Goal: Task Accomplishment & Management: Complete application form

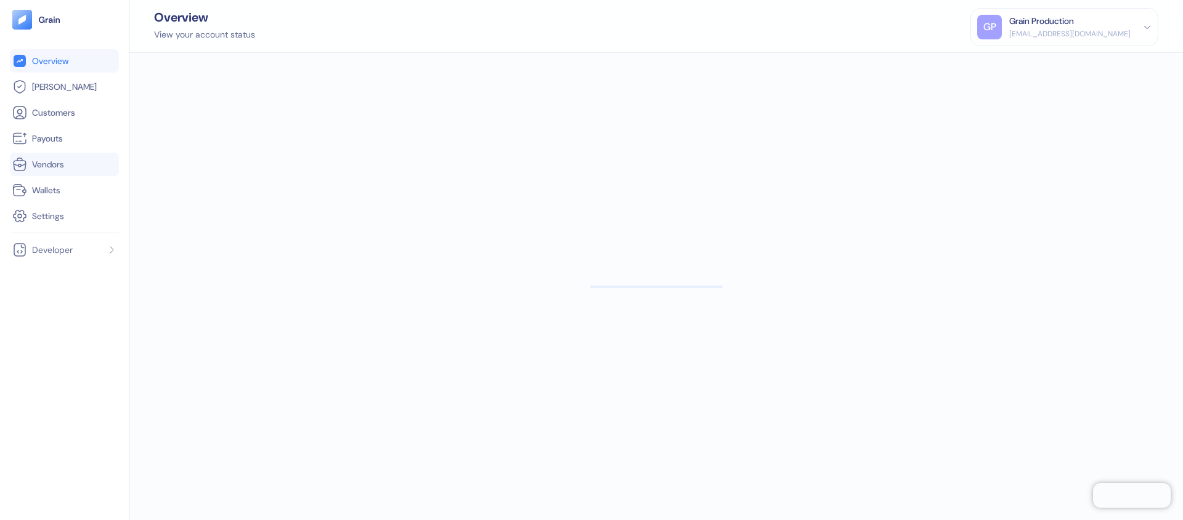
click at [69, 161] on link "Vendors" at bounding box center [64, 164] width 104 height 15
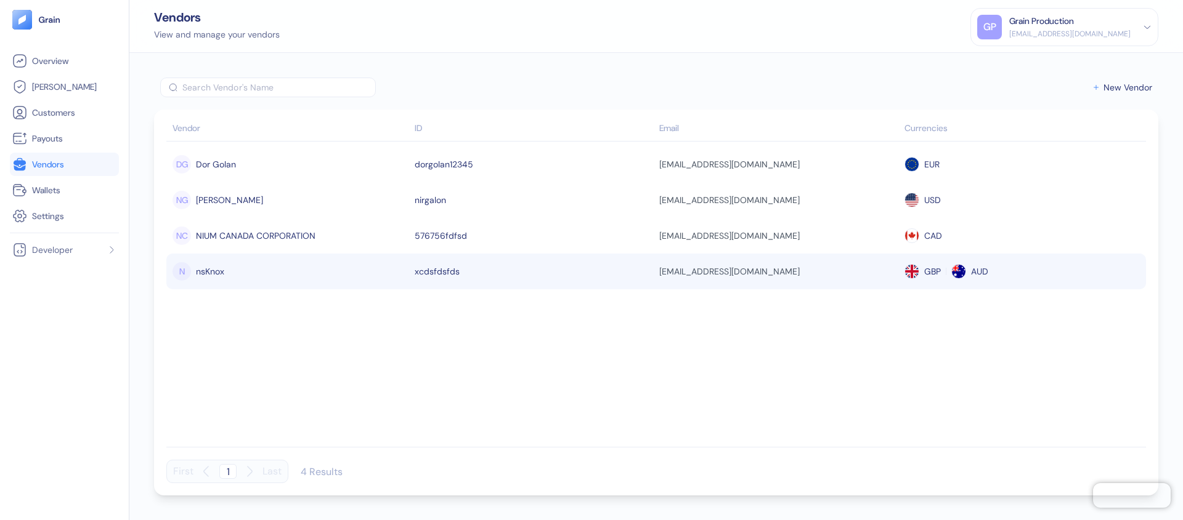
click at [849, 278] on div "[EMAIL_ADDRESS][DOMAIN_NAME]" at bounding box center [778, 271] width 239 height 21
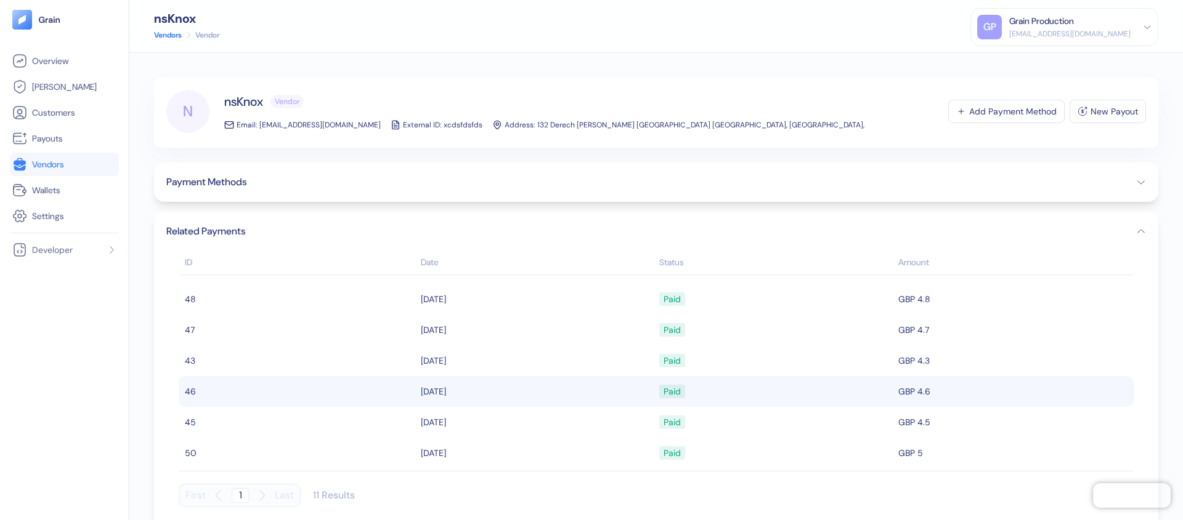
scroll to position [153, 0]
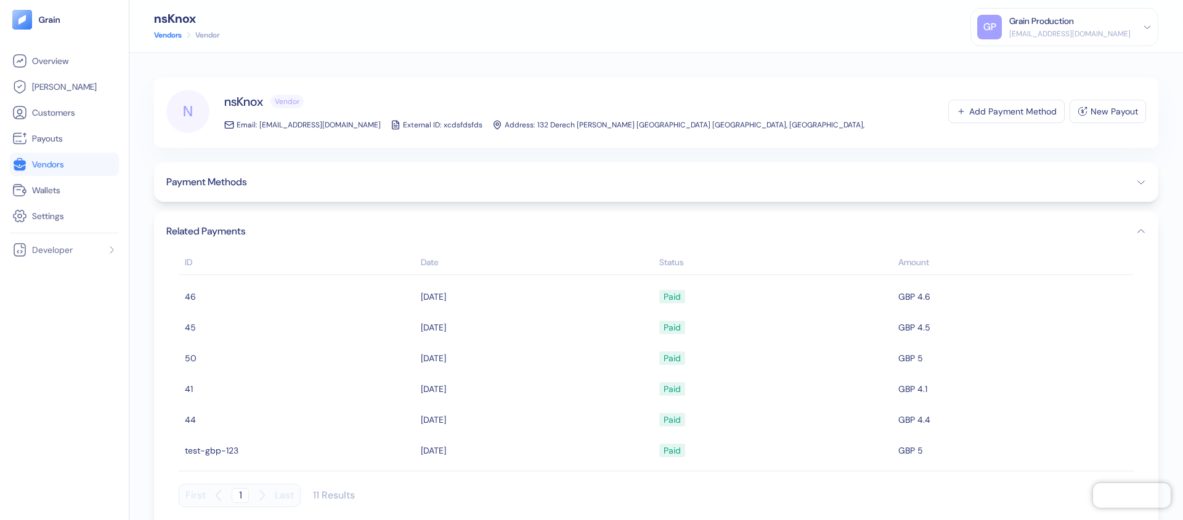
click at [428, 191] on div "Payment Methods" at bounding box center [656, 182] width 1004 height 39
click at [246, 185] on span "Payment Methods" at bounding box center [206, 182] width 80 height 15
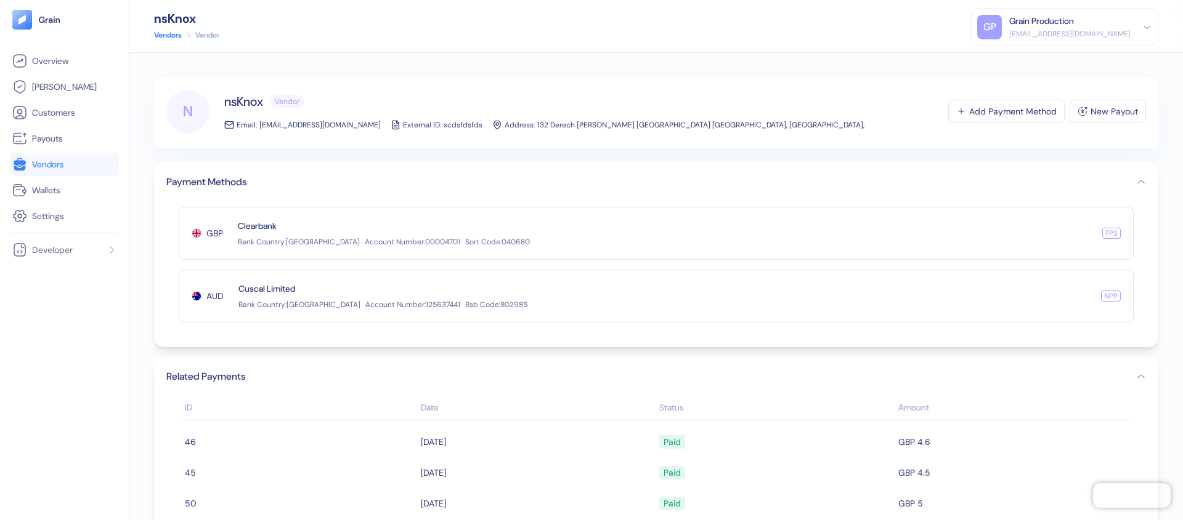
click at [53, 168] on span "Vendors" at bounding box center [48, 164] width 32 height 12
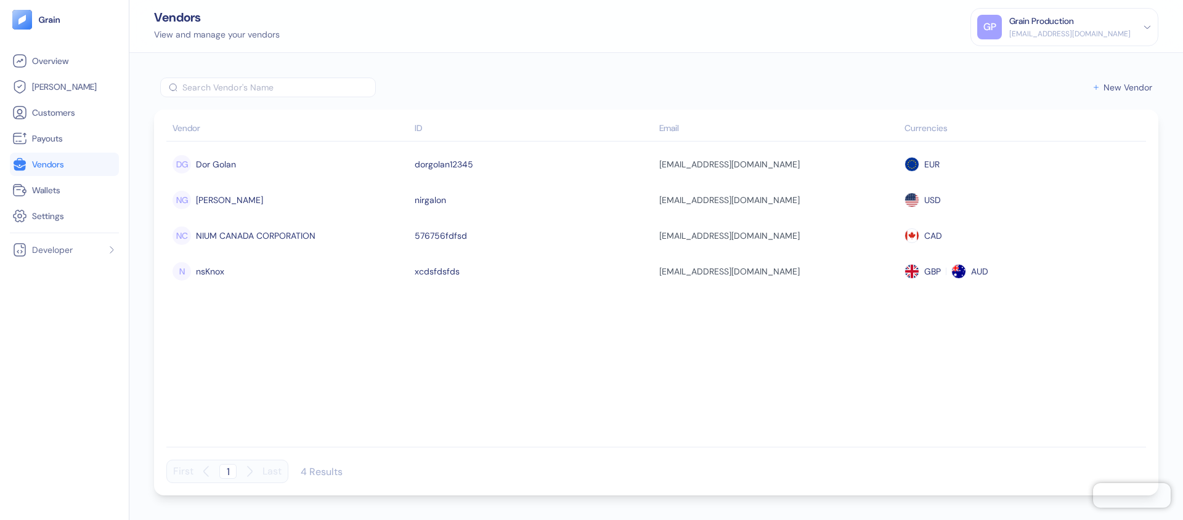
click at [1117, 86] on span "New Vendor" at bounding box center [1127, 87] width 49 height 9
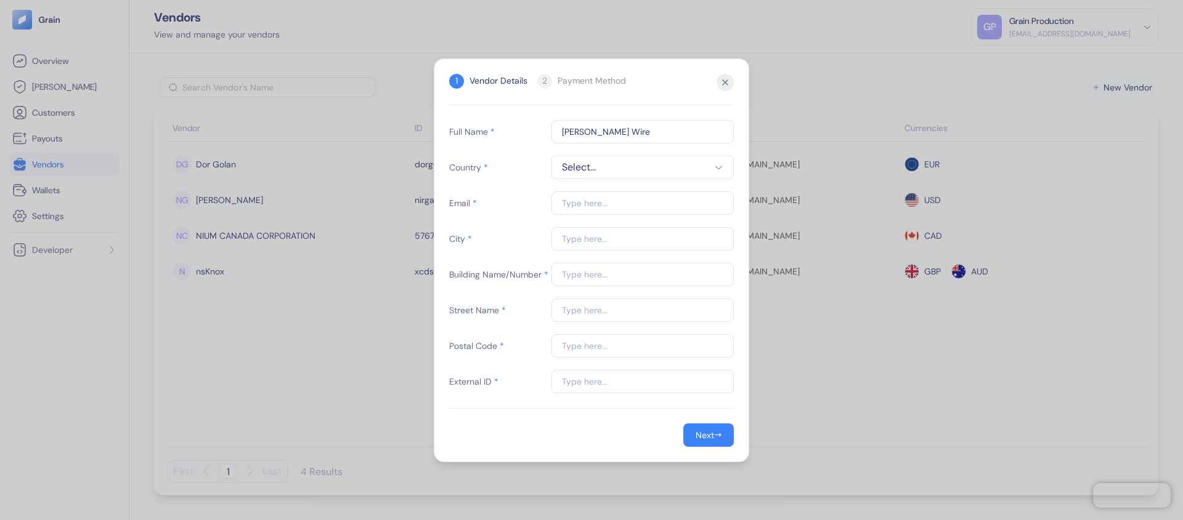
type input "[PERSON_NAME] Wire"
click at [639, 164] on span "Select..." at bounding box center [642, 167] width 161 height 15
type input "isra"
click at [622, 216] on div "Israel" at bounding box center [605, 220] width 92 height 15
click at [616, 209] on input "text" at bounding box center [642, 203] width 182 height 23
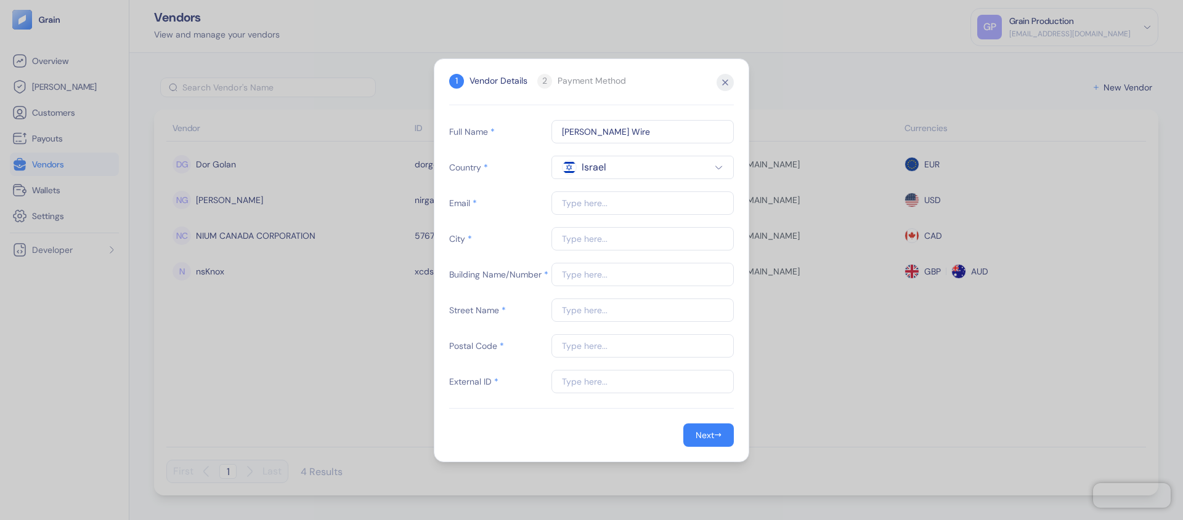
type input "[EMAIL_ADDRESS][DOMAIN_NAME]"
type input "[GEOGRAPHIC_DATA]"
type input "Derech [PERSON_NAME] [GEOGRAPHIC_DATA] [GEOGRAPHIC_DATA]"
type input "6702501"
type input "[EMAIL_ADDRESS][DOMAIN_NAME]"
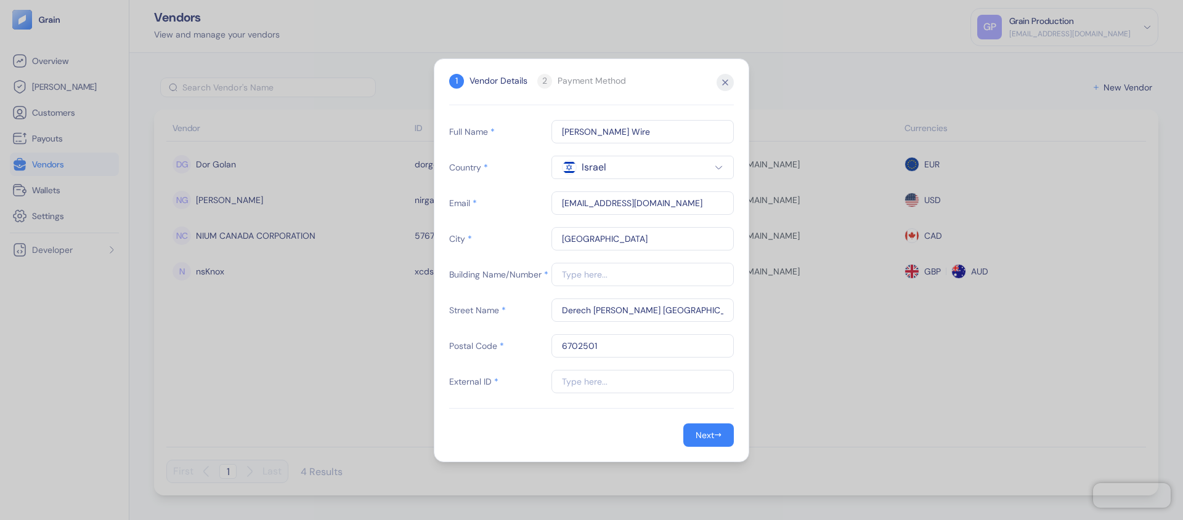
click at [631, 278] on input "text" at bounding box center [642, 274] width 182 height 23
click at [577, 277] on input "1" at bounding box center [642, 274] width 182 height 23
type input "1234"
click at [690, 316] on input "Derech [PERSON_NAME] [GEOGRAPHIC_DATA] [GEOGRAPHIC_DATA]" at bounding box center [642, 310] width 182 height 23
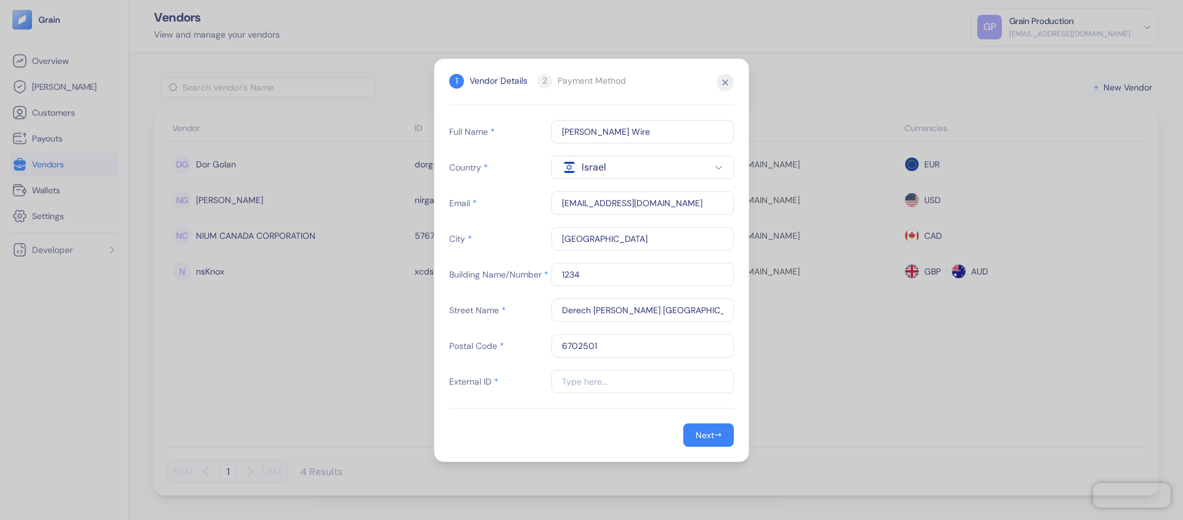
click at [573, 378] on input "text" at bounding box center [642, 381] width 182 height 23
click at [585, 386] on input "hgf2323" at bounding box center [642, 381] width 182 height 23
click at [584, 385] on input "hgf2323" at bounding box center [642, 381] width 182 height 23
click at [716, 440] on span "→" at bounding box center [717, 435] width 7 height 13
click at [729, 436] on button "Next →" at bounding box center [708, 435] width 51 height 23
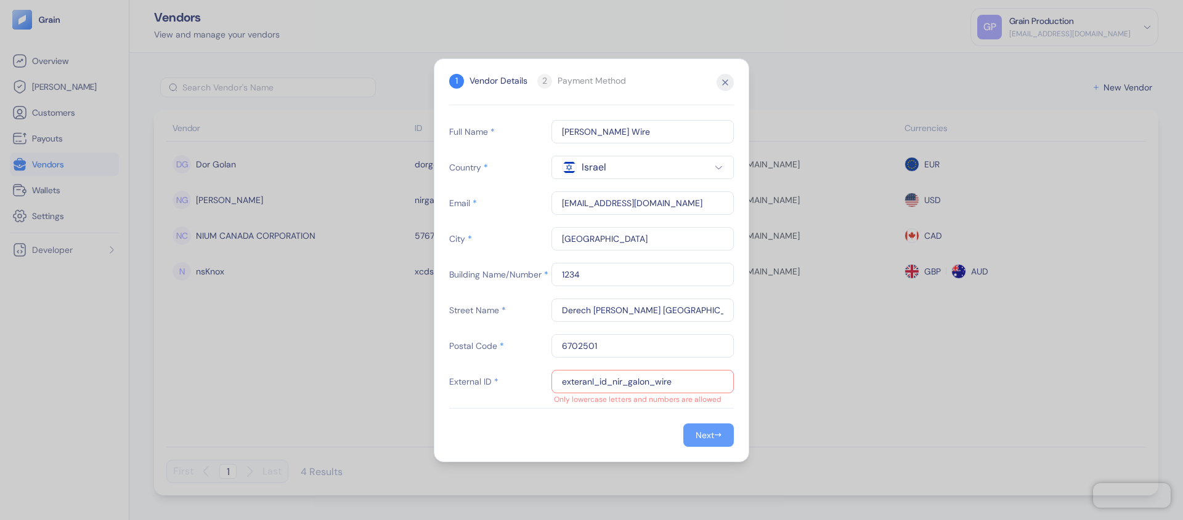
click at [709, 434] on div "Next" at bounding box center [704, 435] width 18 height 9
click at [663, 390] on input "exteranl_id_nir_galon_wire" at bounding box center [642, 381] width 182 height 23
type input "w12321321"
click at [714, 435] on span "→" at bounding box center [717, 435] width 7 height 13
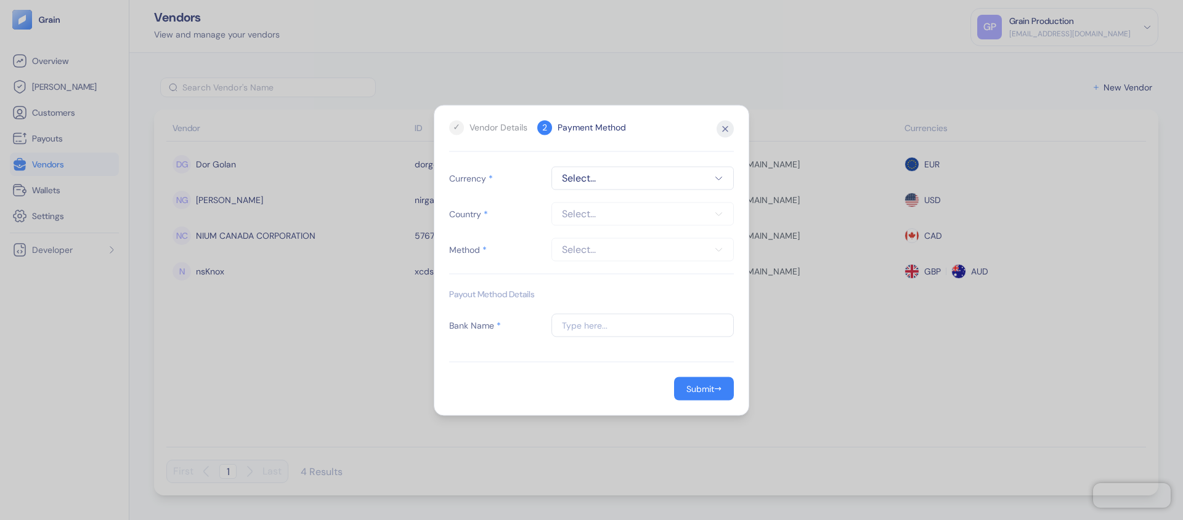
click at [609, 184] on span "Select..." at bounding box center [642, 178] width 161 height 15
type input "usd"
click at [589, 233] on span "USD" at bounding box center [585, 230] width 17 height 12
click at [590, 219] on span "Select..." at bounding box center [642, 213] width 161 height 15
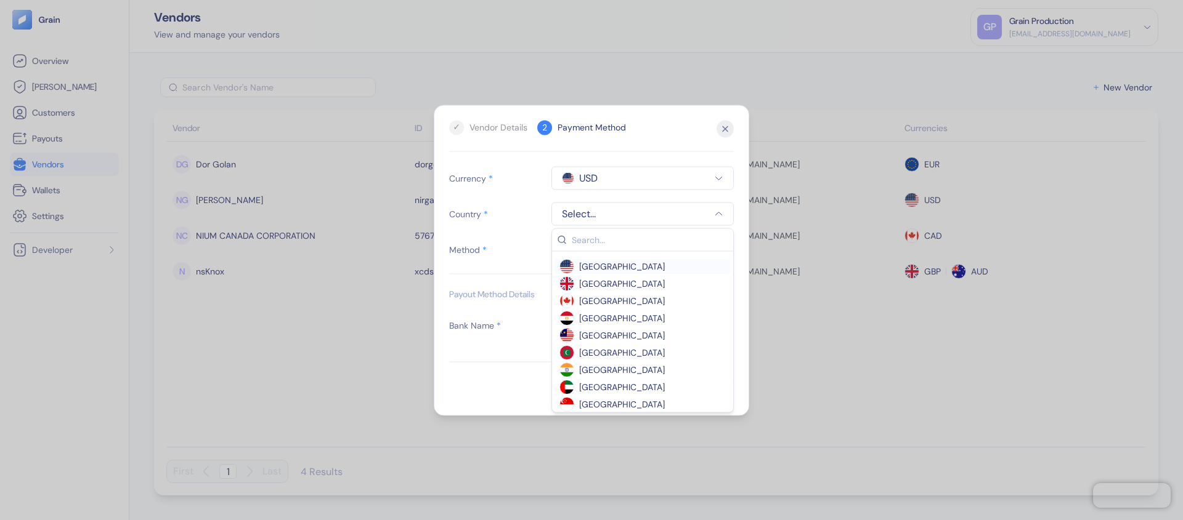
click at [646, 269] on span "[GEOGRAPHIC_DATA]" at bounding box center [622, 266] width 86 height 12
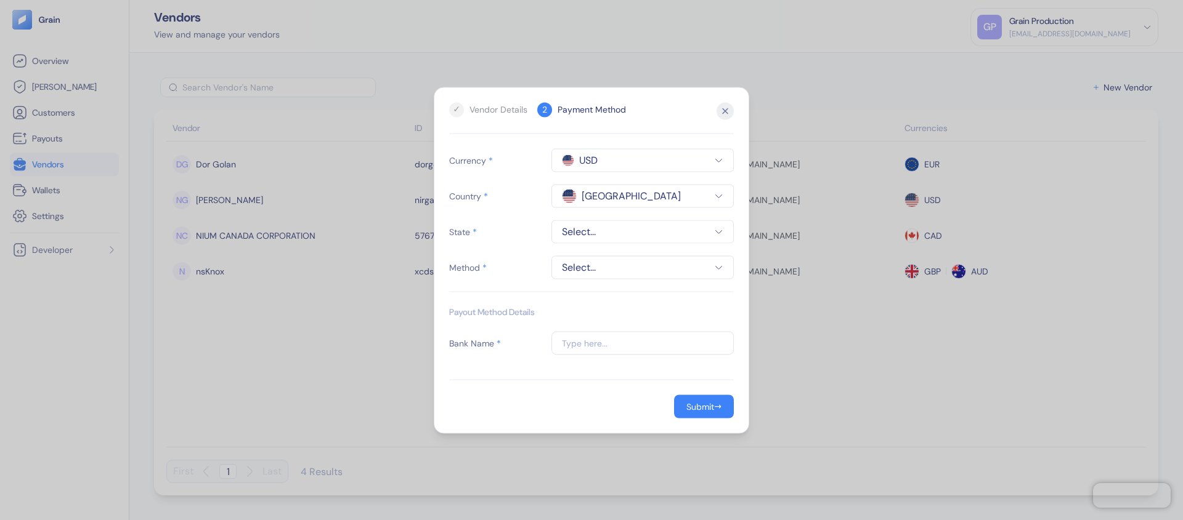
click at [622, 237] on span "Select..." at bounding box center [642, 231] width 161 height 15
type input "cal"
click at [610, 283] on div "[US_STATE]" at bounding box center [605, 284] width 92 height 12
click at [605, 273] on span "Select..." at bounding box center [642, 267] width 161 height 15
click at [593, 341] on span "wire" at bounding box center [642, 337] width 166 height 12
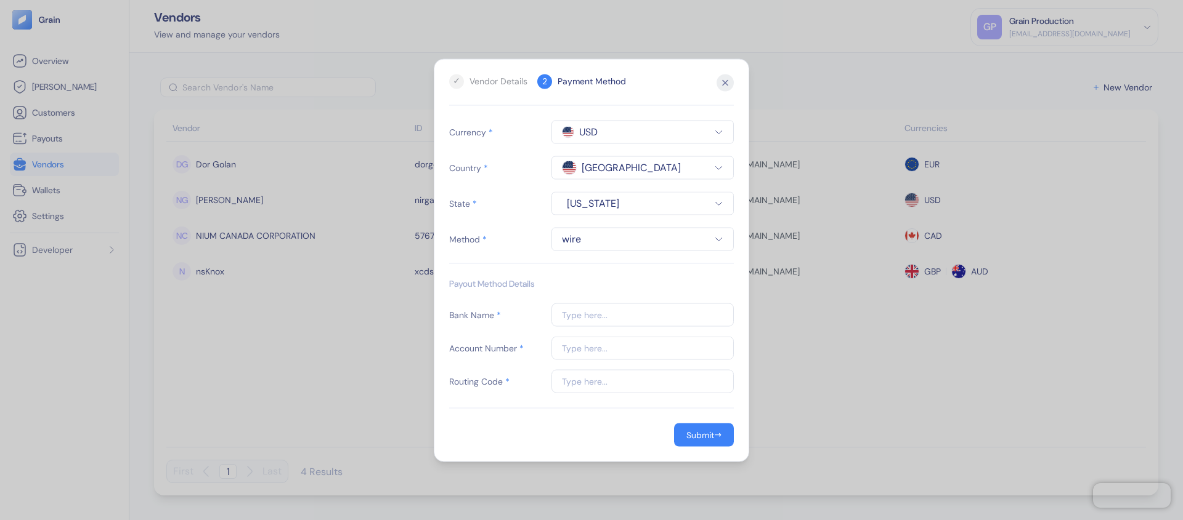
click at [573, 317] on input "text" at bounding box center [642, 314] width 182 height 23
paste input "[PERSON_NAME] Fargo Bank National Association"
type input "[PERSON_NAME] Fargo Bank National Association"
click at [568, 346] on input "text" at bounding box center [642, 347] width 182 height 23
click at [567, 382] on input "text" at bounding box center [642, 381] width 182 height 23
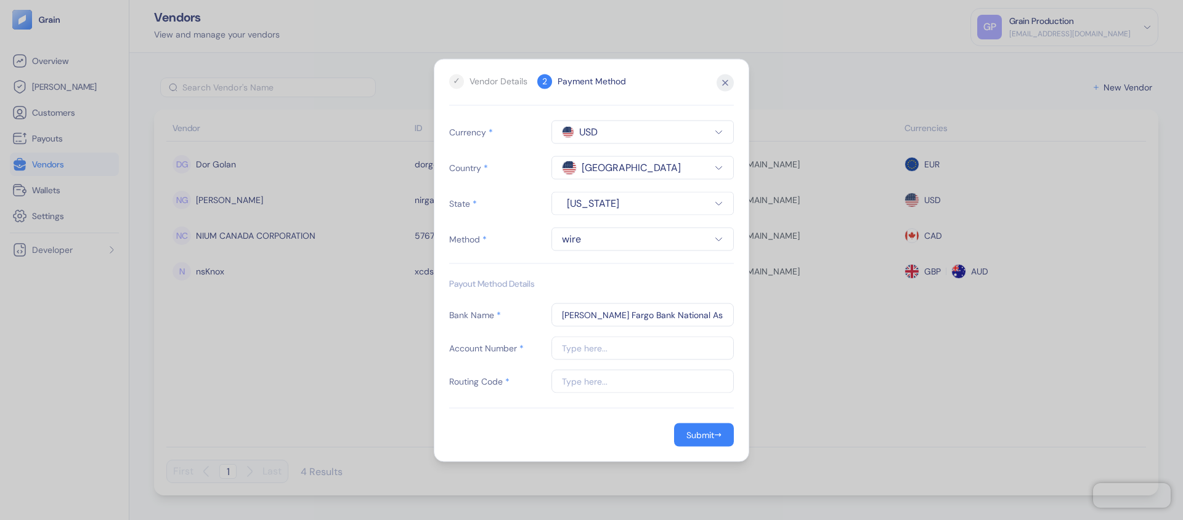
click at [569, 354] on input "text" at bounding box center [642, 347] width 182 height 23
paste input "3880624477"
type input "3880624477"
click at [570, 378] on input "text" at bounding box center [642, 381] width 182 height 23
paste input "121000248"
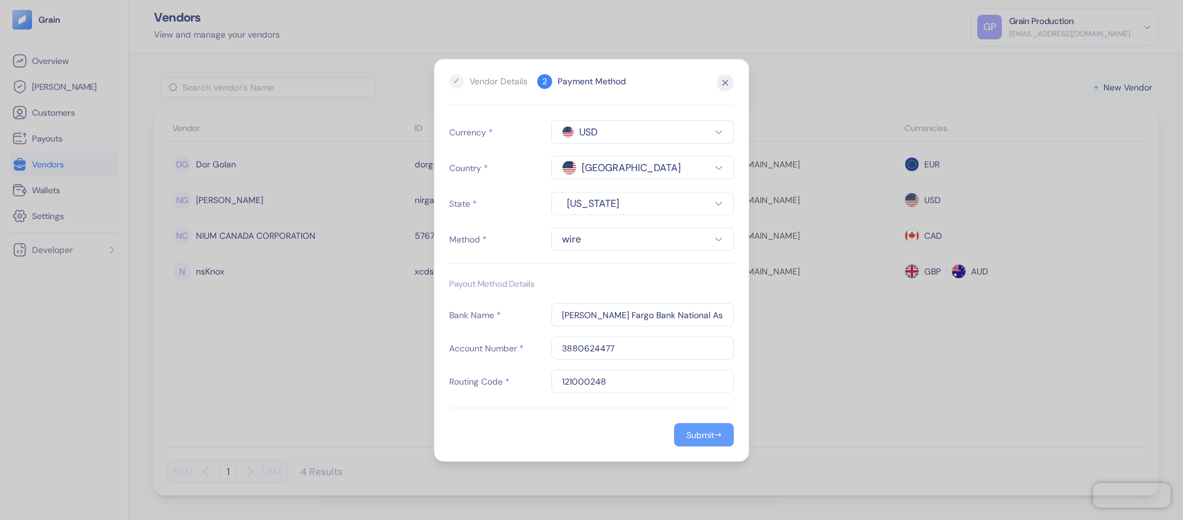
type input "121000248"
click at [710, 437] on div "Submit" at bounding box center [700, 435] width 28 height 9
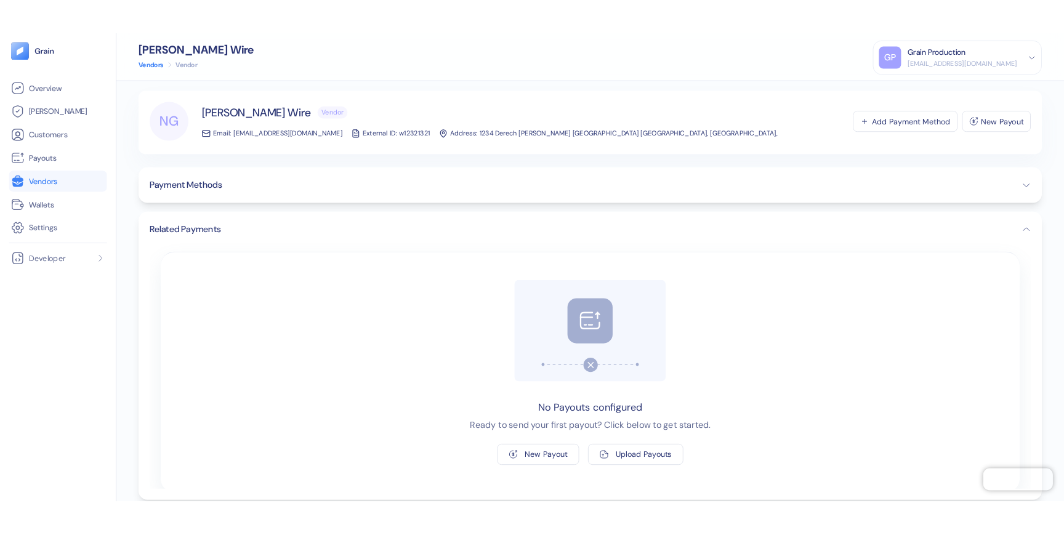
scroll to position [14, 0]
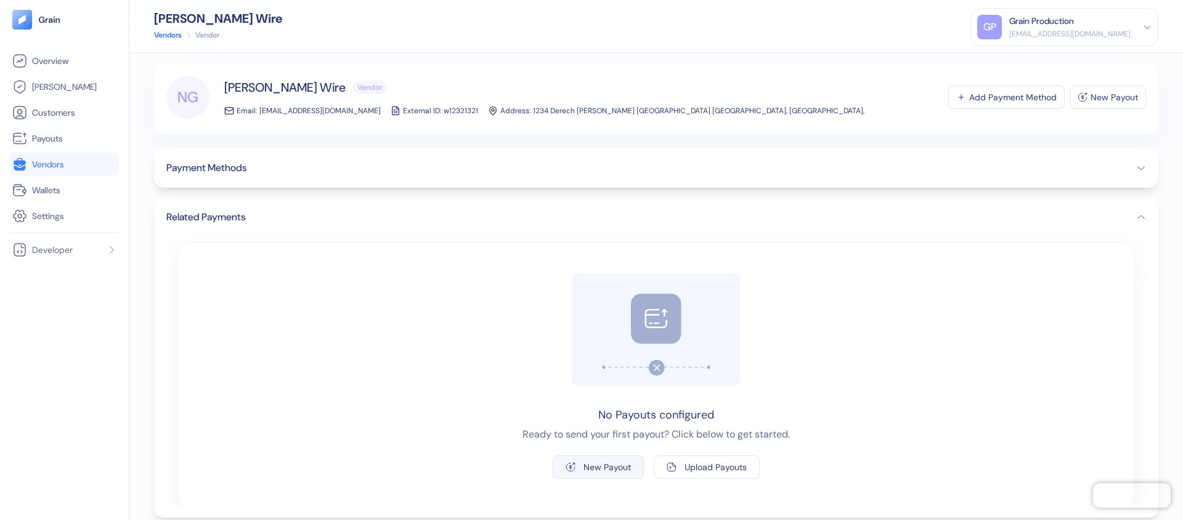
click at [592, 466] on div "New Payout" at bounding box center [606, 467] width 47 height 9
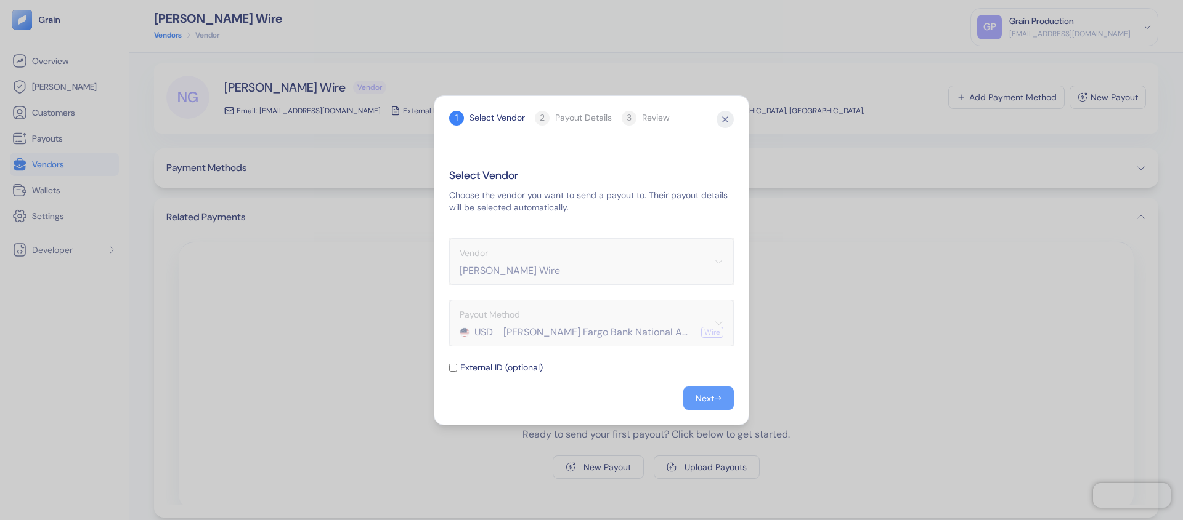
click at [718, 400] on span "→" at bounding box center [717, 398] width 7 height 13
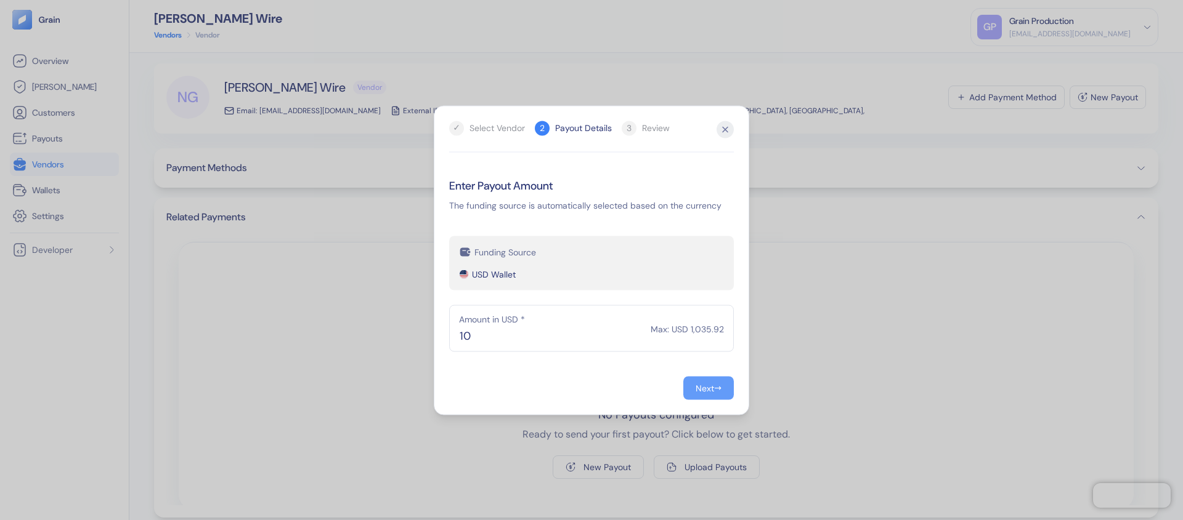
type input "10"
click at [708, 389] on div "Next" at bounding box center [704, 388] width 18 height 9
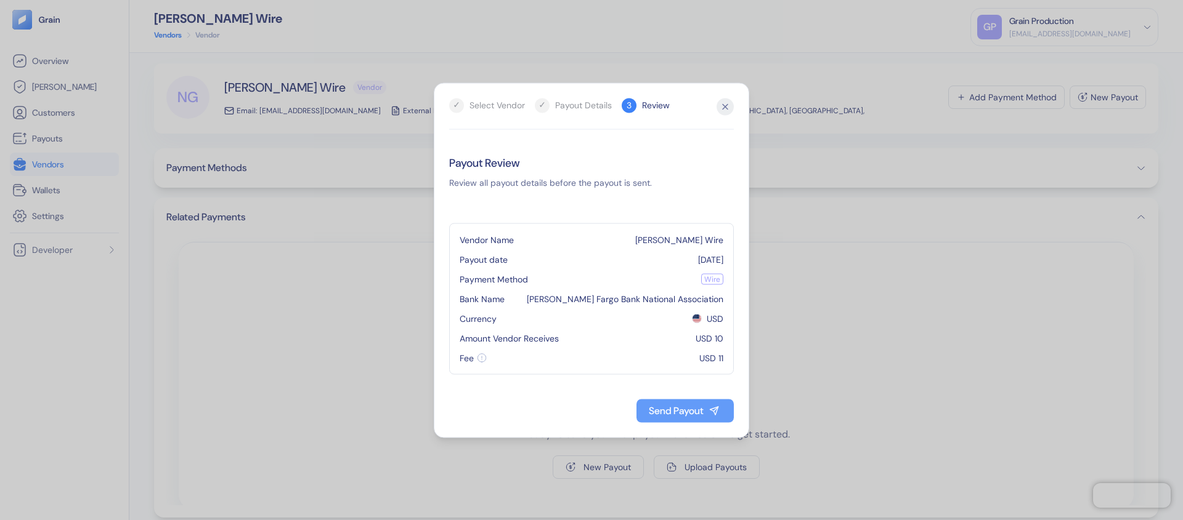
click at [686, 411] on div "Send Payout" at bounding box center [676, 411] width 55 height 10
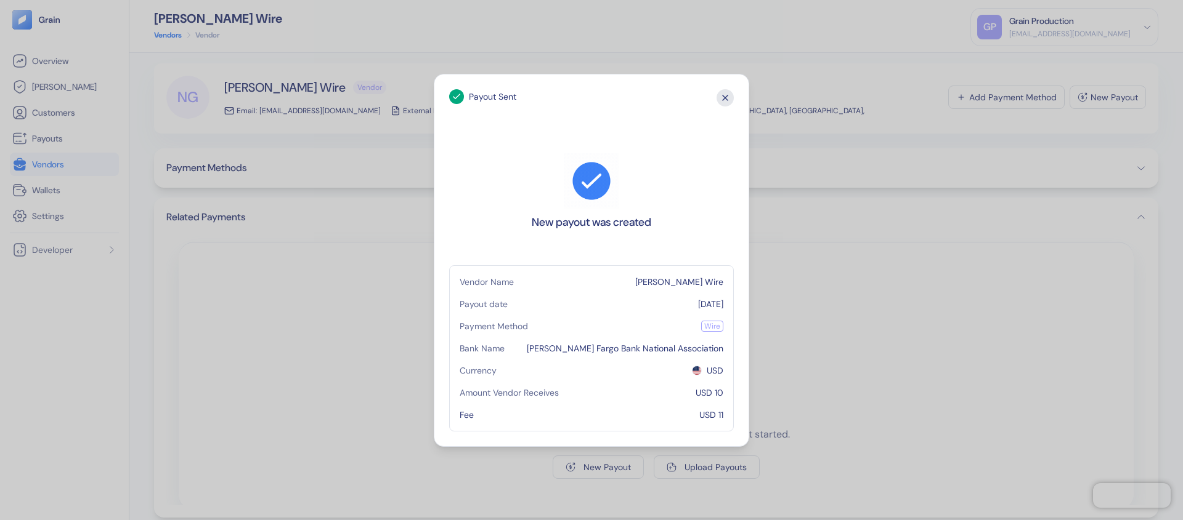
click at [723, 102] on icon "button" at bounding box center [724, 97] width 17 height 17
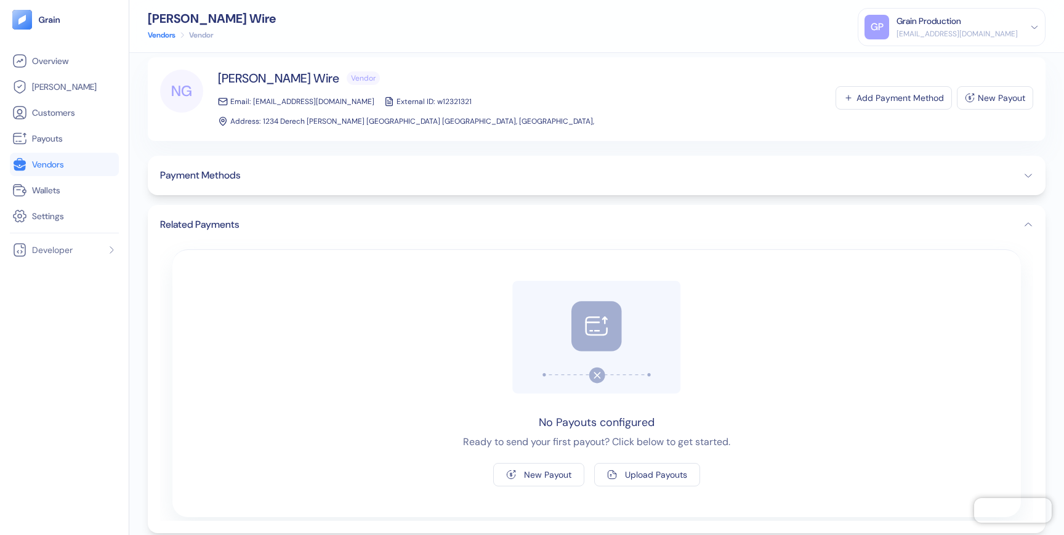
click at [801, 168] on button "Payment Methods" at bounding box center [596, 175] width 873 height 15
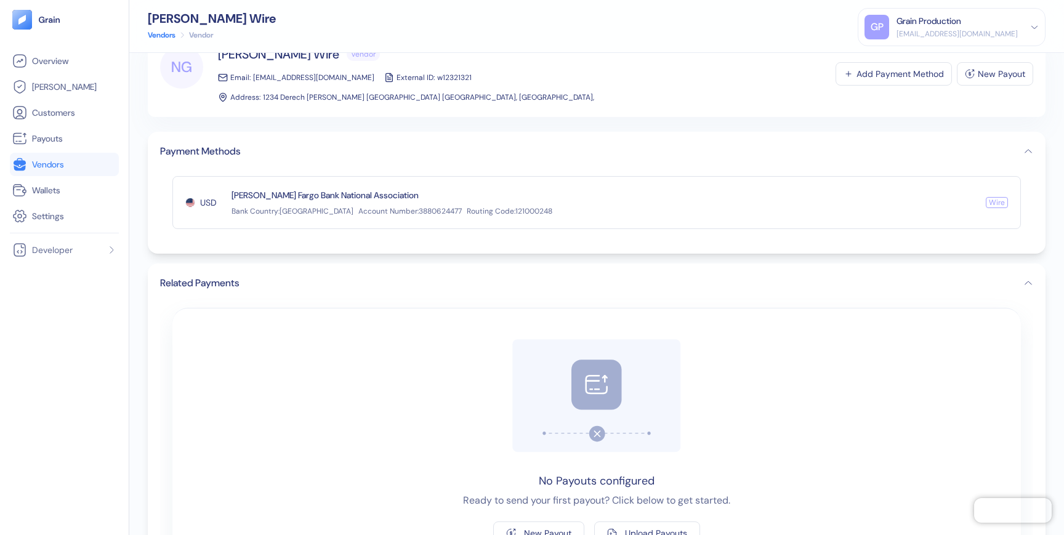
scroll to position [99, 0]
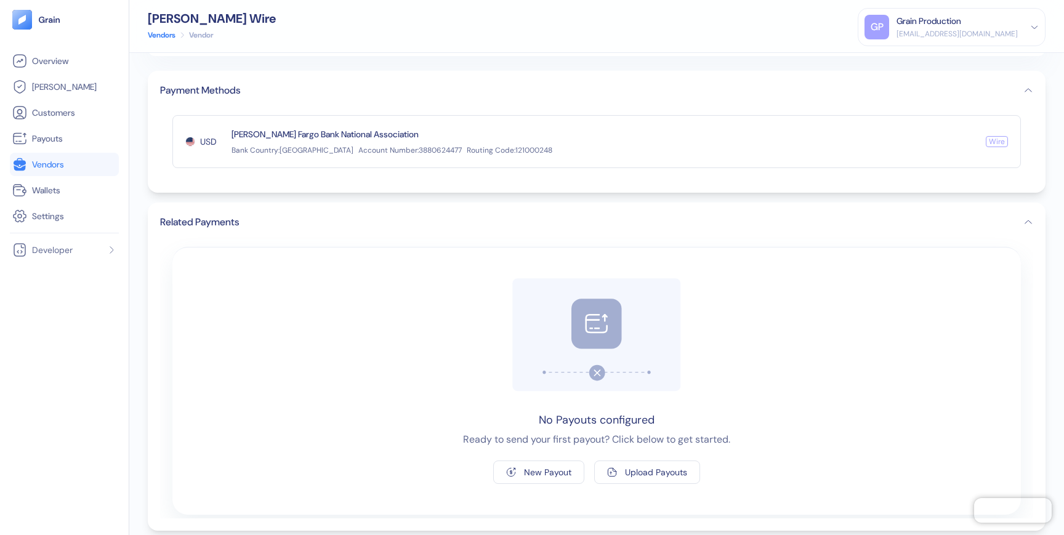
click at [46, 164] on span "Vendors" at bounding box center [48, 164] width 32 height 12
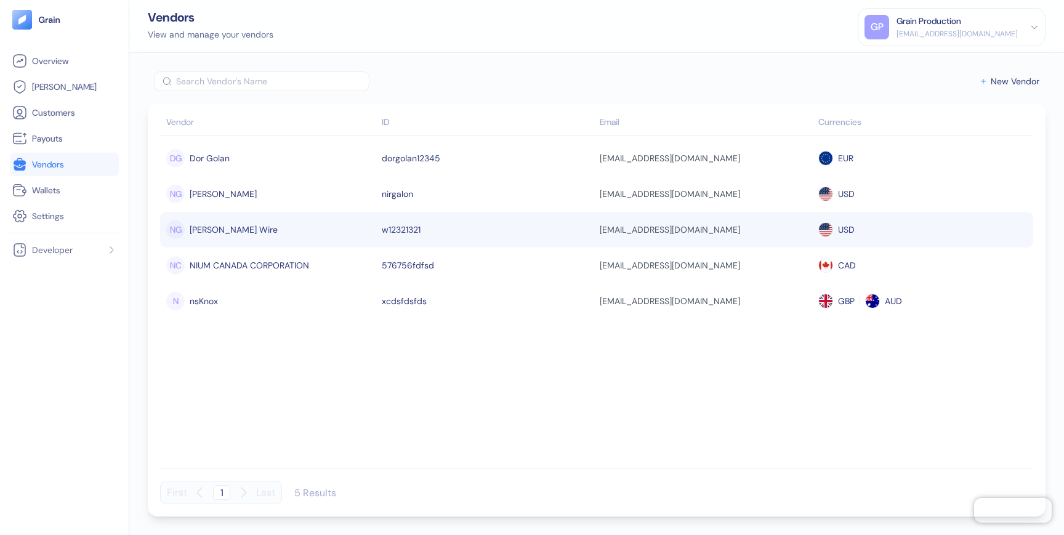
click at [342, 240] on div "NG [PERSON_NAME] Wire" at bounding box center [270, 229] width 209 height 21
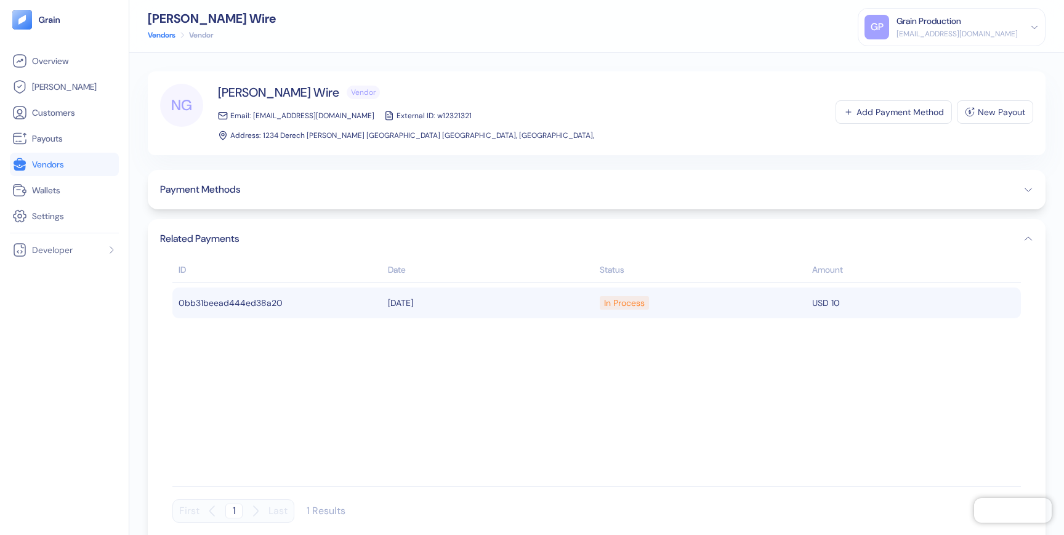
click at [628, 294] on div "In Process" at bounding box center [624, 303] width 41 height 21
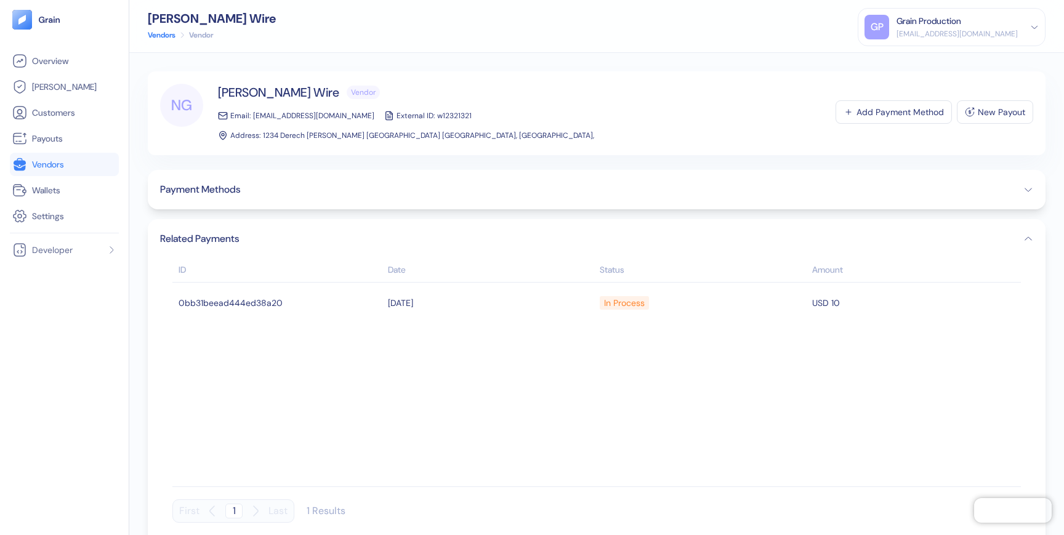
click at [46, 162] on span "Vendors" at bounding box center [48, 164] width 32 height 12
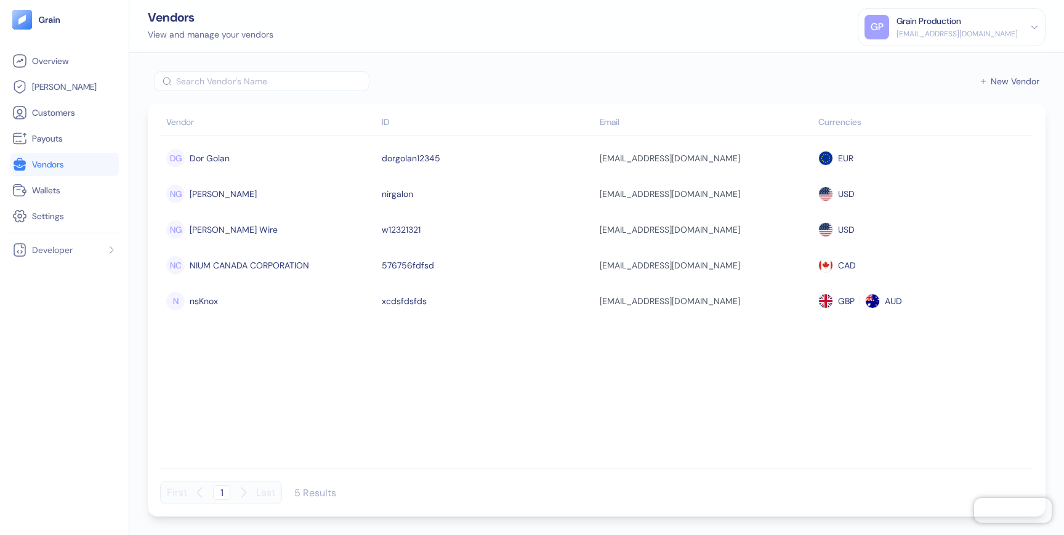
click at [1002, 86] on span "New Vendor" at bounding box center [1015, 81] width 49 height 9
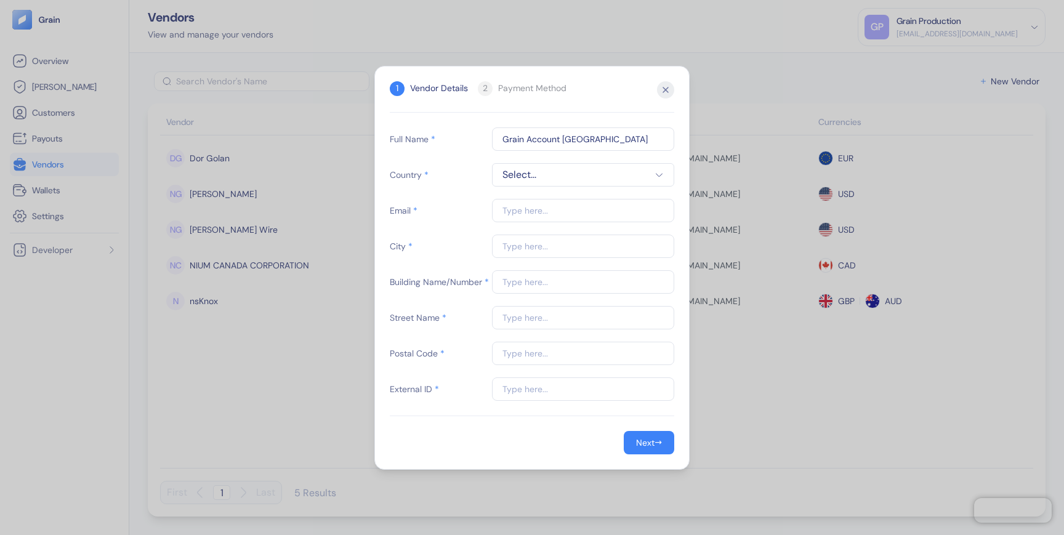
type input "Grain Account [GEOGRAPHIC_DATA]"
click at [543, 179] on span "Select..." at bounding box center [583, 175] width 161 height 15
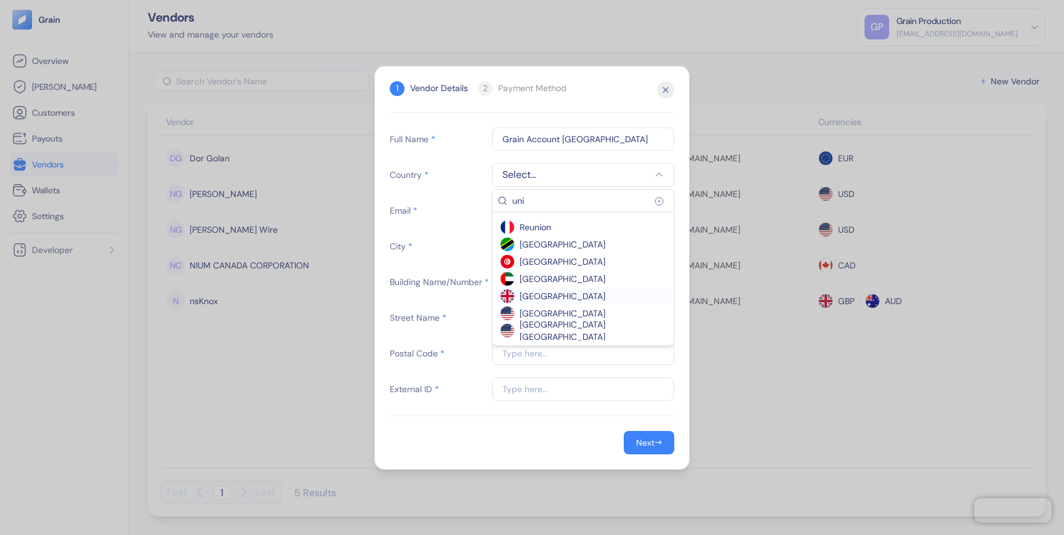
type input "uni"
click at [549, 298] on span "[GEOGRAPHIC_DATA]" at bounding box center [563, 296] width 86 height 12
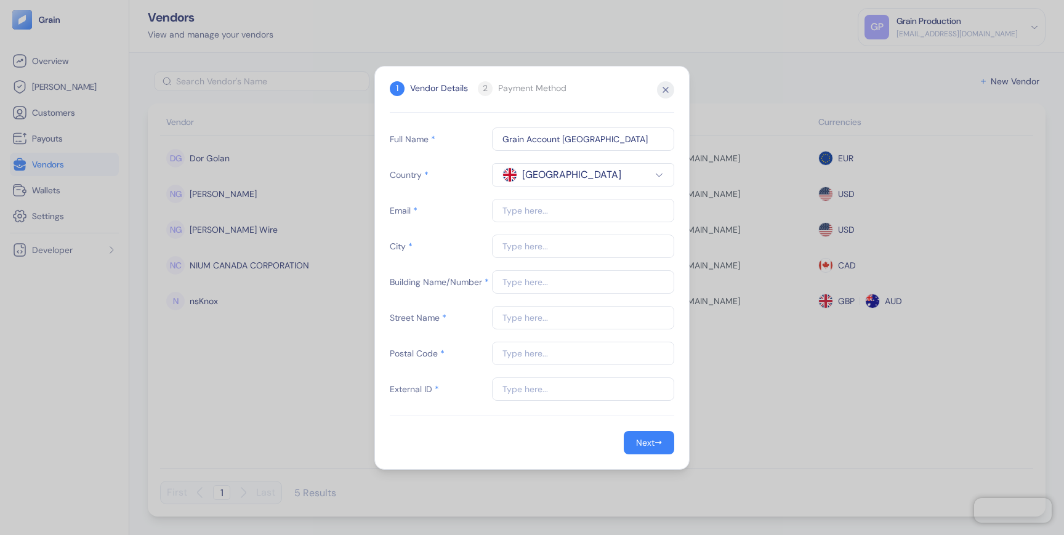
click at [516, 217] on input "text" at bounding box center [583, 210] width 182 height 23
type input "[EMAIL_ADDRESS][DOMAIN_NAME]"
type input "[GEOGRAPHIC_DATA]"
type input "[PERSON_NAME]"
type input "068912"
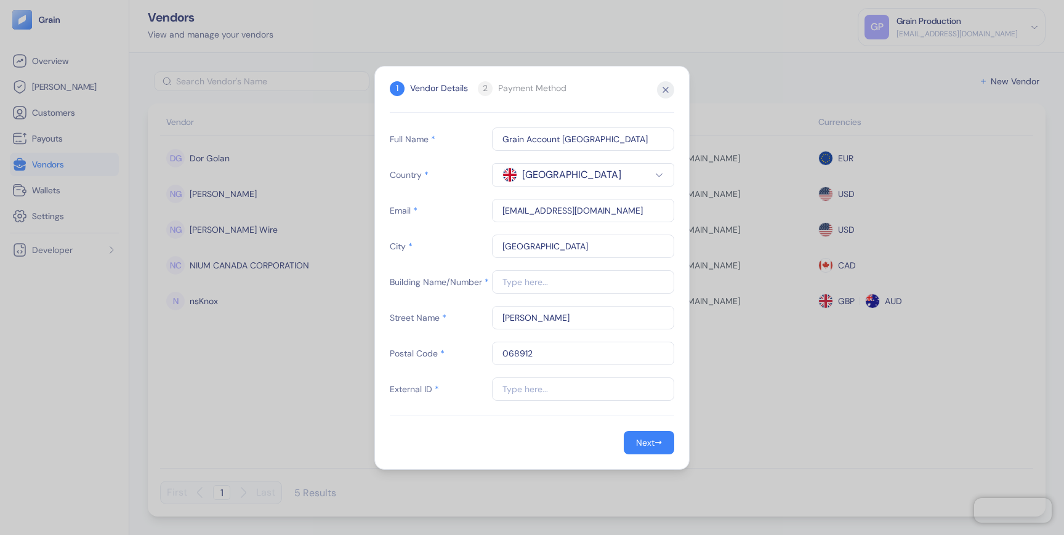
click at [513, 212] on input "[EMAIL_ADDRESS][DOMAIN_NAME]" at bounding box center [583, 210] width 182 height 23
click at [519, 256] on input "[GEOGRAPHIC_DATA]" at bounding box center [583, 246] width 182 height 23
type input "[GEOGRAPHIC_DATA]"
click at [510, 283] on input "text" at bounding box center [583, 281] width 182 height 23
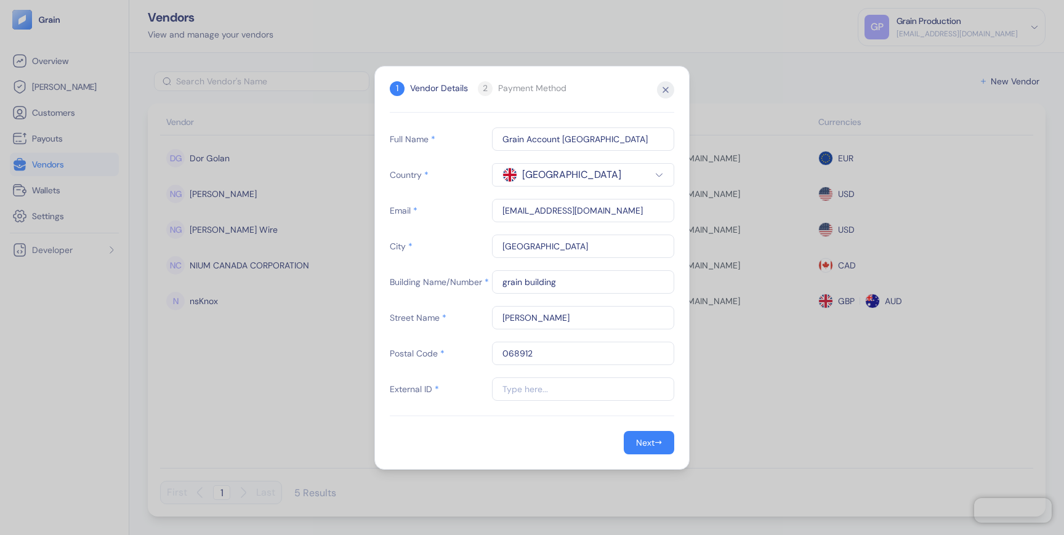
type input "grain building"
click at [530, 384] on input "text" at bounding box center [583, 389] width 182 height 23
click at [507, 392] on input "wer" at bounding box center [583, 389] width 182 height 23
click at [576, 392] on input "grainaccount2" at bounding box center [583, 389] width 182 height 23
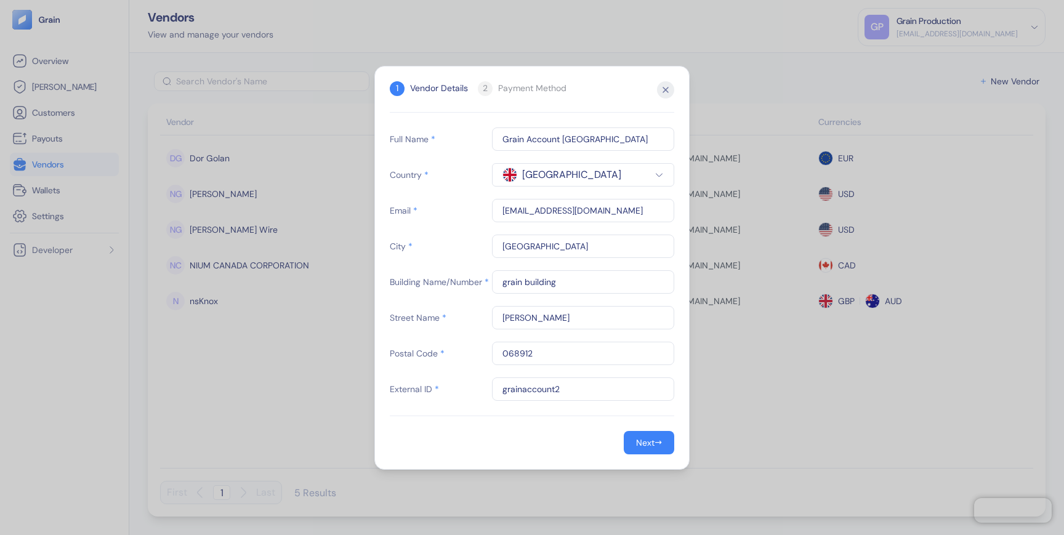
click at [524, 392] on input "grainaccount2" at bounding box center [583, 389] width 182 height 23
click at [566, 392] on input "grainaccount2" at bounding box center [583, 389] width 182 height 23
type input "grainaccountuk"
click at [655, 447] on span "→" at bounding box center [658, 442] width 7 height 13
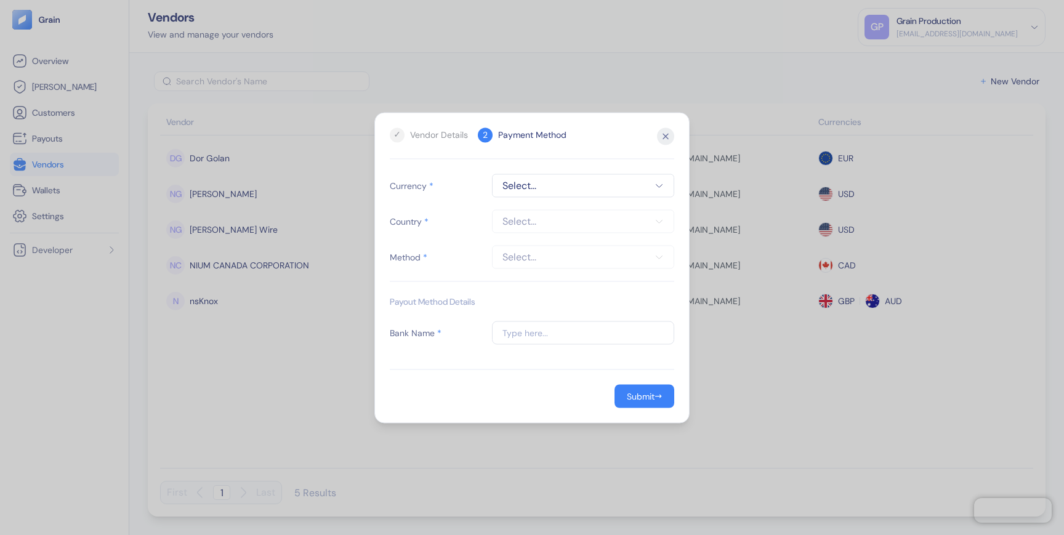
click at [532, 187] on span "Select..." at bounding box center [583, 185] width 161 height 15
type input "usd"
click at [531, 236] on span "USD" at bounding box center [525, 238] width 17 height 12
click at [526, 224] on span "Select..." at bounding box center [583, 221] width 161 height 15
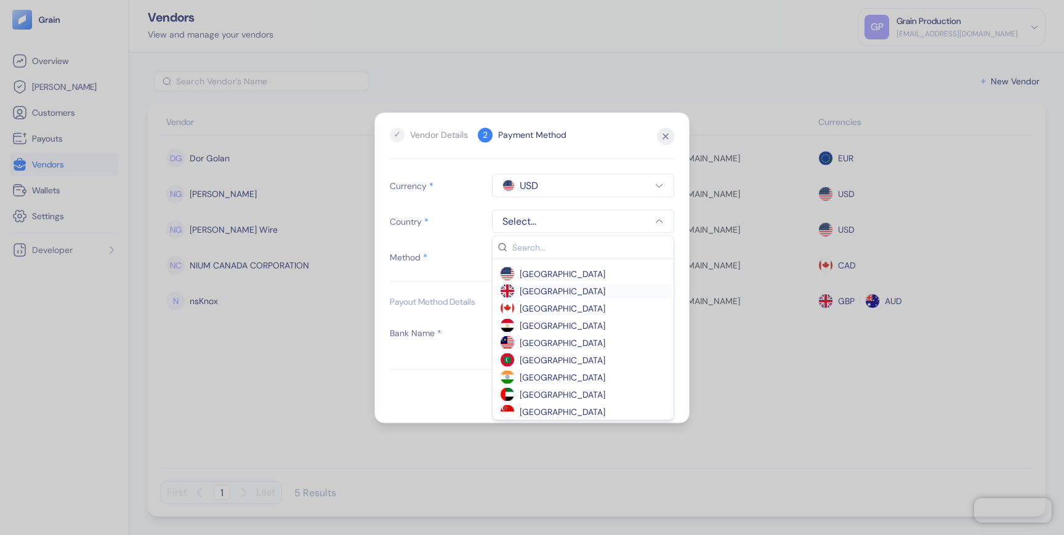
click at [535, 290] on span "[GEOGRAPHIC_DATA]" at bounding box center [563, 291] width 86 height 12
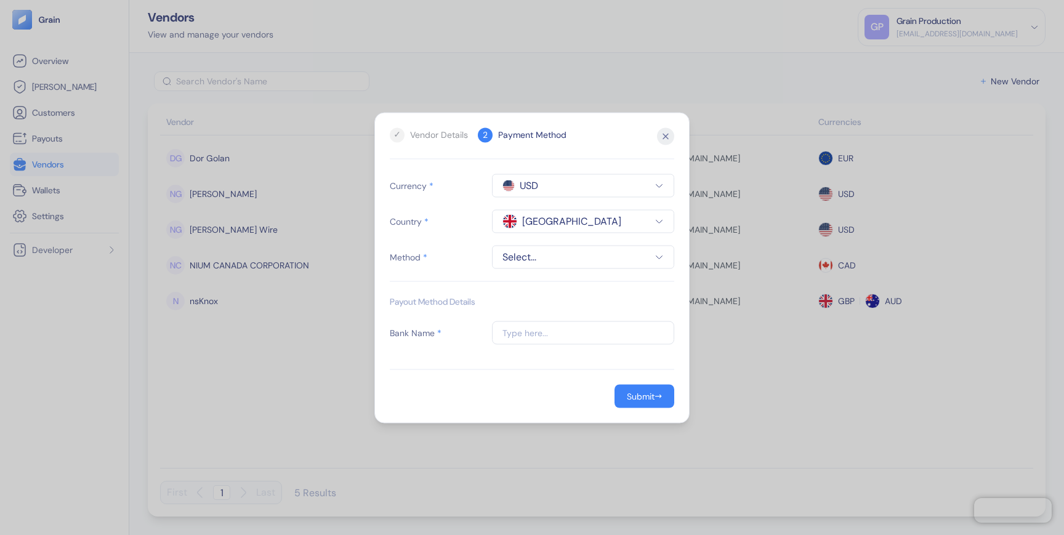
click at [520, 259] on span "Select..." at bounding box center [583, 256] width 161 height 15
click at [522, 315] on div "swift" at bounding box center [583, 309] width 176 height 15
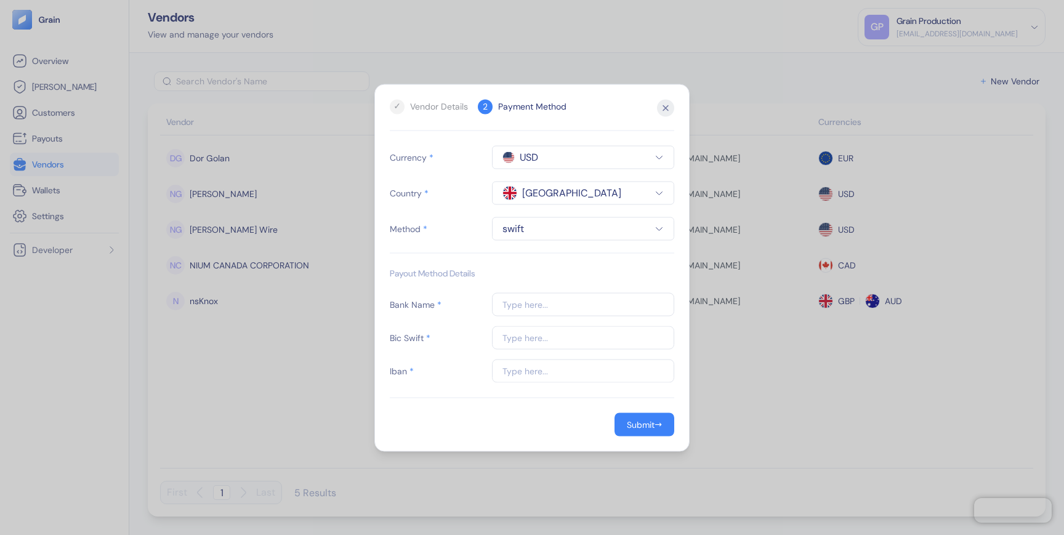
click at [552, 155] on span "USD" at bounding box center [583, 157] width 161 height 15
type input "EUR"
click at [548, 210] on div "EUR" at bounding box center [546, 209] width 92 height 12
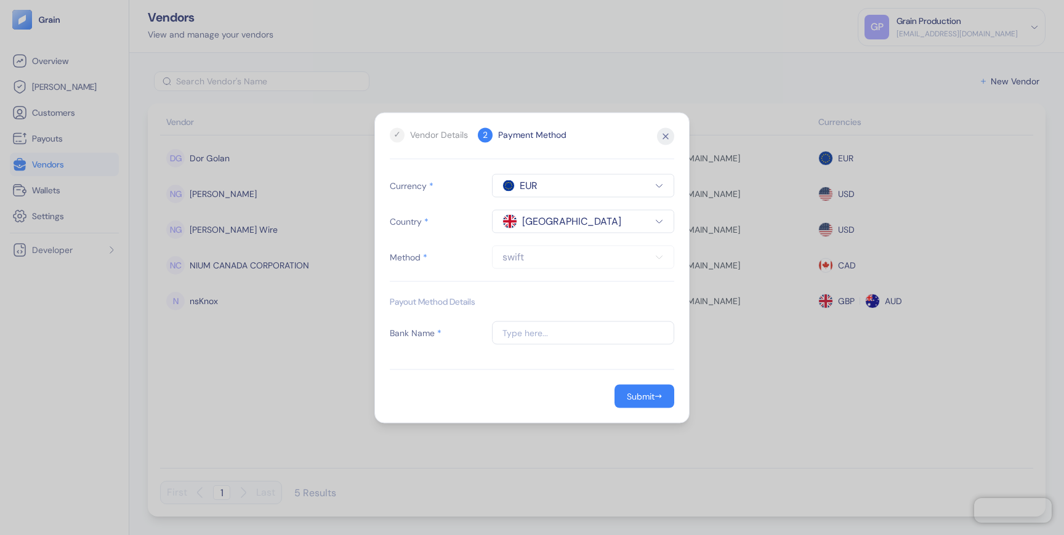
click at [572, 224] on span "[GEOGRAPHIC_DATA]" at bounding box center [571, 221] width 99 height 15
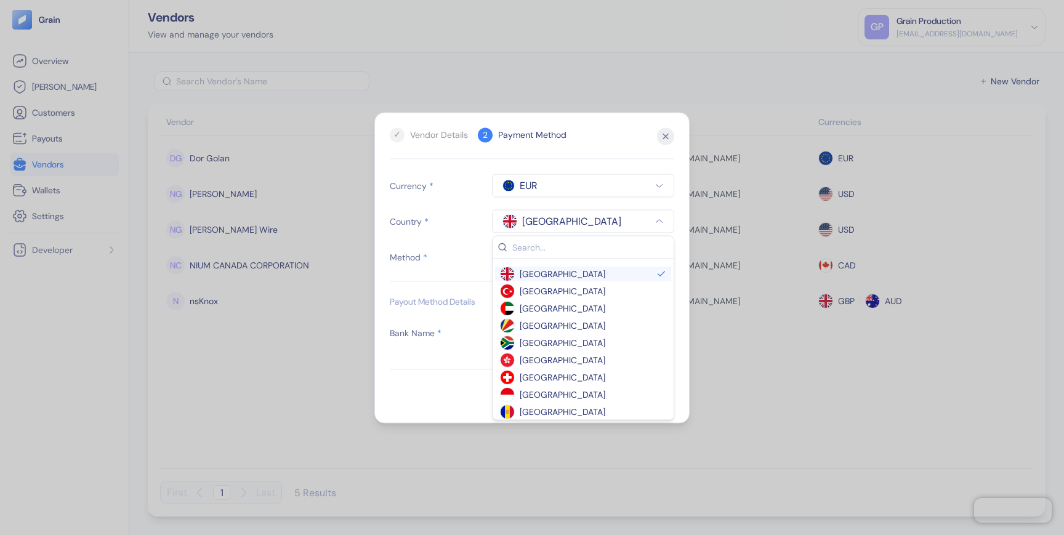
click at [554, 275] on span "[GEOGRAPHIC_DATA]" at bounding box center [563, 273] width 86 height 12
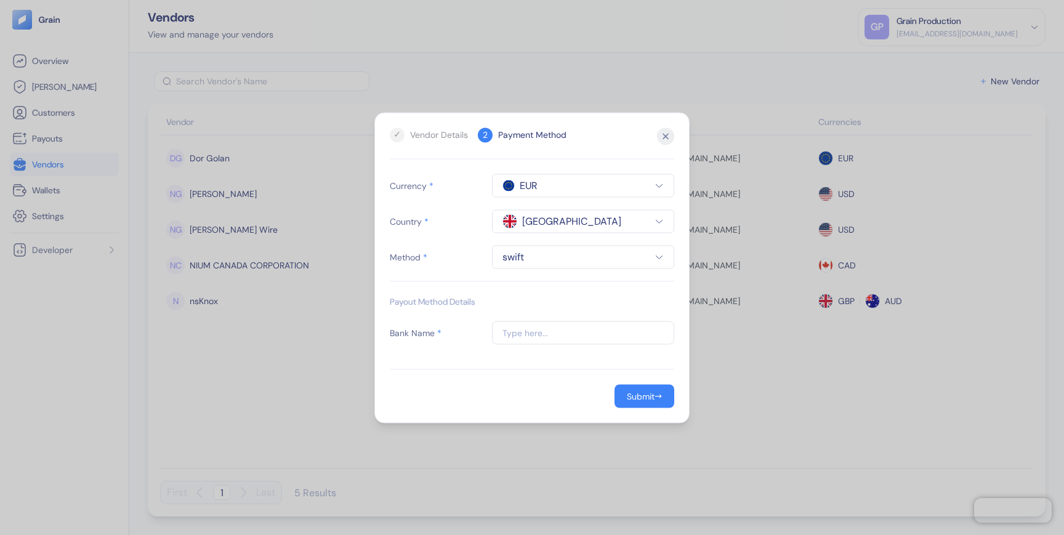
click at [541, 267] on button "swift" at bounding box center [583, 256] width 182 height 23
click at [524, 308] on span "swift" at bounding box center [578, 309] width 156 height 12
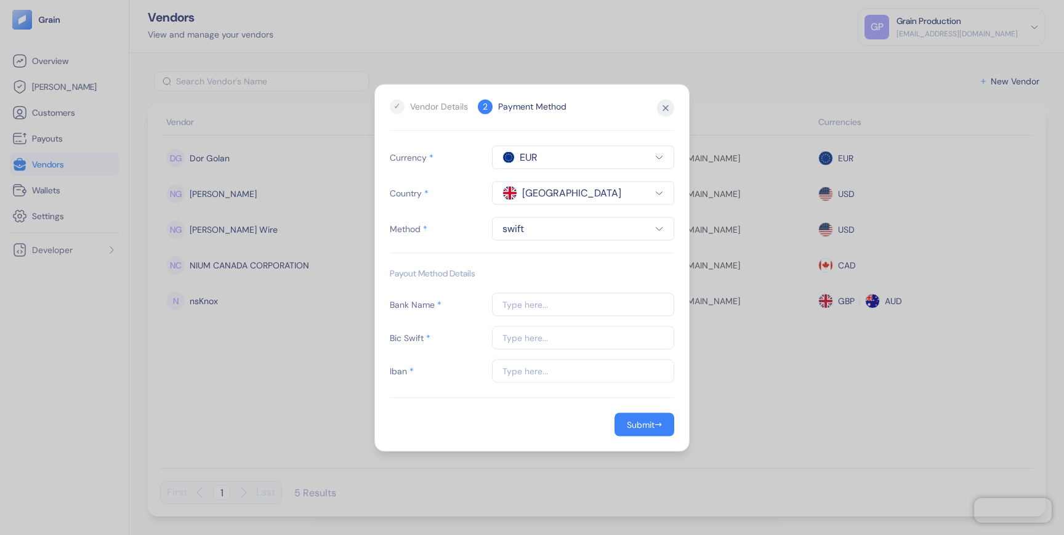
click at [518, 307] on input "text" at bounding box center [583, 304] width 182 height 23
click at [518, 376] on input "text" at bounding box center [583, 370] width 182 height 23
paste input "[FINANCIAL_ID]"
type input "[FINANCIAL_ID]"
click at [520, 337] on input "text" at bounding box center [583, 337] width 182 height 23
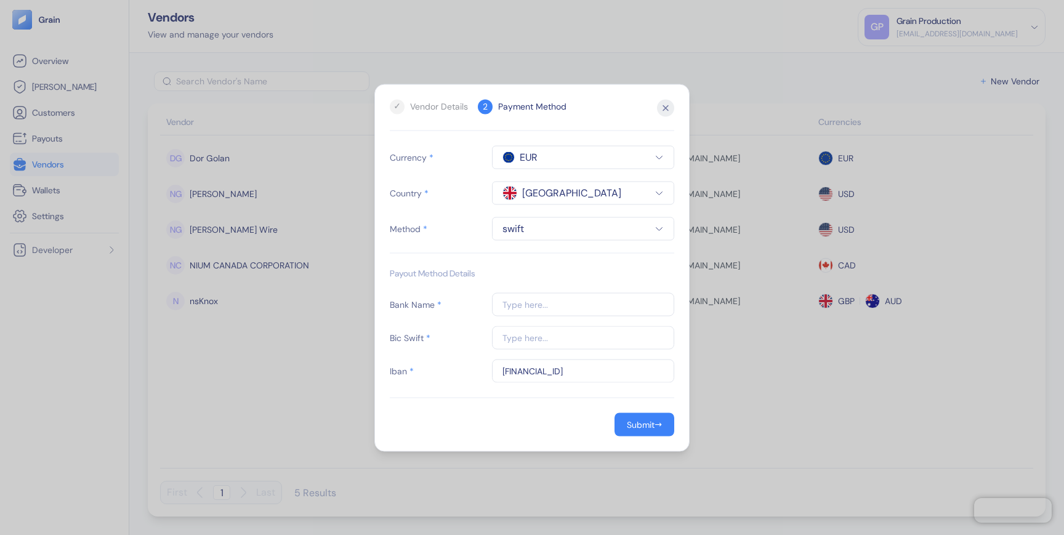
paste input "CHASGB2L"
type input "CHASGB2L"
click at [517, 369] on input "[FINANCIAL_ID]" at bounding box center [583, 370] width 182 height 23
click at [510, 300] on input "text" at bounding box center [583, 304] width 182 height 23
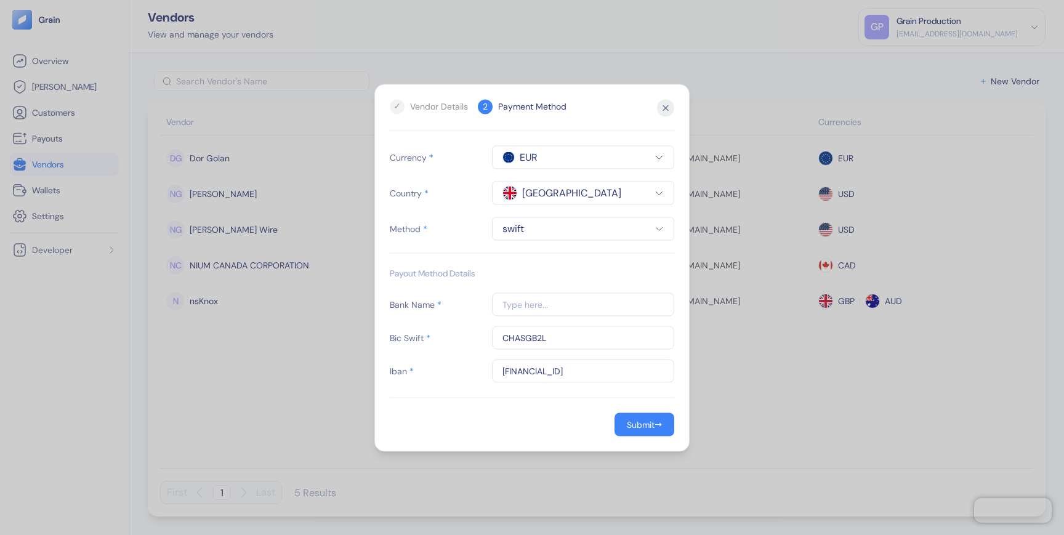
paste input "JPMORGAN CHASE BANK, N.A."
type input "JPMORGAN CHASE BANK, N.A."
click at [468, 325] on div "Bank Name * JPMORGAN CHASE BANK, N.A. Bic Swift * [SWIFT_CODE] Iban * [FINANCIA…" at bounding box center [532, 338] width 285 height 90
click at [628, 424] on div "Submit" at bounding box center [641, 424] width 28 height 9
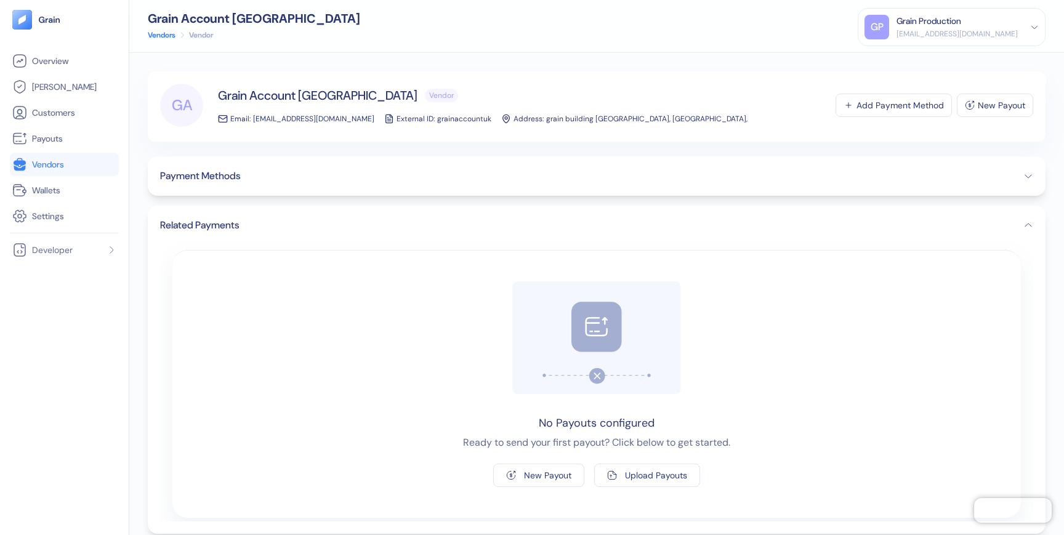
click at [982, 172] on button "Payment Methods" at bounding box center [596, 176] width 873 height 15
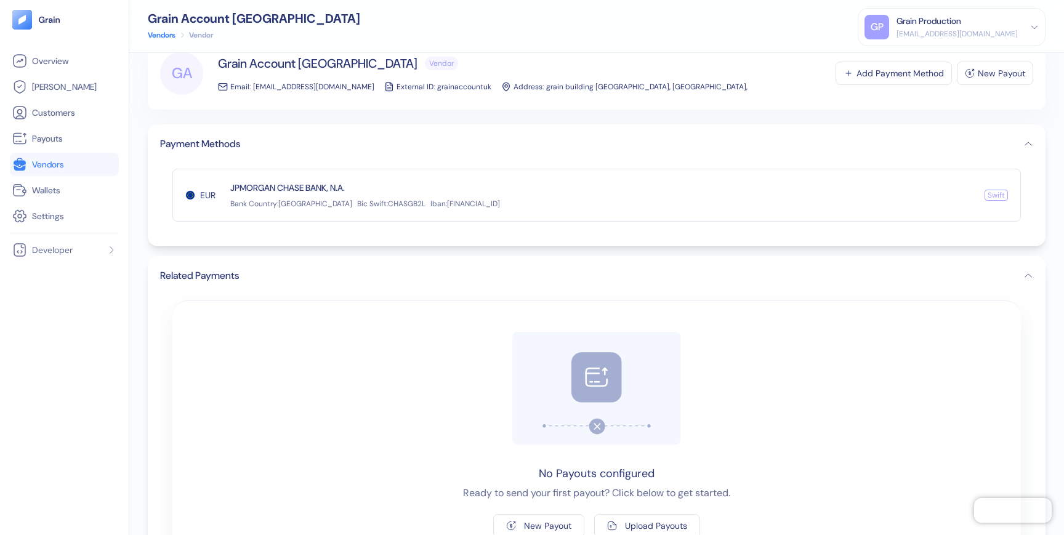
scroll to position [36, 0]
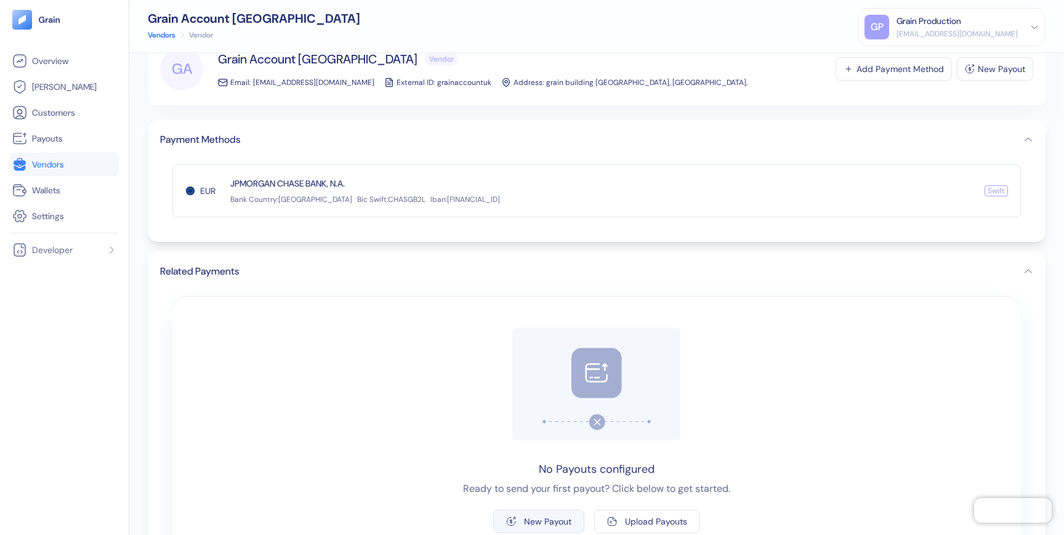
click at [536, 519] on div "New Payout" at bounding box center [547, 521] width 47 height 9
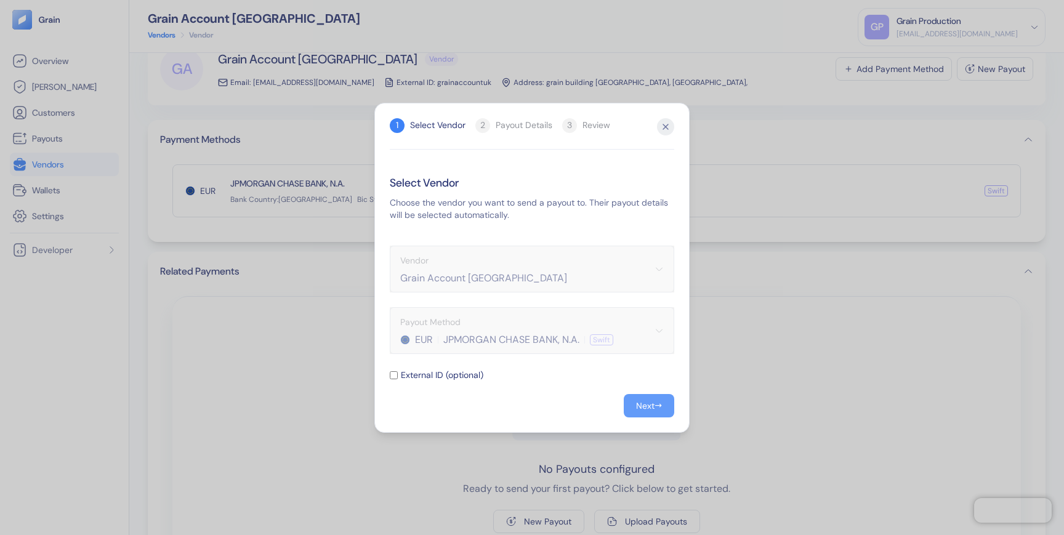
click at [662, 404] on button "Next →" at bounding box center [649, 405] width 51 height 23
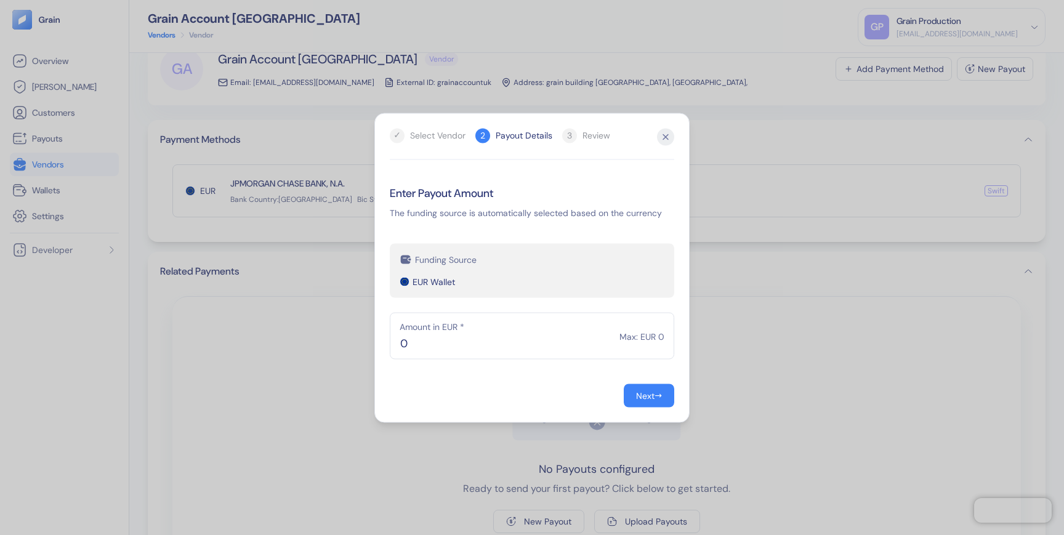
click at [553, 359] on form "Enter Payout Amount The funding source is automatically selected based on the c…" at bounding box center [532, 295] width 285 height 223
click at [639, 342] on span "Max: EUR 0" at bounding box center [642, 336] width 45 height 12
click at [448, 347] on input "0" at bounding box center [532, 335] width 285 height 47
click at [449, 344] on input "0" at bounding box center [532, 335] width 285 height 47
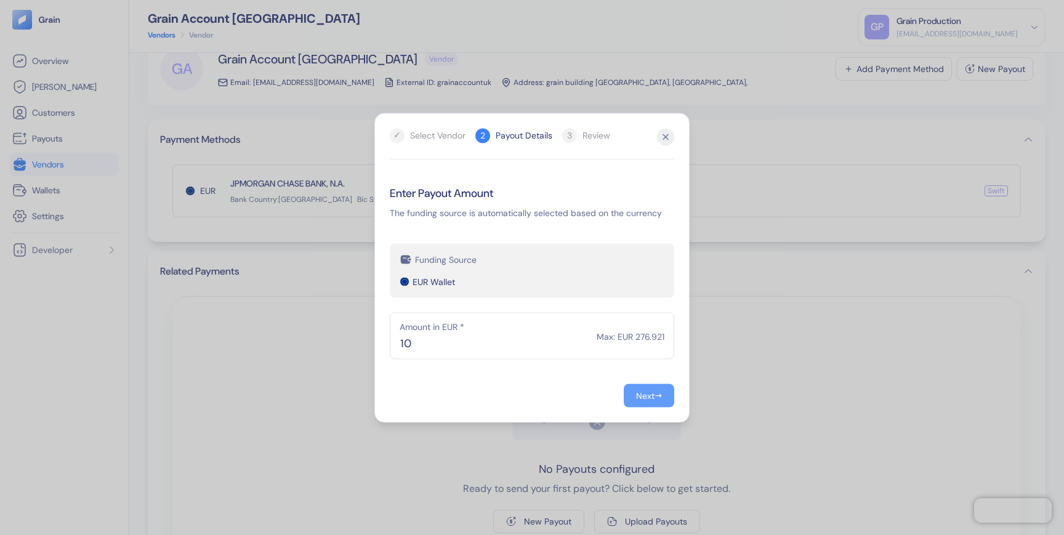
type input "10"
click at [637, 397] on div "Next" at bounding box center [645, 395] width 18 height 9
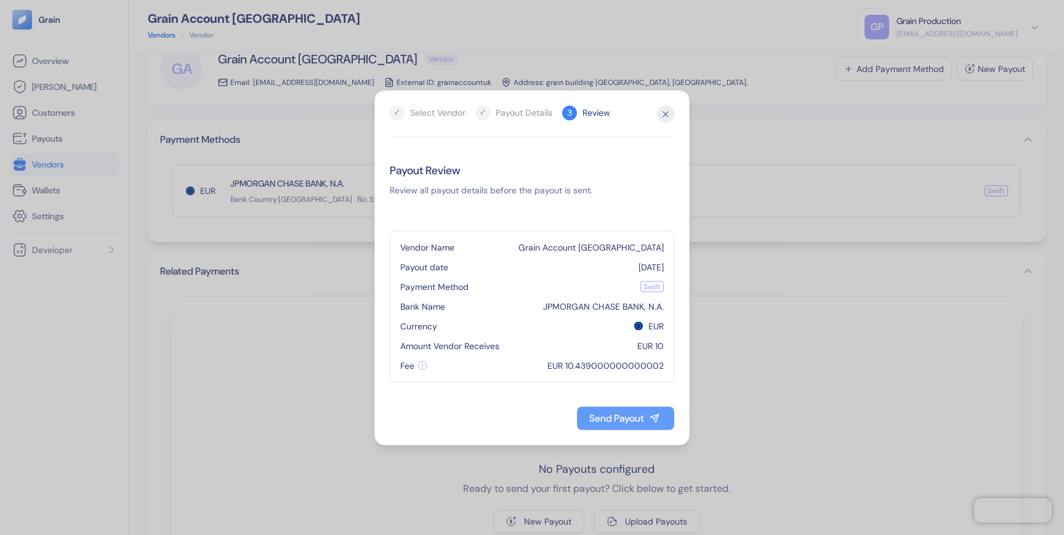
click at [606, 422] on div "Send Payout" at bounding box center [616, 418] width 55 height 10
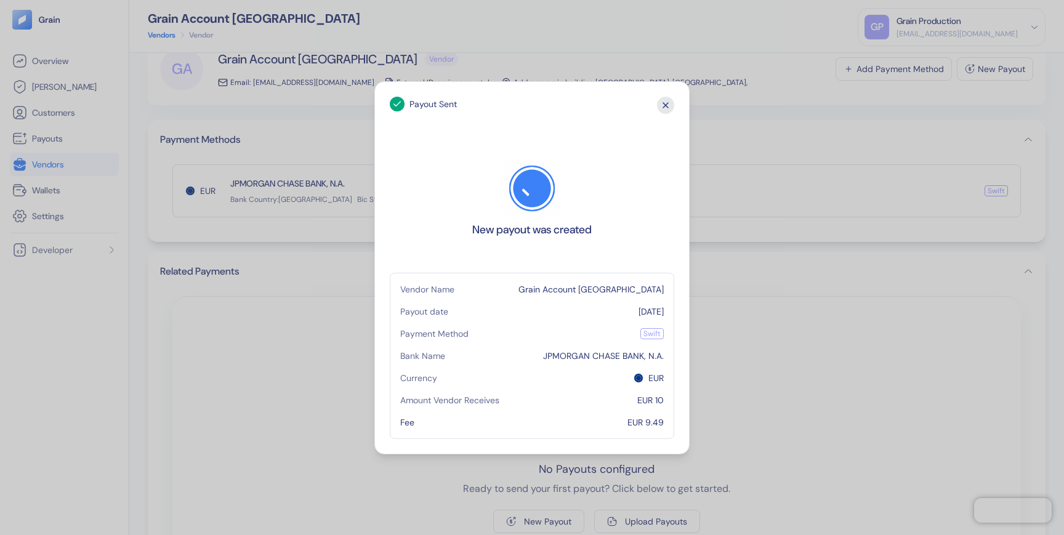
click at [665, 107] on icon "button" at bounding box center [665, 105] width 17 height 17
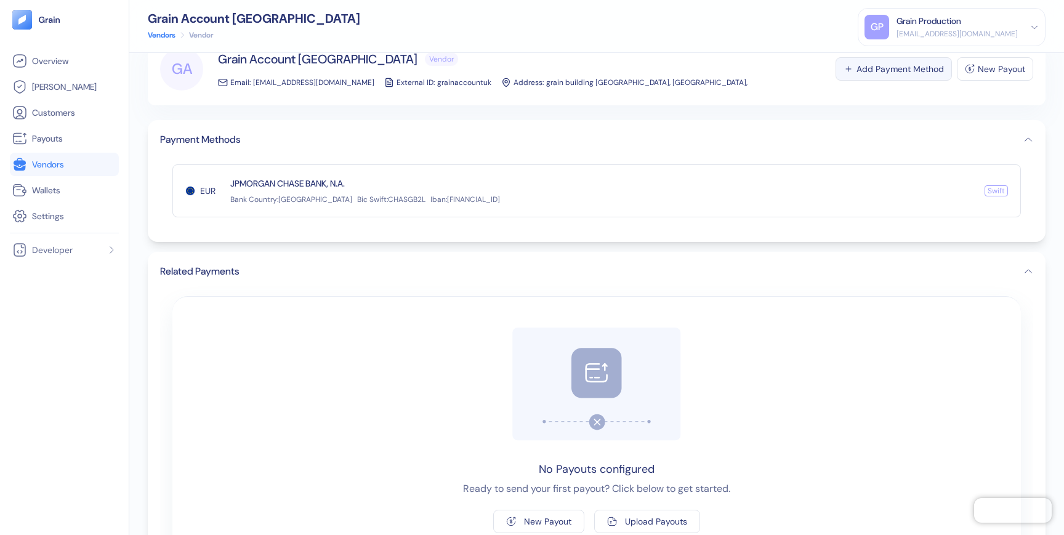
click at [883, 66] on div "Add Payment Method" at bounding box center [900, 69] width 87 height 9
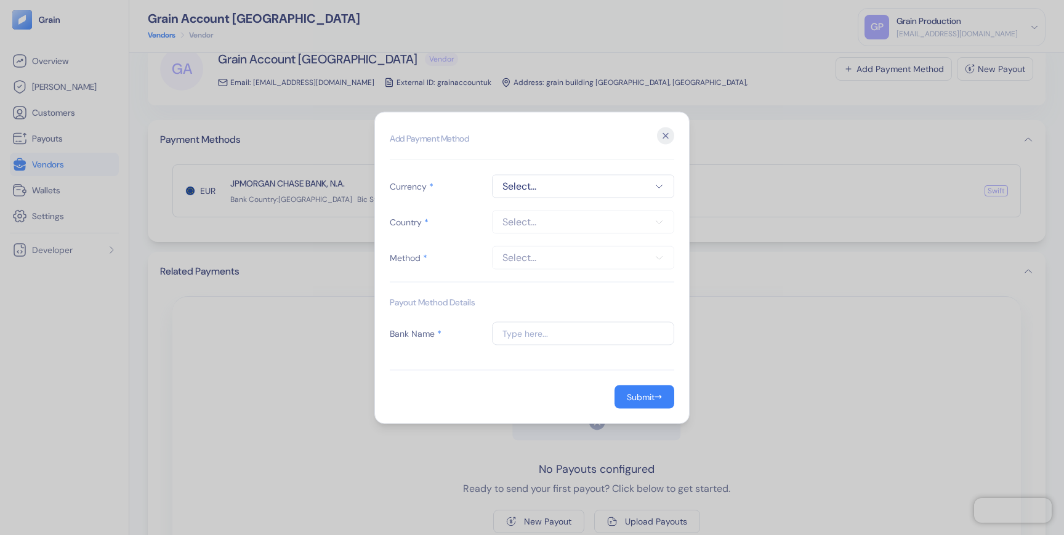
click at [536, 193] on button "Select..." at bounding box center [583, 185] width 182 height 23
click at [517, 233] on span "AUD" at bounding box center [525, 238] width 17 height 12
click at [530, 222] on span "Select..." at bounding box center [583, 221] width 161 height 15
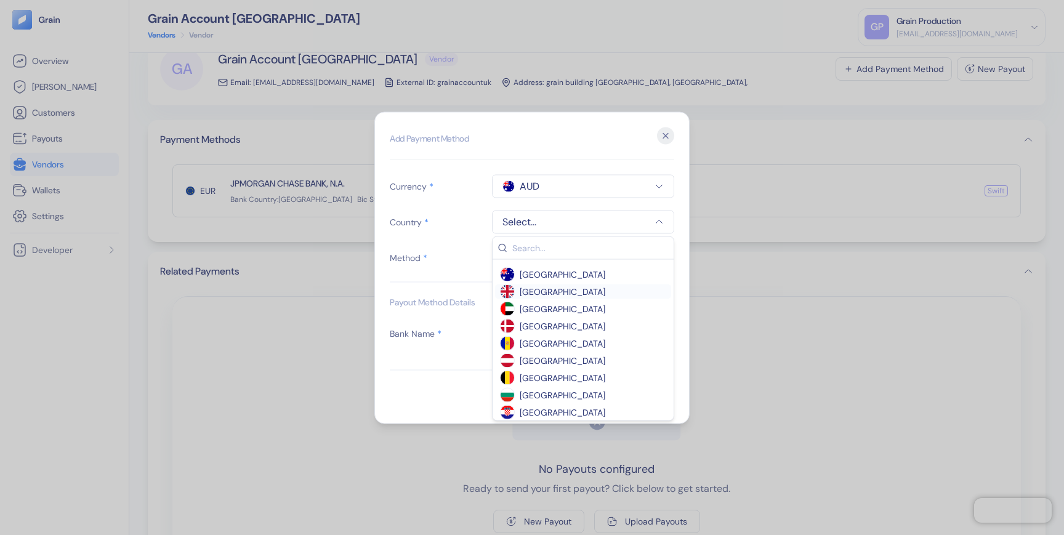
click at [533, 290] on span "[GEOGRAPHIC_DATA]" at bounding box center [563, 291] width 86 height 12
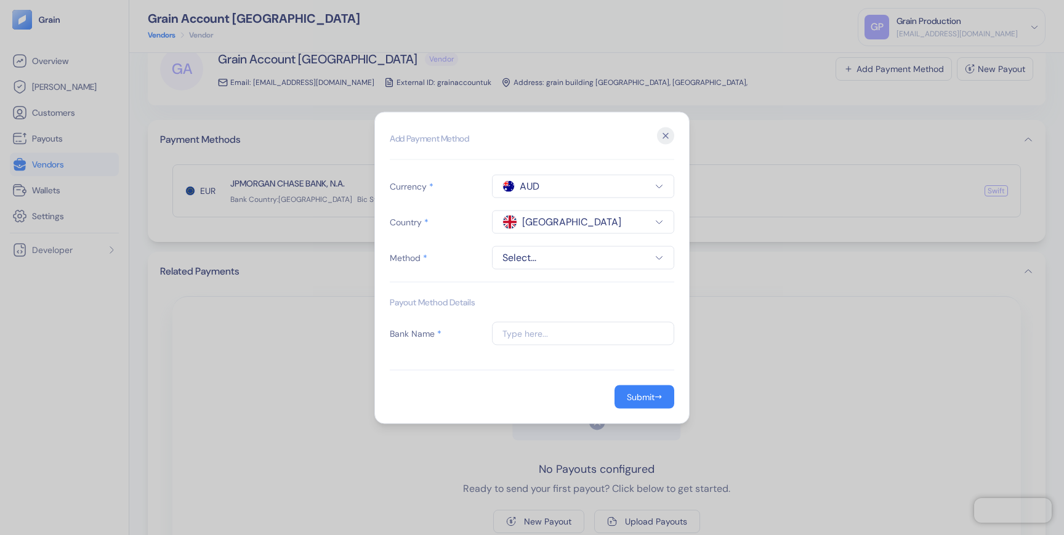
click at [516, 258] on span "Select..." at bounding box center [583, 257] width 161 height 15
click at [516, 310] on span "swift" at bounding box center [583, 310] width 166 height 12
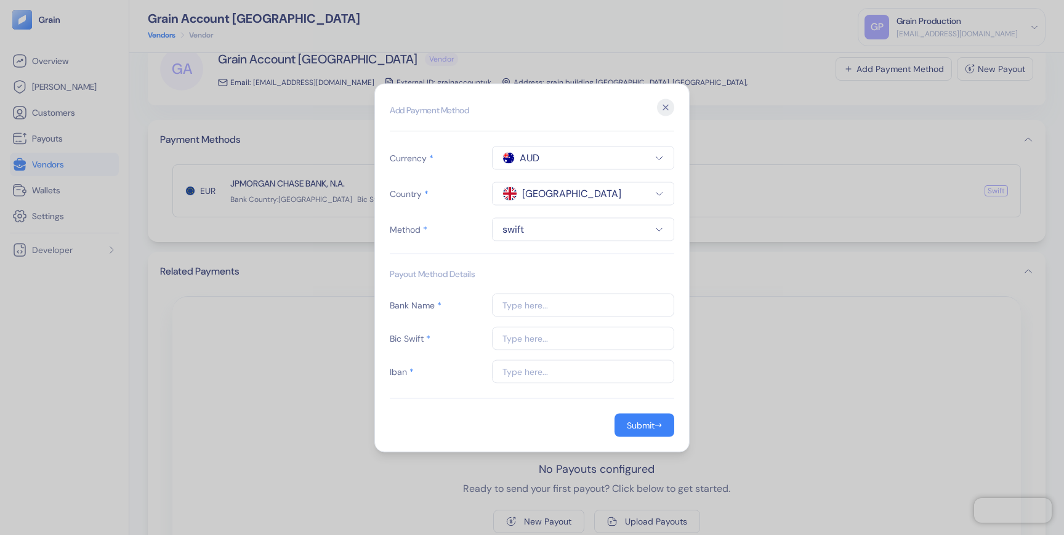
click at [520, 370] on input "text" at bounding box center [583, 371] width 182 height 23
paste input "[FINANCIAL_ID]"
type input "[FINANCIAL_ID]"
click at [526, 334] on input "text" at bounding box center [583, 337] width 182 height 23
paste input "CHASGB2L"
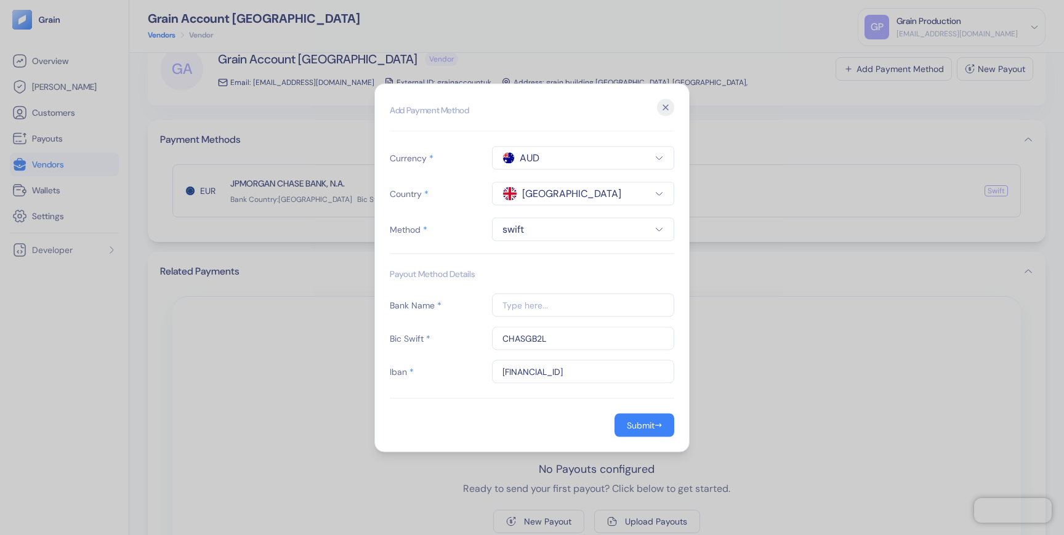
type input "CHASGB2L"
click at [533, 307] on input "text" at bounding box center [583, 304] width 182 height 23
click at [513, 370] on input "[FINANCIAL_ID]" at bounding box center [583, 371] width 182 height 23
click at [530, 304] on input "text" at bounding box center [583, 304] width 182 height 23
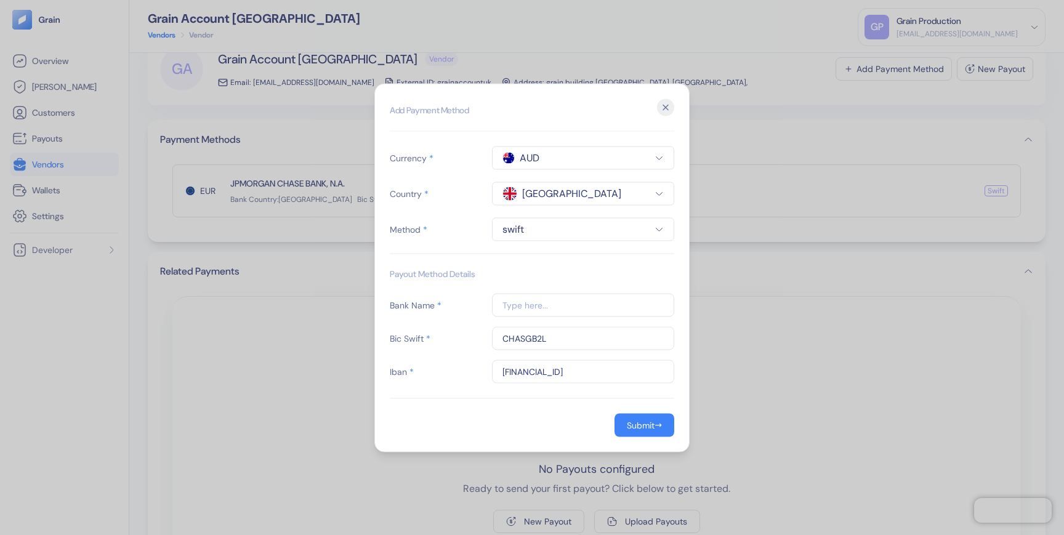
paste input "JPMORGAN CHASE BANK, N.A."
type input "JPMORGAN CHASE BANK, N.A."
click at [546, 273] on div "Payout Method Details" at bounding box center [532, 273] width 285 height 15
click at [640, 427] on div "Submit" at bounding box center [641, 425] width 28 height 9
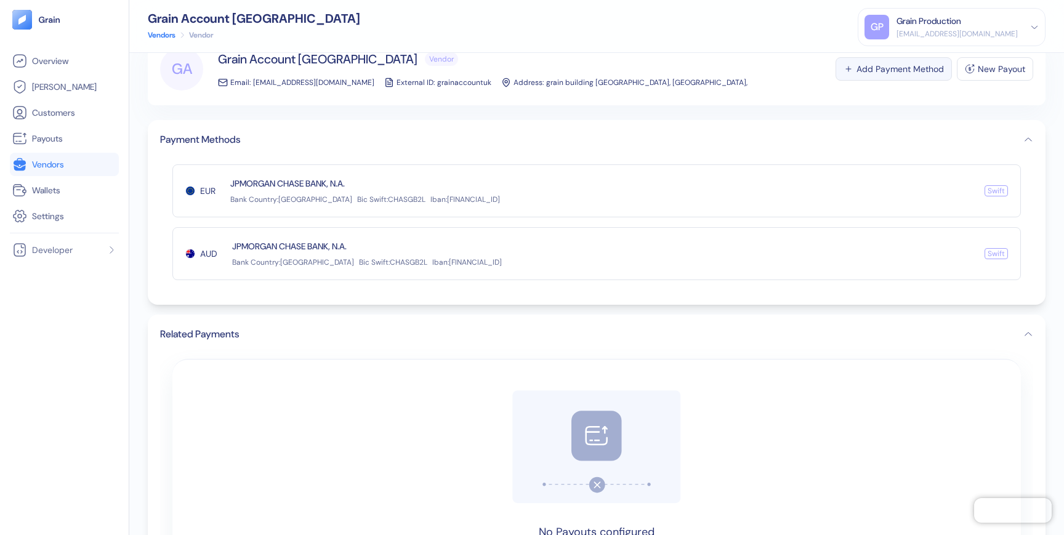
click at [891, 70] on div "Add Payment Method" at bounding box center [900, 69] width 87 height 9
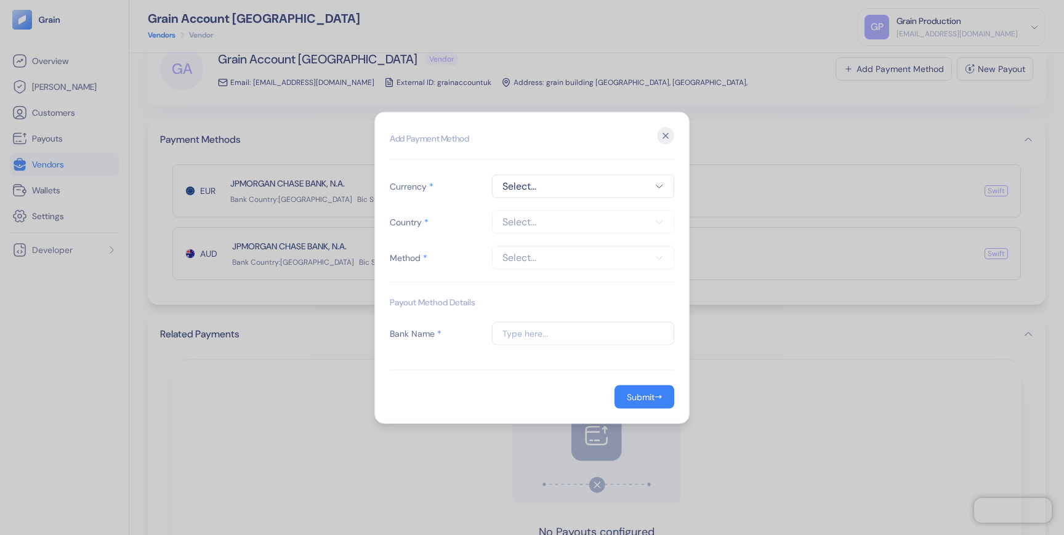
click at [548, 184] on span "Select..." at bounding box center [583, 186] width 161 height 15
click at [535, 308] on div "USD" at bounding box center [546, 307] width 92 height 12
click at [551, 223] on span "Select..." at bounding box center [583, 221] width 161 height 15
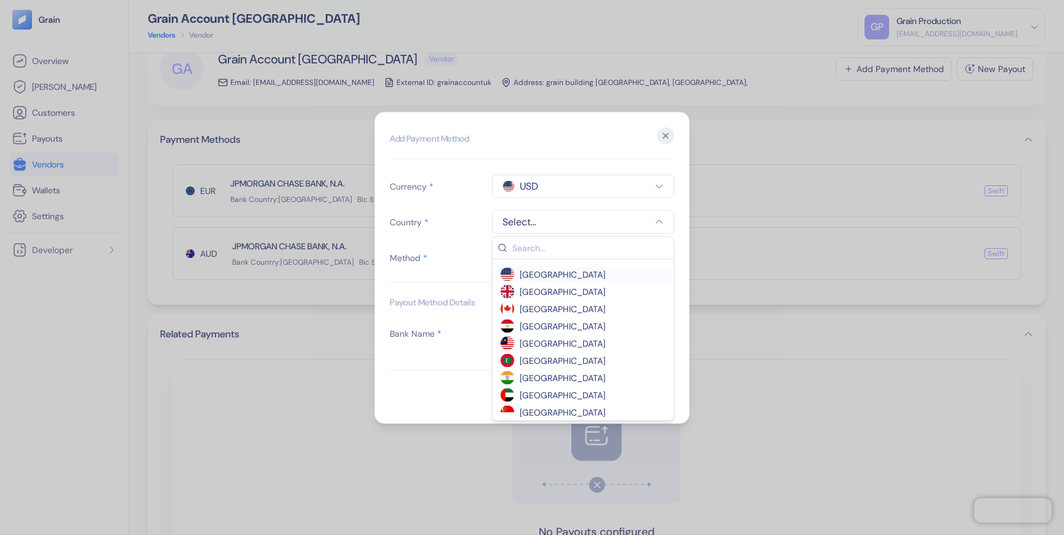
click at [548, 273] on span "[GEOGRAPHIC_DATA]" at bounding box center [563, 274] width 86 height 12
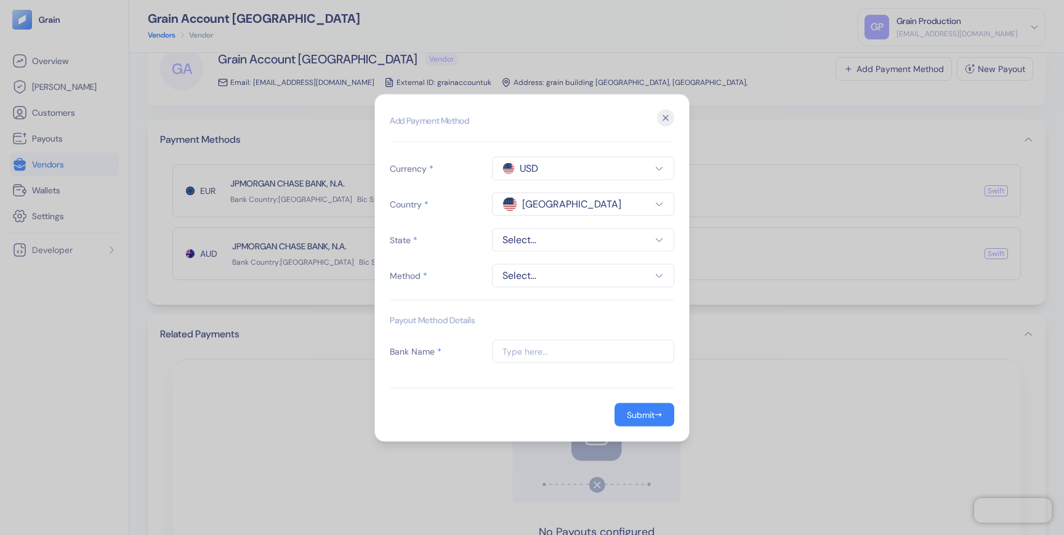
click at [548, 243] on span "Select..." at bounding box center [583, 239] width 161 height 15
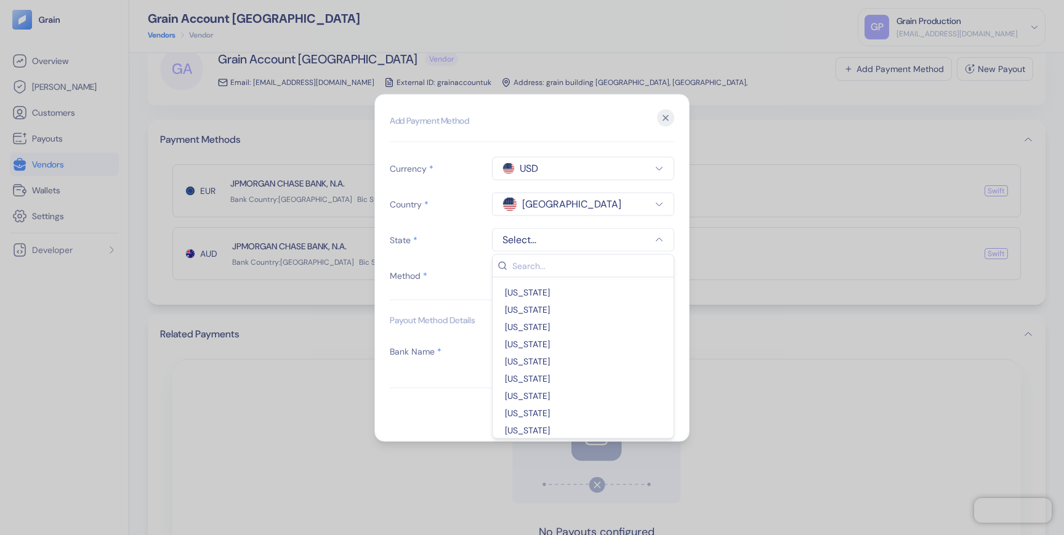
click at [559, 213] on button "[GEOGRAPHIC_DATA]" at bounding box center [583, 203] width 182 height 23
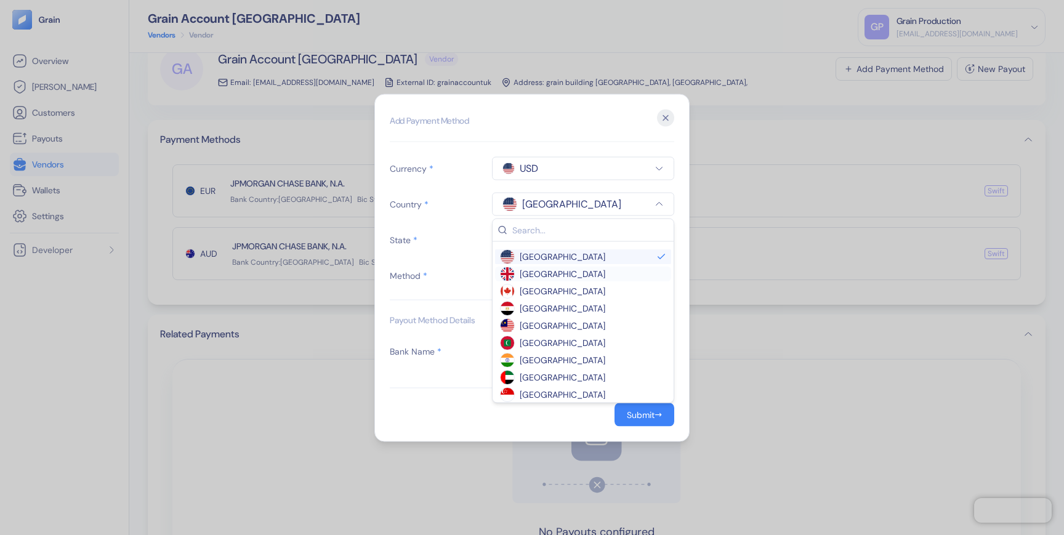
click at [549, 270] on span "[GEOGRAPHIC_DATA]" at bounding box center [563, 273] width 86 height 12
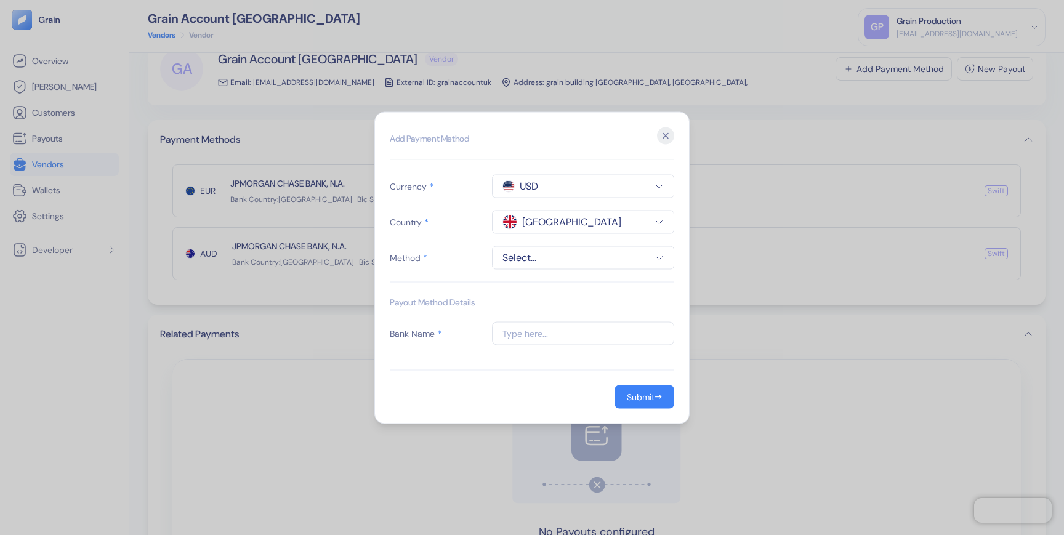
click at [554, 251] on span "Select..." at bounding box center [583, 257] width 161 height 15
click at [519, 316] on div "swift" at bounding box center [583, 309] width 176 height 15
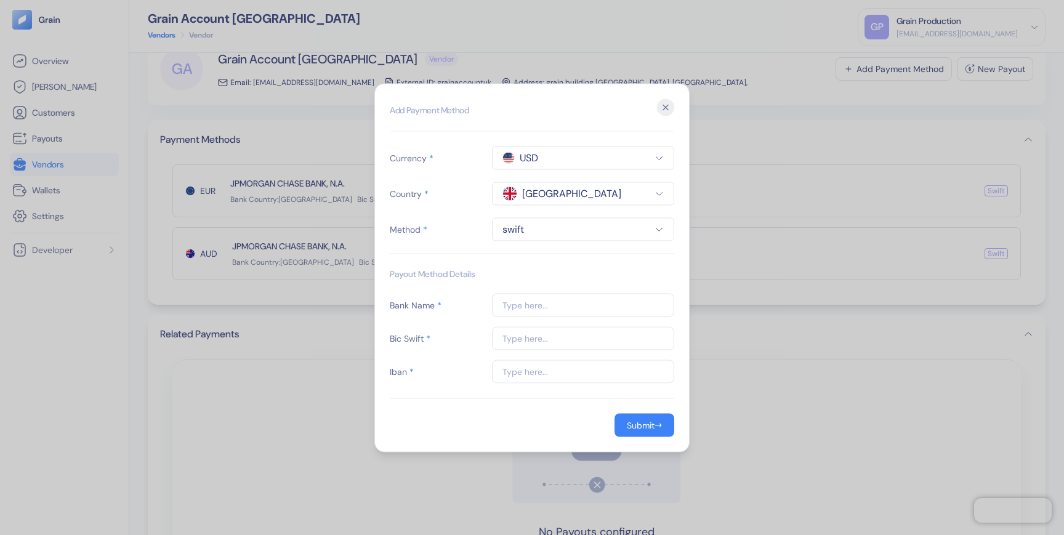
click at [530, 310] on input "text" at bounding box center [583, 304] width 182 height 23
click at [670, 109] on icon "button" at bounding box center [665, 107] width 17 height 17
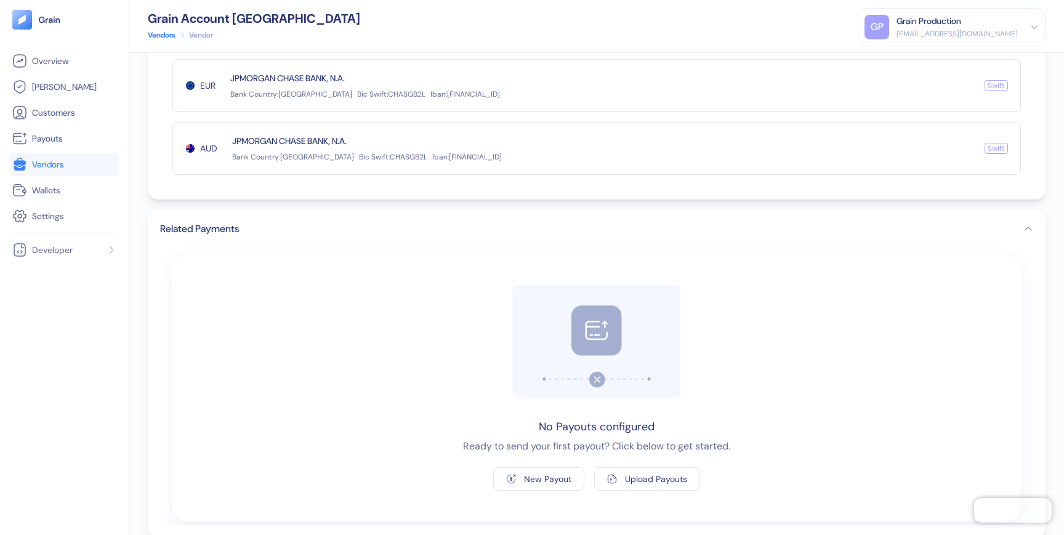
scroll to position [162, 0]
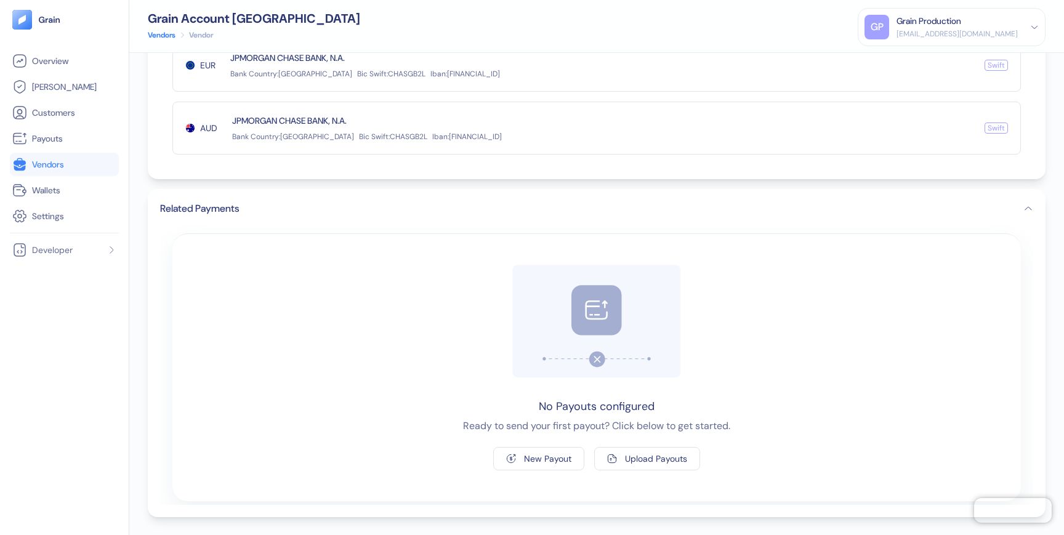
click at [248, 137] on span "Bank Country : [GEOGRAPHIC_DATA]" at bounding box center [293, 137] width 122 height 10
click at [518, 464] on div "button" at bounding box center [512, 459] width 12 height 12
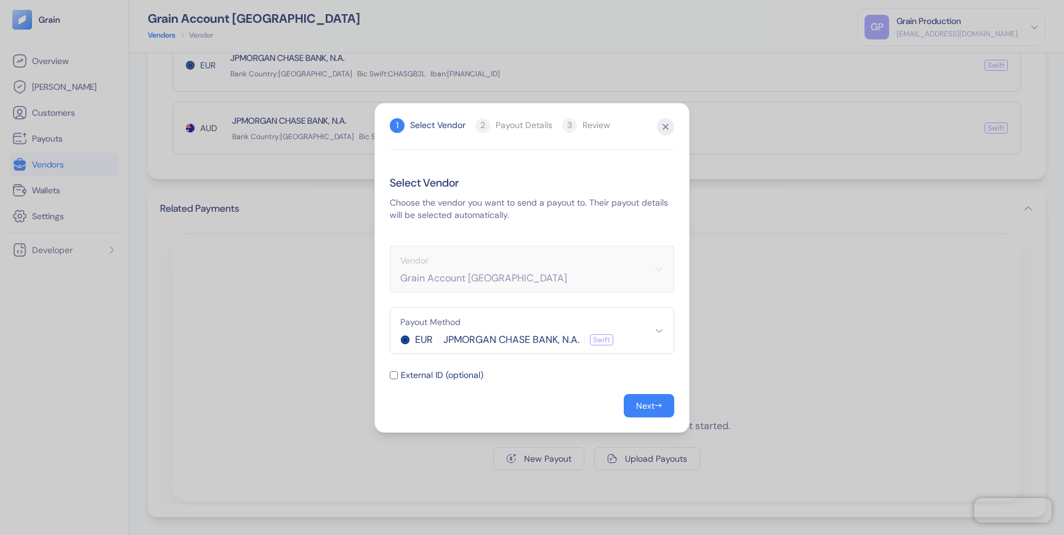
click at [663, 333] on icon "button" at bounding box center [659, 330] width 9 height 9
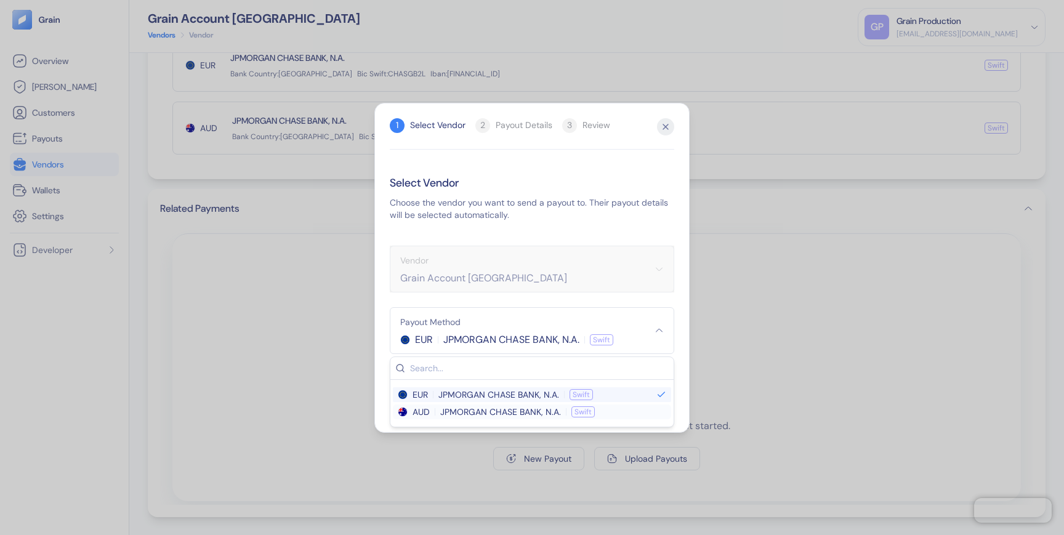
click at [475, 413] on span "JPMORGAN CHASE BANK, N.A." at bounding box center [500, 412] width 121 height 12
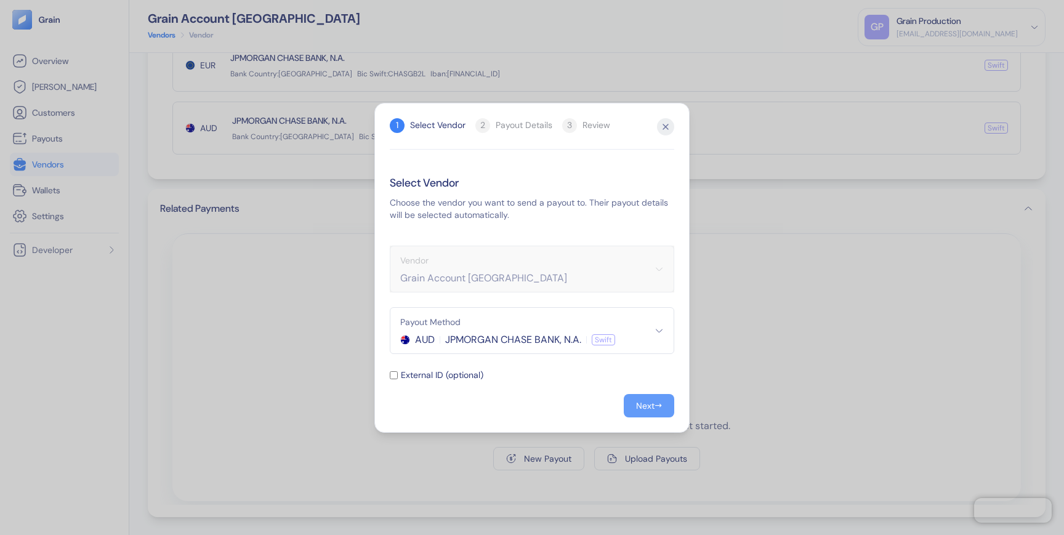
click at [657, 397] on button "Next →" at bounding box center [649, 405] width 51 height 23
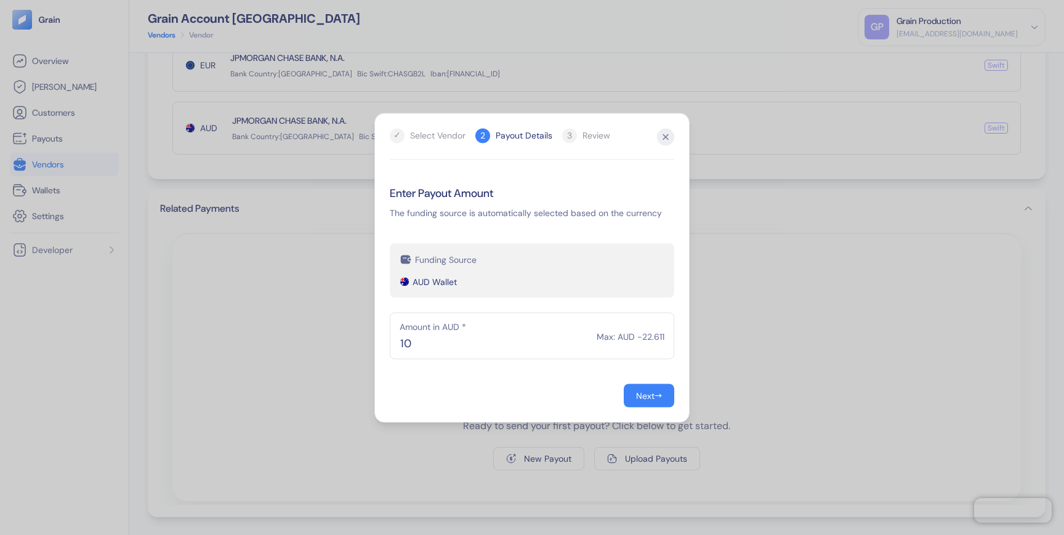
type input "10"
click at [497, 403] on div "Next →" at bounding box center [532, 395] width 285 height 23
click at [519, 352] on input "10" at bounding box center [532, 335] width 285 height 47
click at [662, 135] on icon "button" at bounding box center [665, 136] width 17 height 17
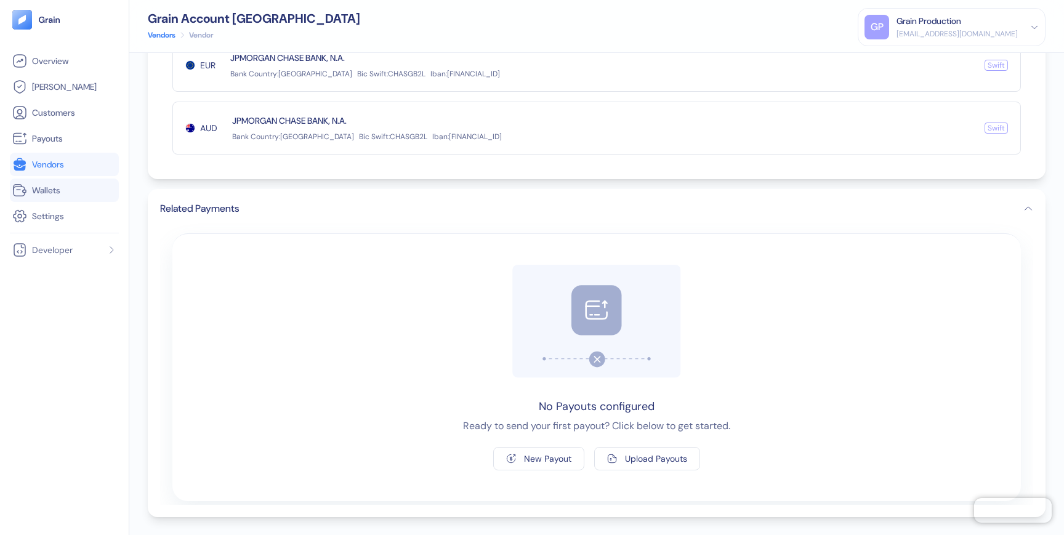
click at [50, 196] on span "Wallets" at bounding box center [46, 190] width 28 height 12
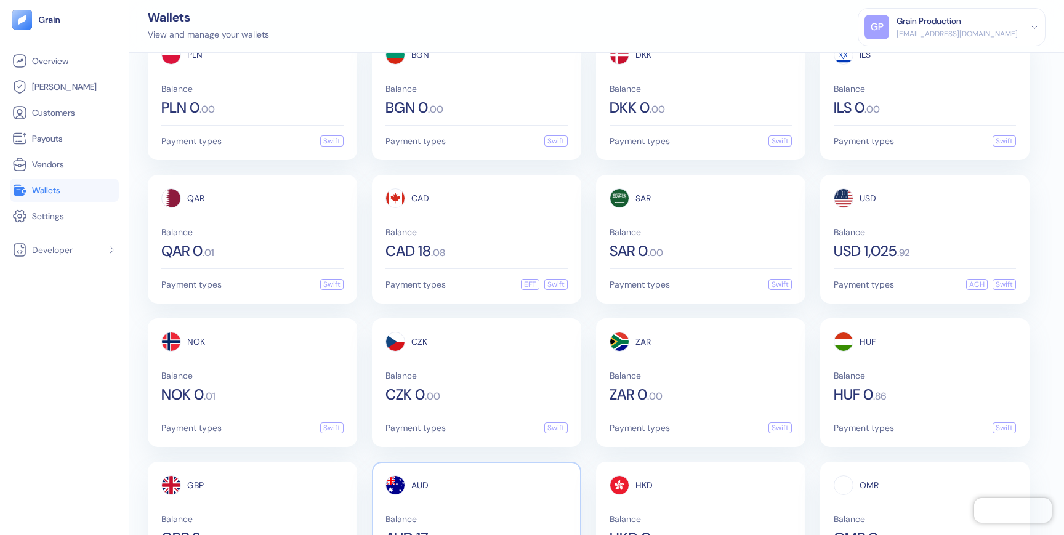
scroll to position [182, 0]
click at [47, 192] on span "Wallets" at bounding box center [46, 190] width 28 height 12
click at [48, 162] on span "Vendors" at bounding box center [48, 164] width 32 height 12
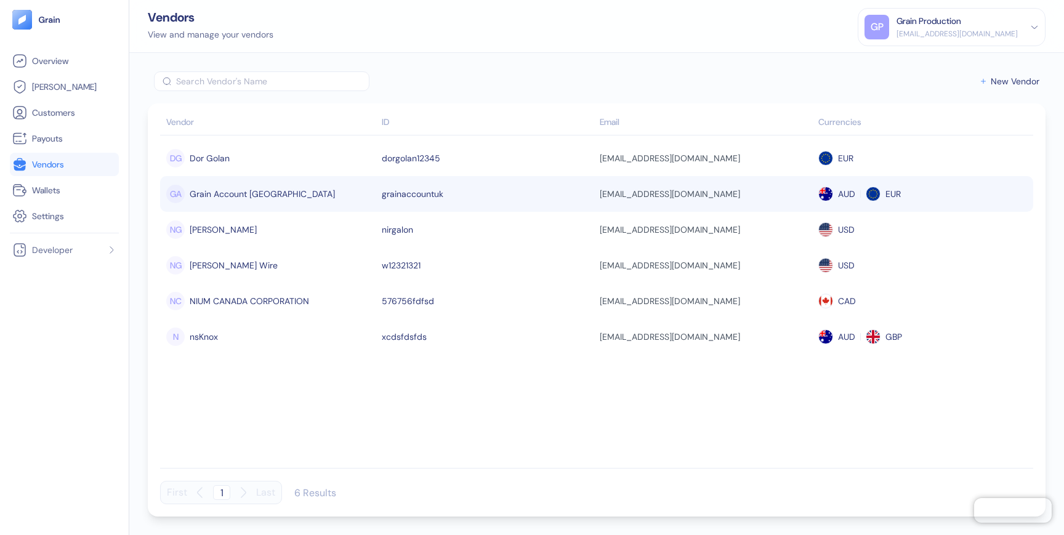
click at [281, 196] on div "GA Grain Account [GEOGRAPHIC_DATA]" at bounding box center [270, 194] width 209 height 21
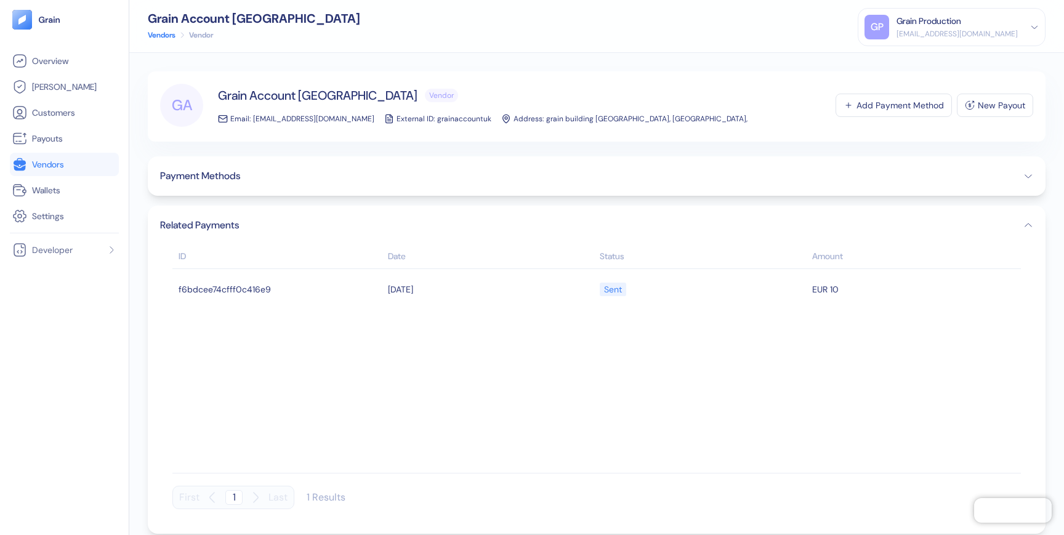
scroll to position [17, 0]
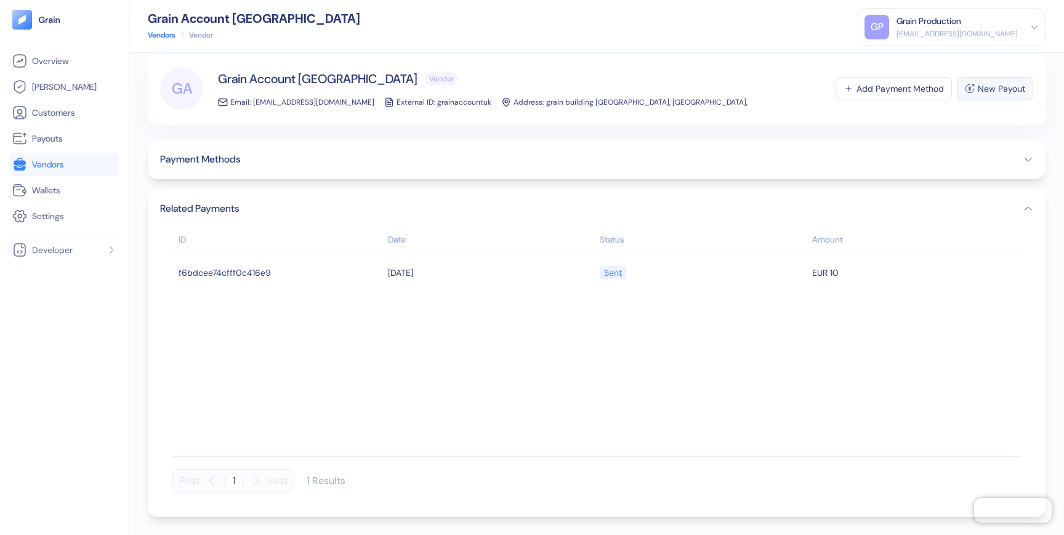
click at [994, 86] on div "New Payout" at bounding box center [1001, 88] width 47 height 9
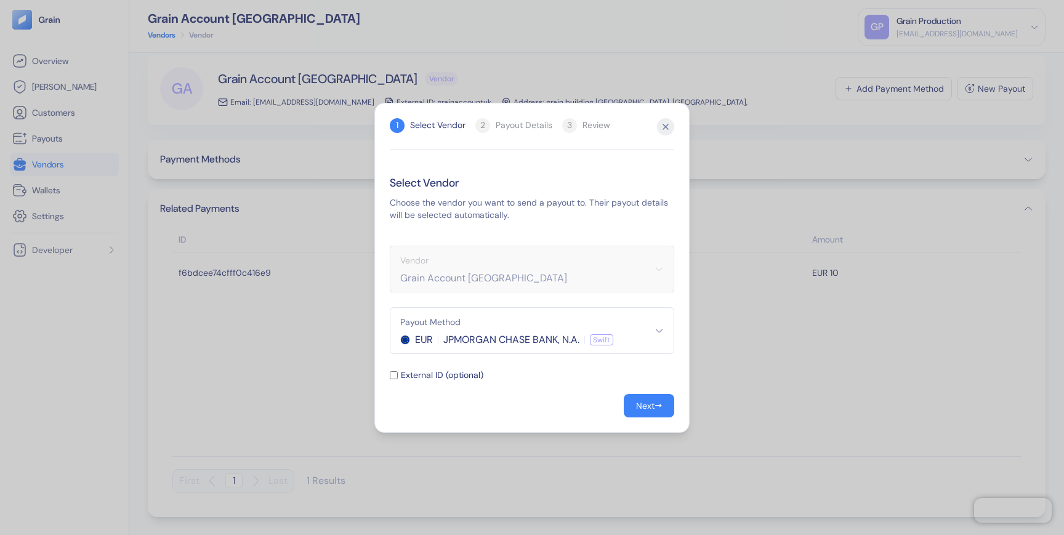
click at [651, 326] on button "Payout Method EUR JPMORGAN CHASE BANK, [PERSON_NAME]" at bounding box center [532, 330] width 285 height 47
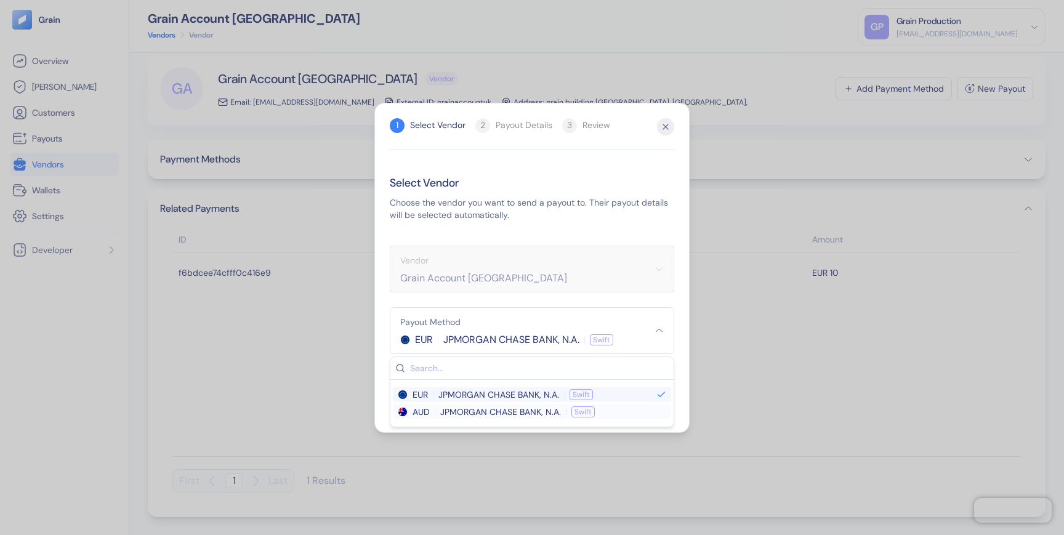
click at [482, 417] on span "JPMORGAN CHASE BANK, N.A." at bounding box center [500, 412] width 121 height 12
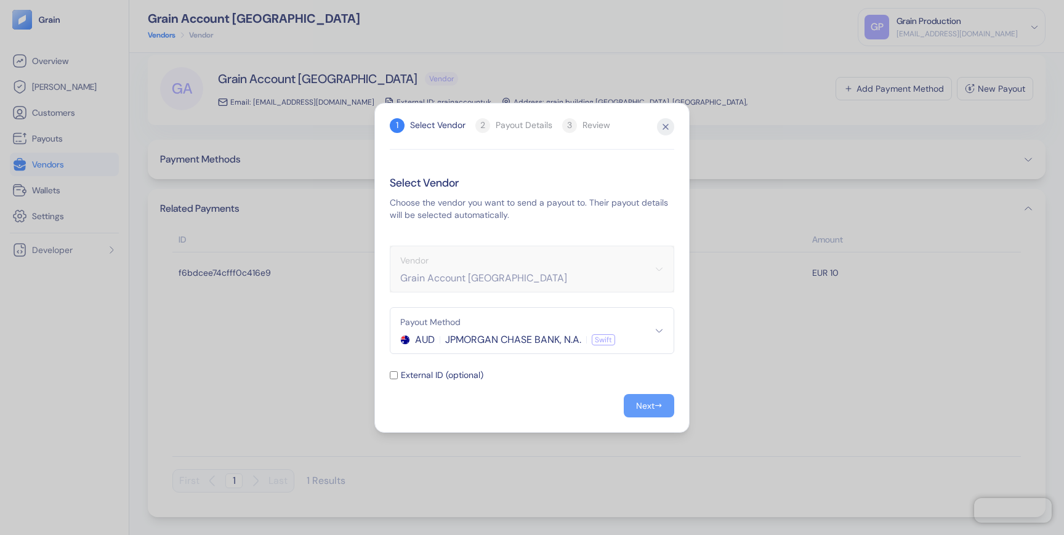
click at [655, 403] on span "→" at bounding box center [658, 405] width 7 height 13
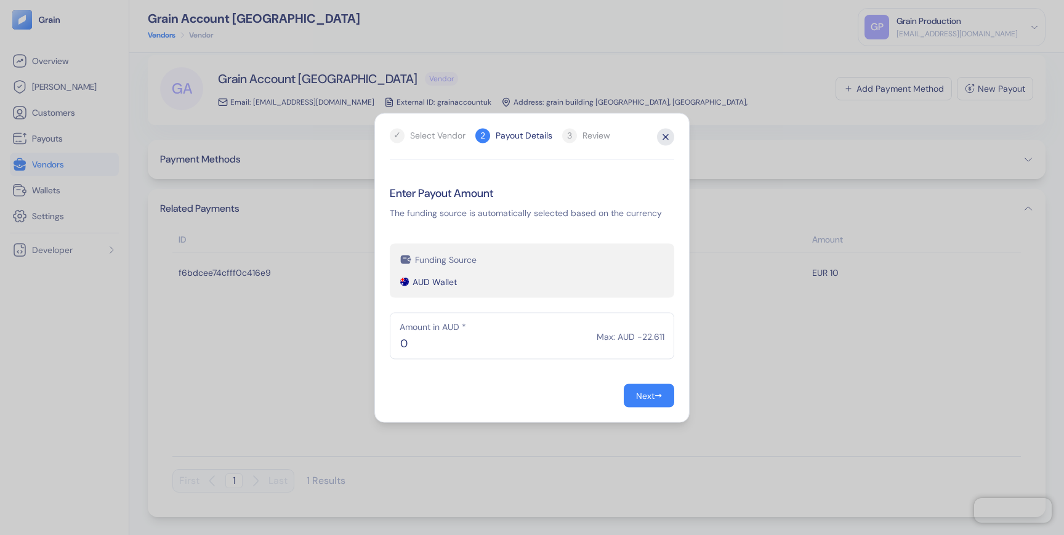
click at [666, 140] on icon "button" at bounding box center [665, 136] width 17 height 17
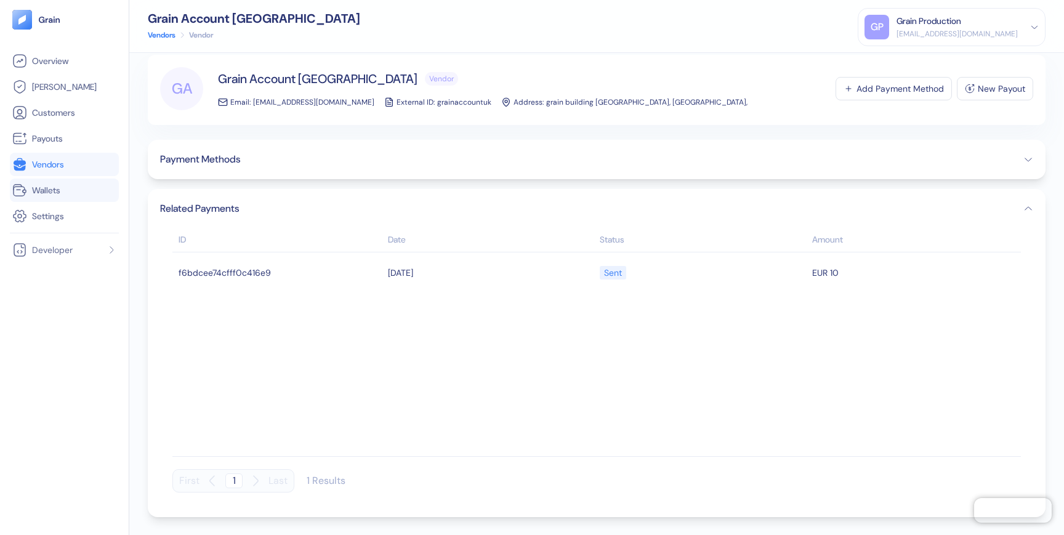
click at [67, 184] on link "Wallets" at bounding box center [64, 190] width 104 height 15
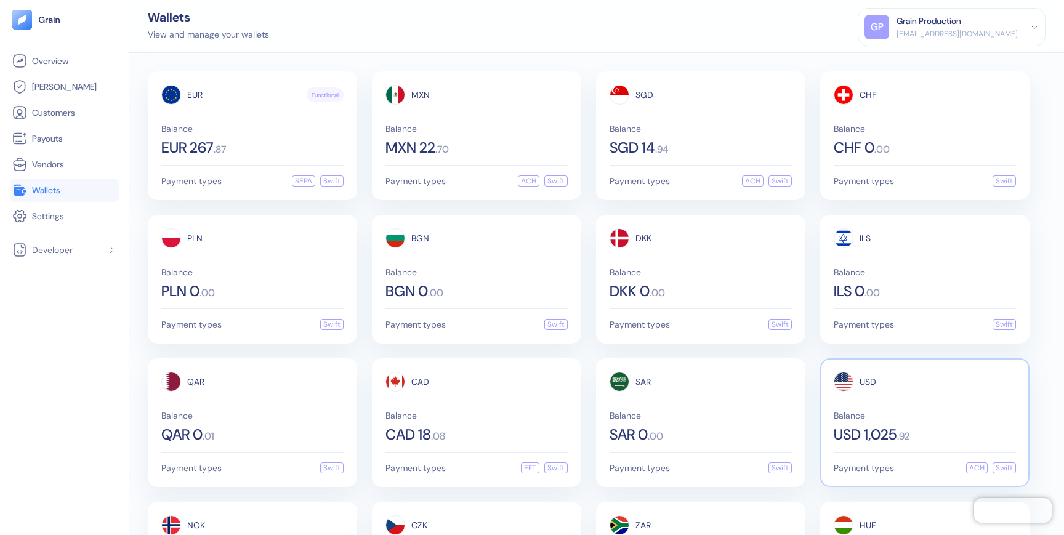
click at [892, 411] on span "Balance" at bounding box center [925, 415] width 182 height 9
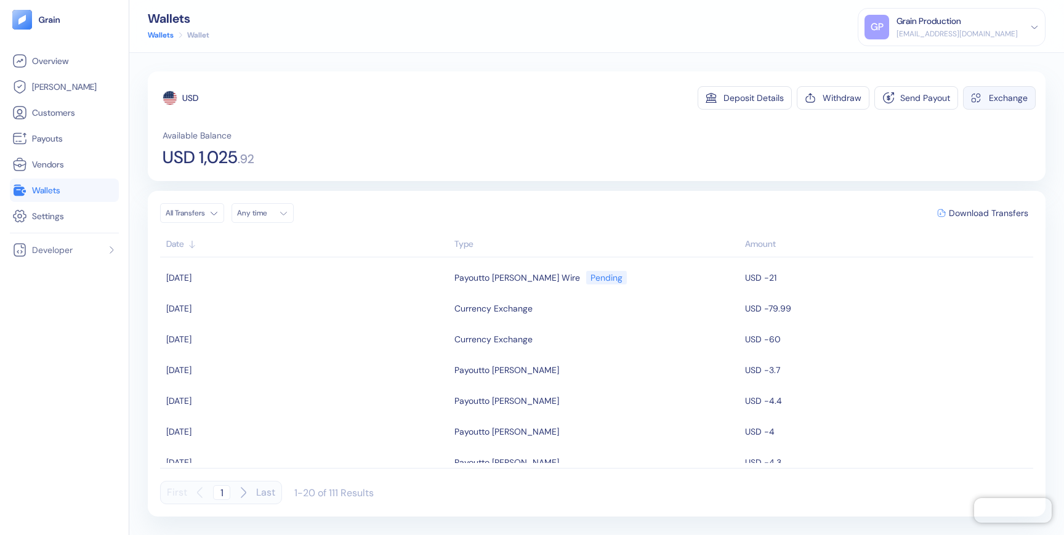
click at [993, 100] on div "Exchange" at bounding box center [1008, 98] width 39 height 9
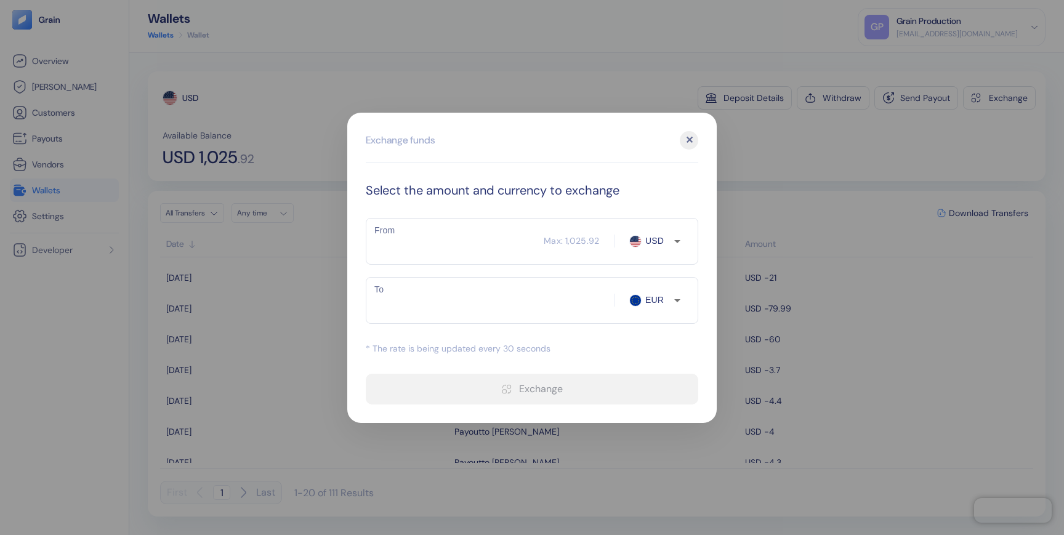
click at [686, 302] on div "​ EUR To" at bounding box center [532, 300] width 333 height 47
click at [678, 301] on icon "Open" at bounding box center [677, 300] width 6 height 3
click at [667, 327] on li "AUD" at bounding box center [663, 323] width 43 height 22
type input "AUD"
click at [412, 254] on input "From" at bounding box center [455, 241] width 178 height 31
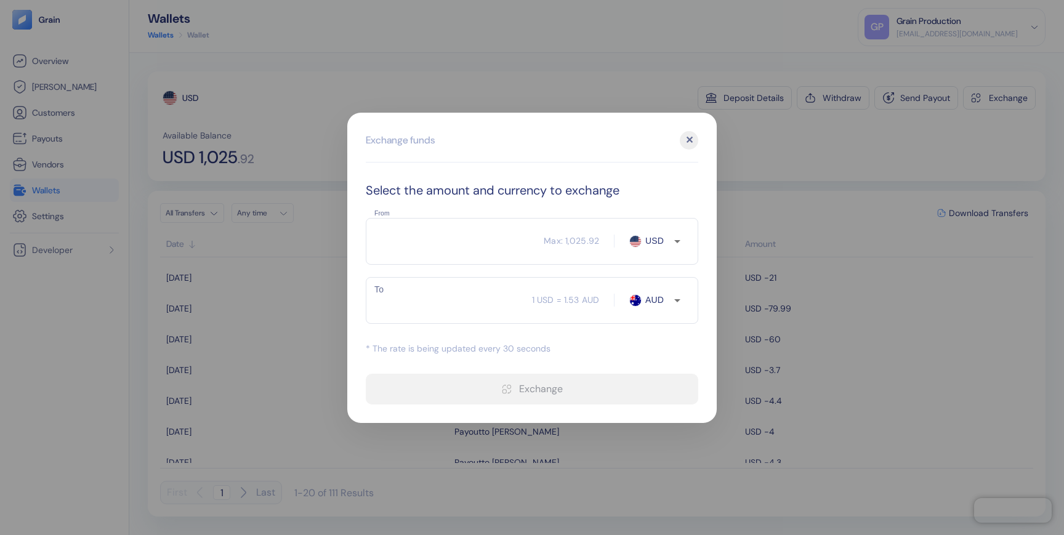
type input "4"
type input "6.12"
type input "40"
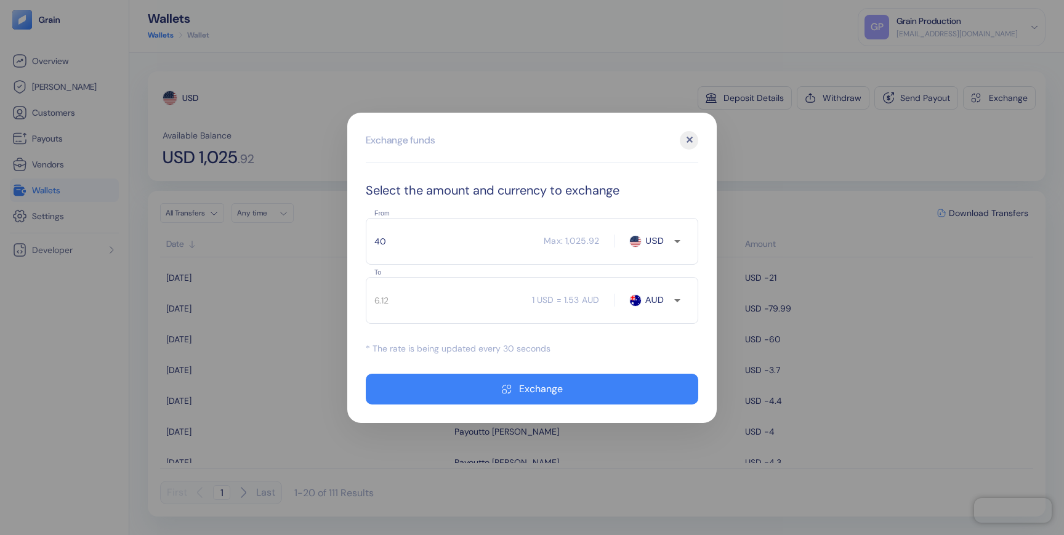
type input "61.26"
type input "40"
type input "61.25"
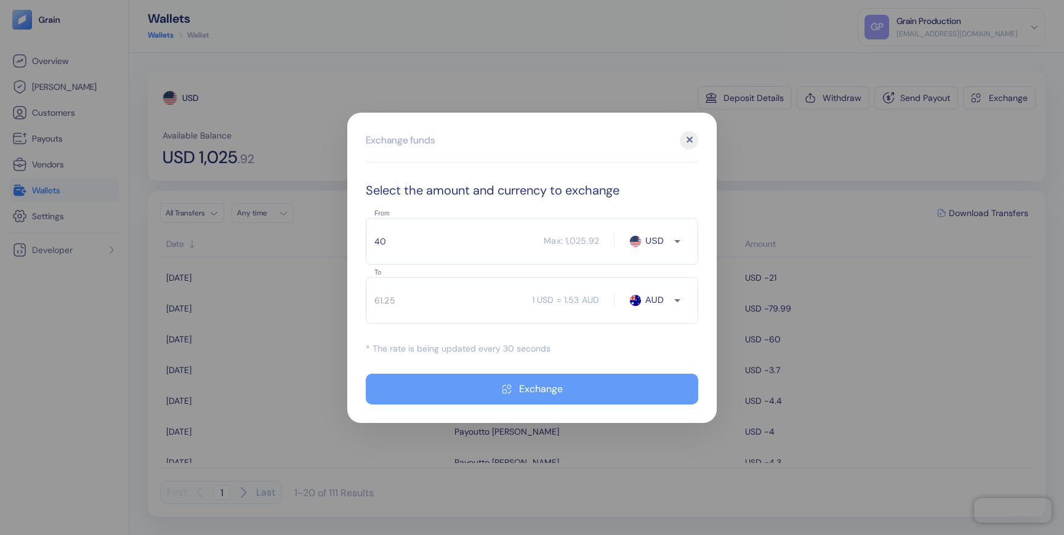
click at [530, 392] on div "Exchange" at bounding box center [541, 389] width 44 height 10
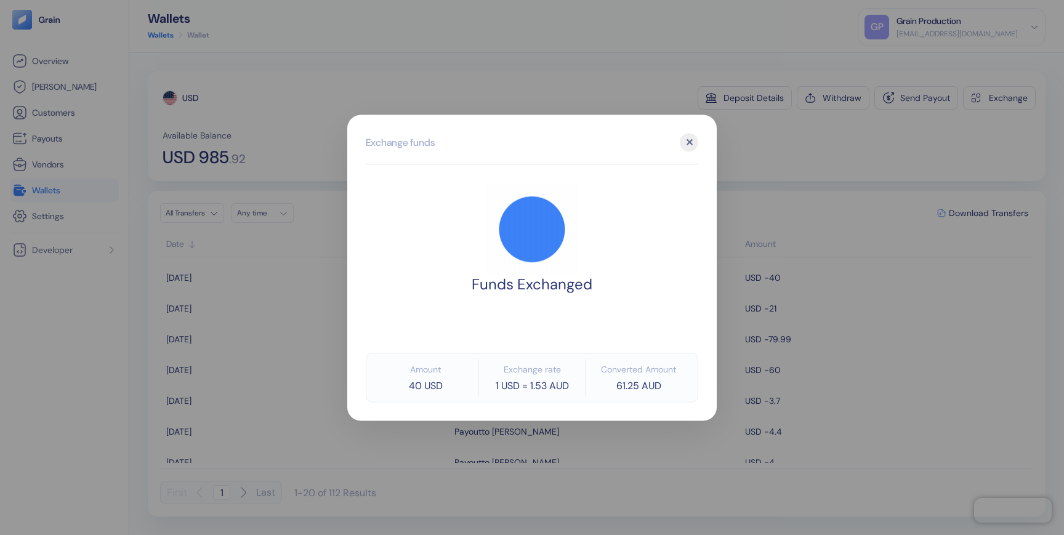
click at [692, 140] on div "✕" at bounding box center [689, 142] width 18 height 18
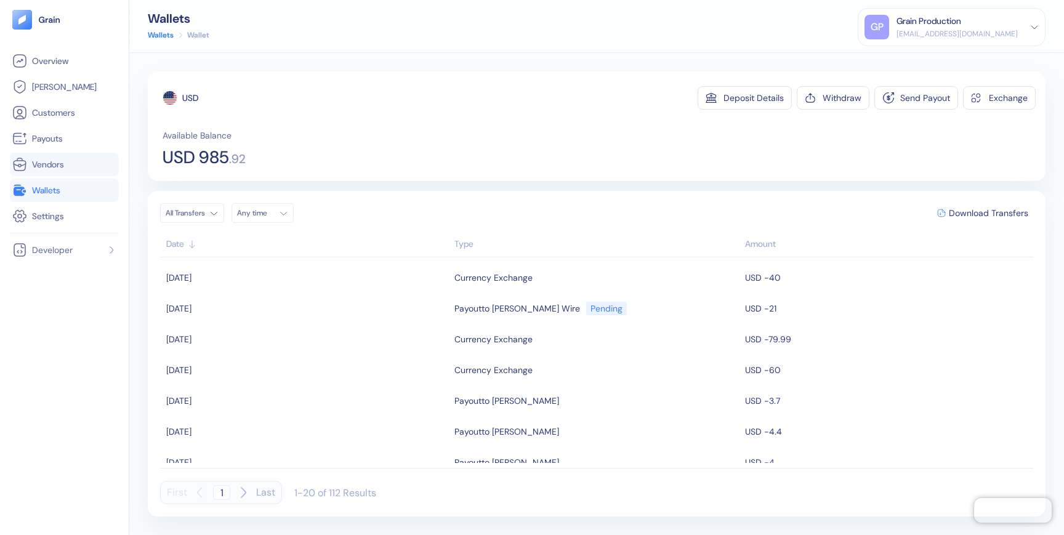
click at [52, 167] on span "Vendors" at bounding box center [48, 164] width 32 height 12
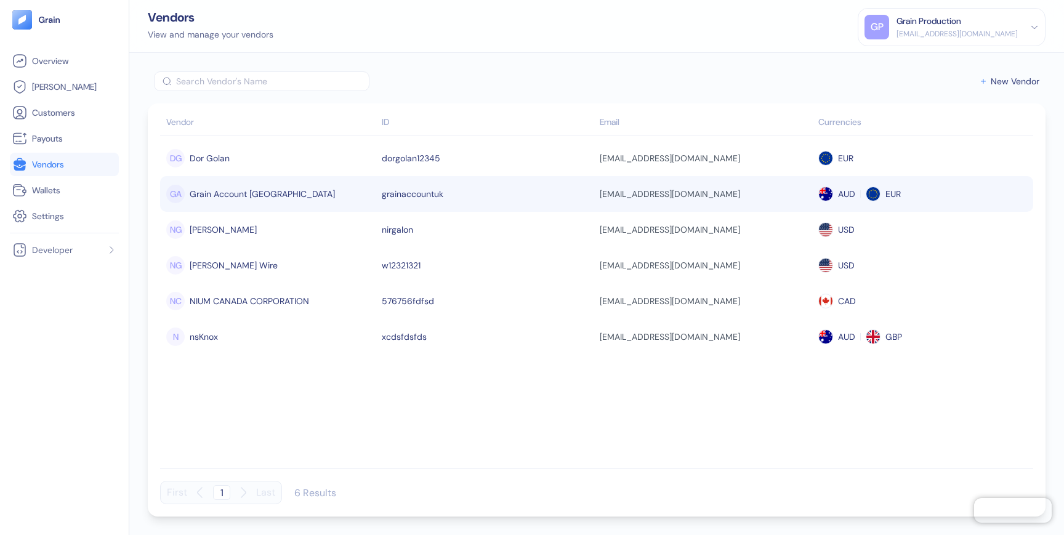
click at [380, 189] on td "grainaccountuk" at bounding box center [488, 194] width 219 height 36
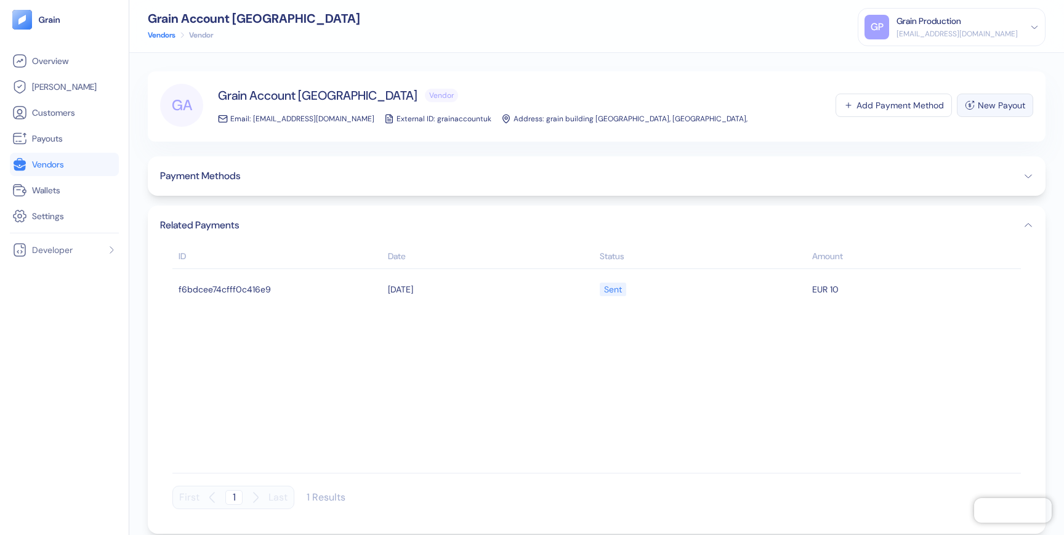
click at [986, 103] on div "New Payout" at bounding box center [1001, 105] width 47 height 9
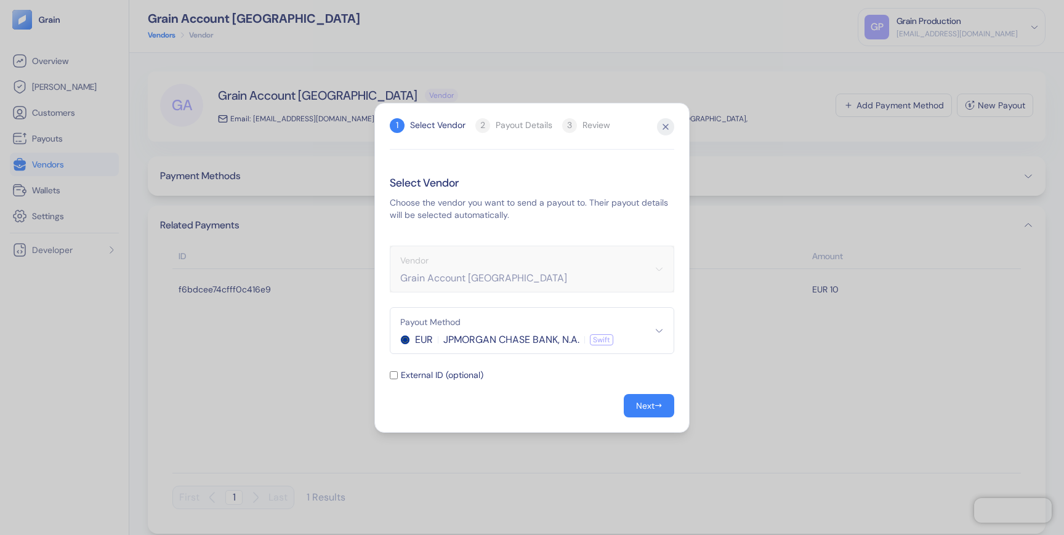
click at [660, 328] on icon "button" at bounding box center [659, 330] width 9 height 9
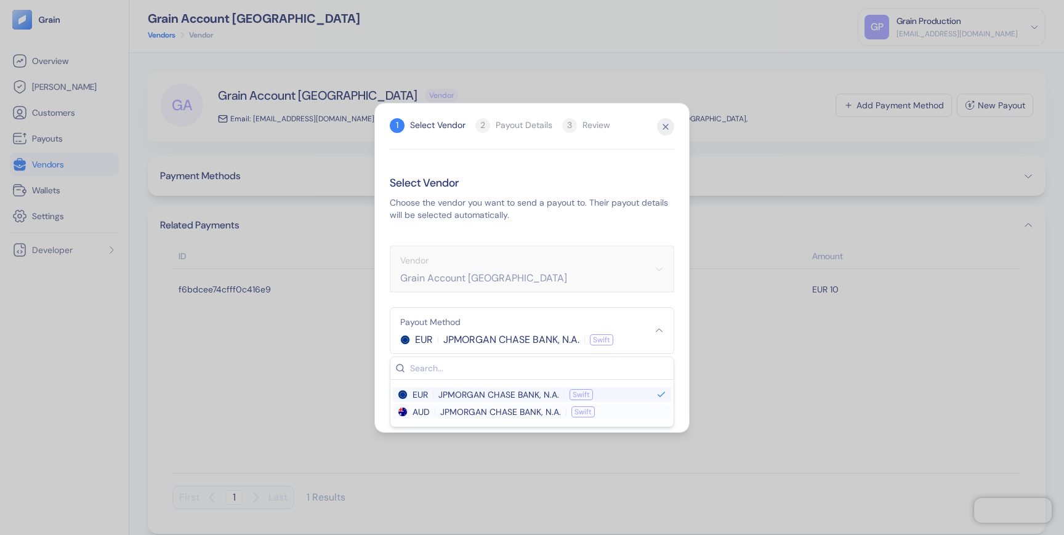
click at [470, 413] on span "JPMORGAN CHASE BANK, N.A." at bounding box center [500, 412] width 121 height 12
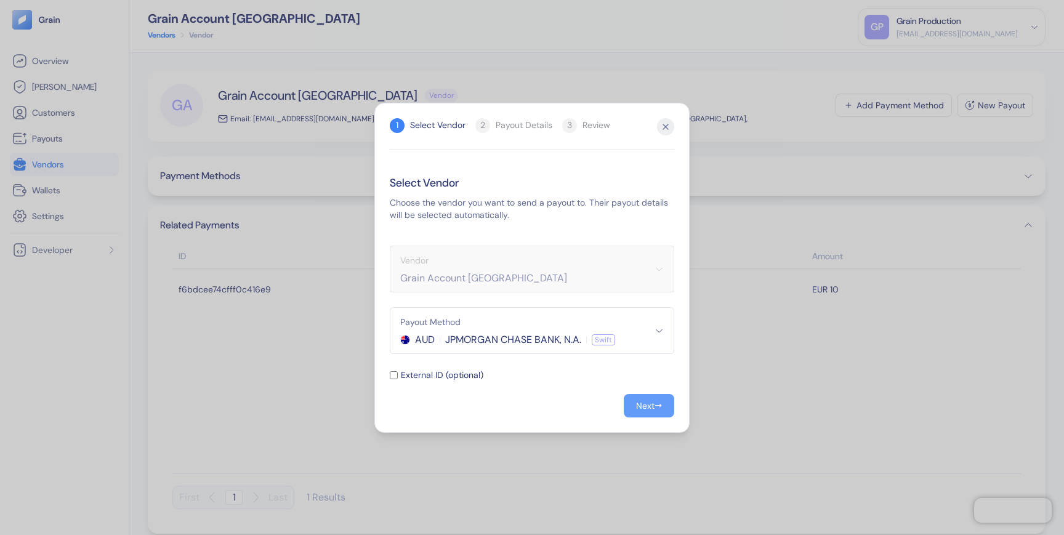
click at [638, 410] on div "Next" at bounding box center [645, 406] width 18 height 9
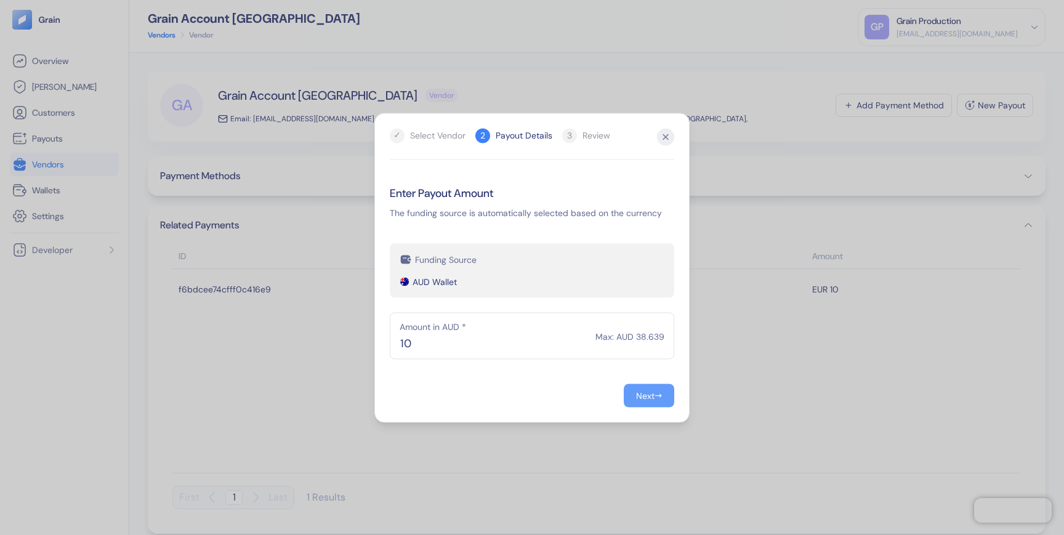
type input "10"
click at [644, 396] on div "Next" at bounding box center [645, 395] width 18 height 9
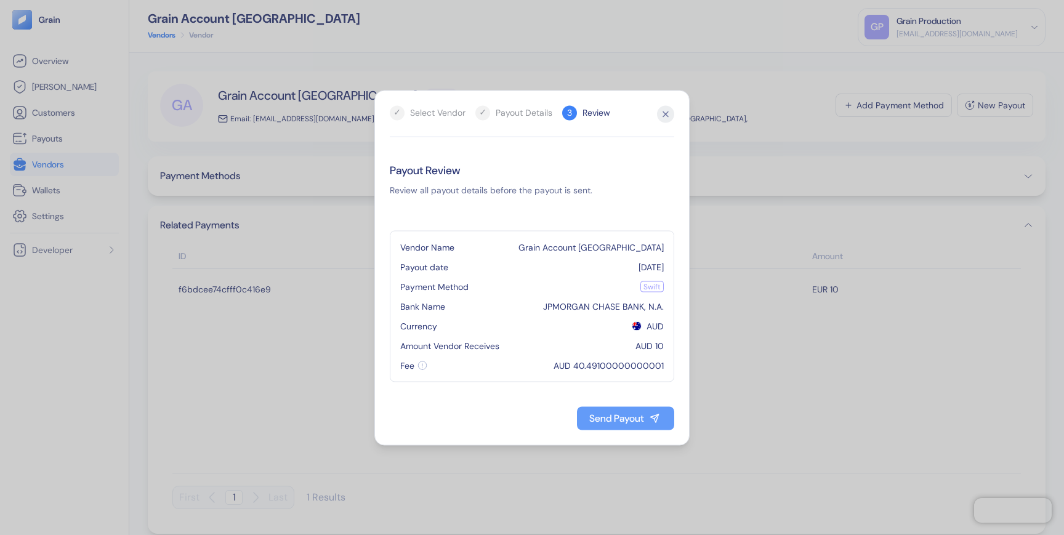
click at [625, 422] on div "Send Payout" at bounding box center [616, 418] width 55 height 10
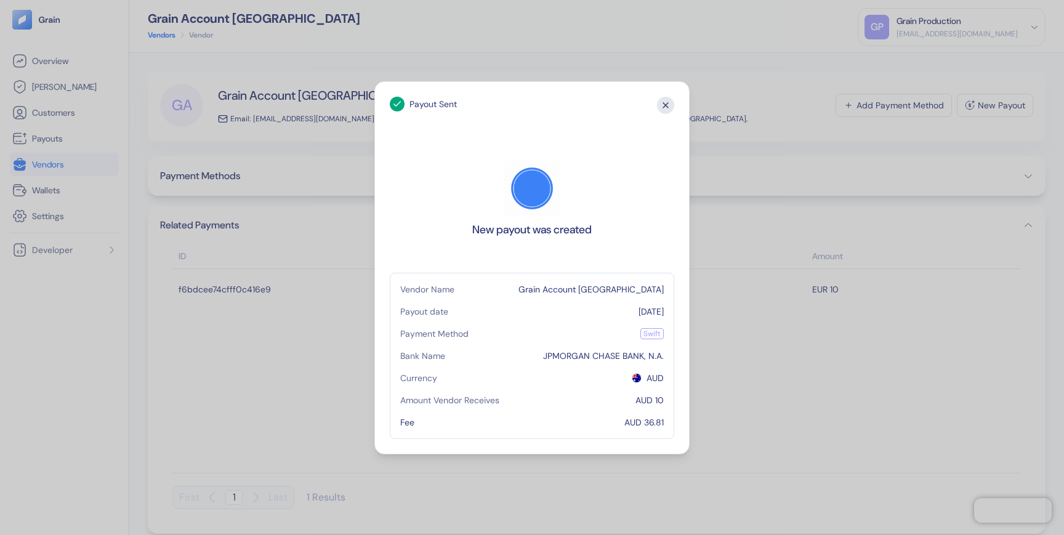
click at [667, 102] on icon "button" at bounding box center [665, 105] width 17 height 17
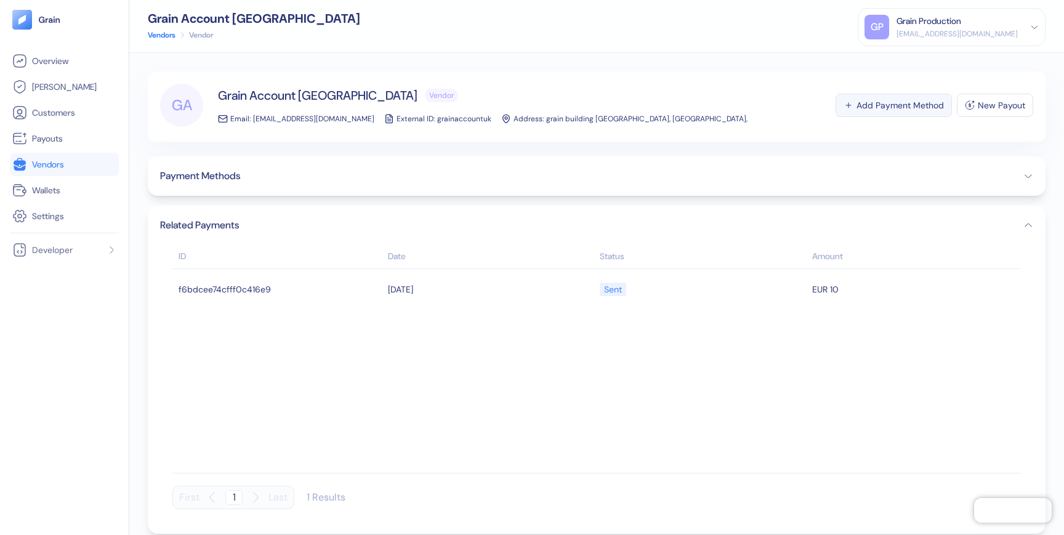
click at [869, 106] on div "Add Payment Method" at bounding box center [900, 105] width 87 height 9
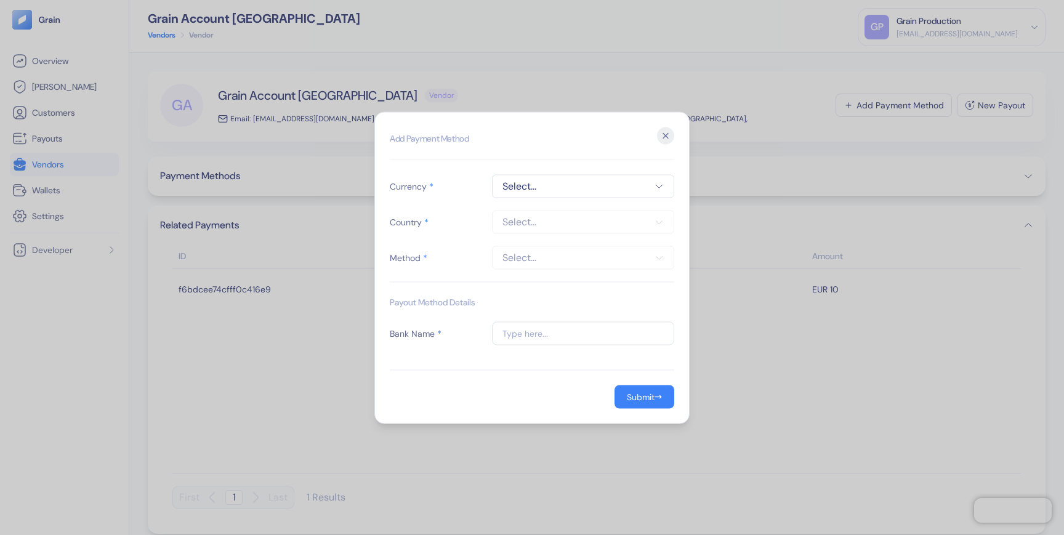
click at [593, 190] on span "Select..." at bounding box center [583, 186] width 161 height 15
click at [519, 309] on span "USD" at bounding box center [525, 307] width 17 height 12
click at [561, 211] on button "Select..." at bounding box center [583, 221] width 182 height 23
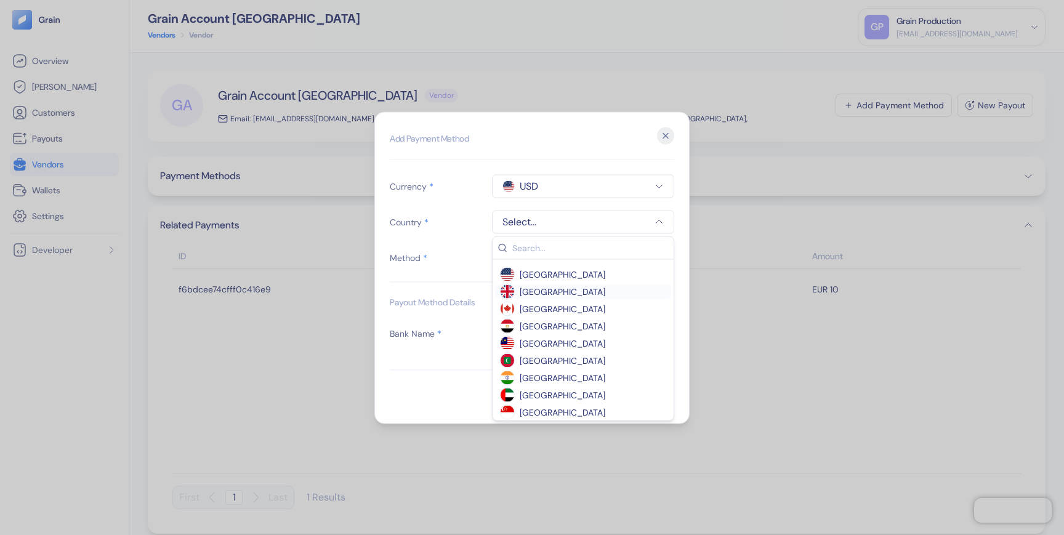
click at [574, 286] on span "[GEOGRAPHIC_DATA]" at bounding box center [563, 291] width 86 height 12
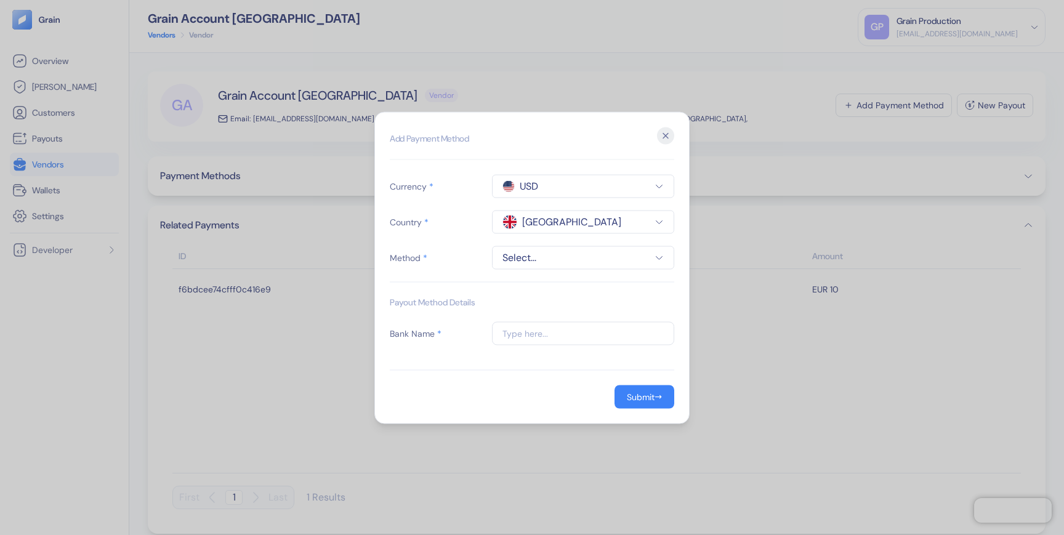
click at [579, 258] on span "Select..." at bounding box center [583, 257] width 161 height 15
click at [554, 312] on span "swift" at bounding box center [583, 310] width 166 height 12
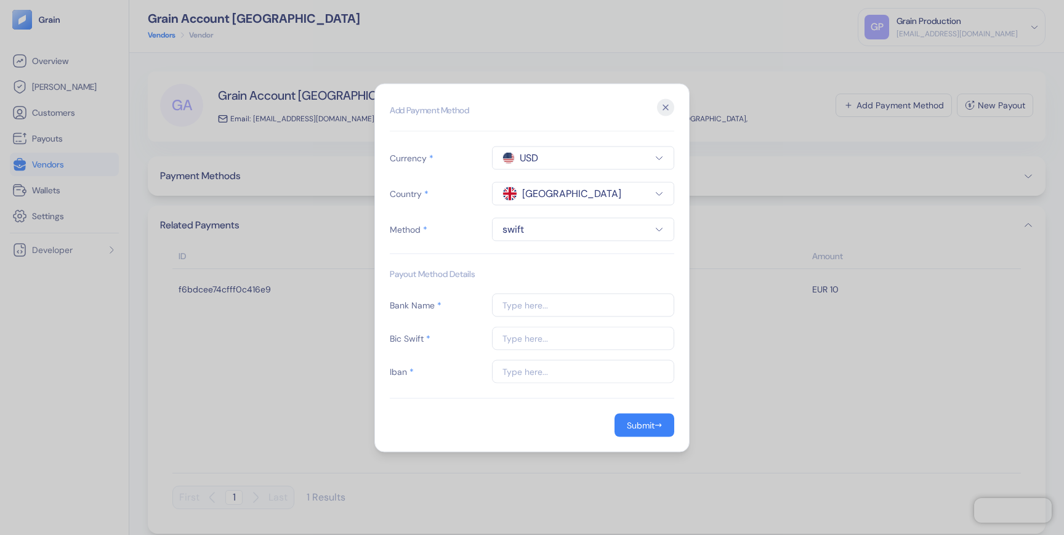
click at [545, 310] on input "text" at bounding box center [583, 304] width 182 height 23
paste input "JPMorgan Chase Bank, N.A. [GEOGRAPHIC_DATA]"
type input "JPMorgan Chase Bank, N.A. [GEOGRAPHIC_DATA]"
click at [511, 342] on input "text" at bounding box center [583, 337] width 182 height 23
paste input "CHASGB2L"
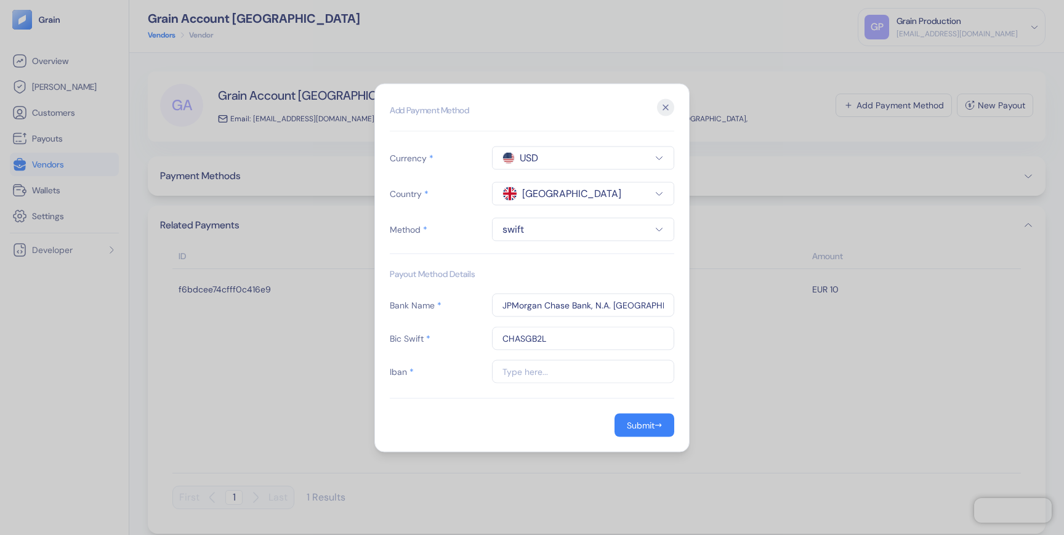
type input "CHASGB2L"
click at [559, 377] on input "text" at bounding box center [583, 371] width 182 height 23
paste input "[FINANCIAL_ID]"
type input "[FINANCIAL_ID]"
click at [644, 424] on div "Submit" at bounding box center [641, 425] width 28 height 9
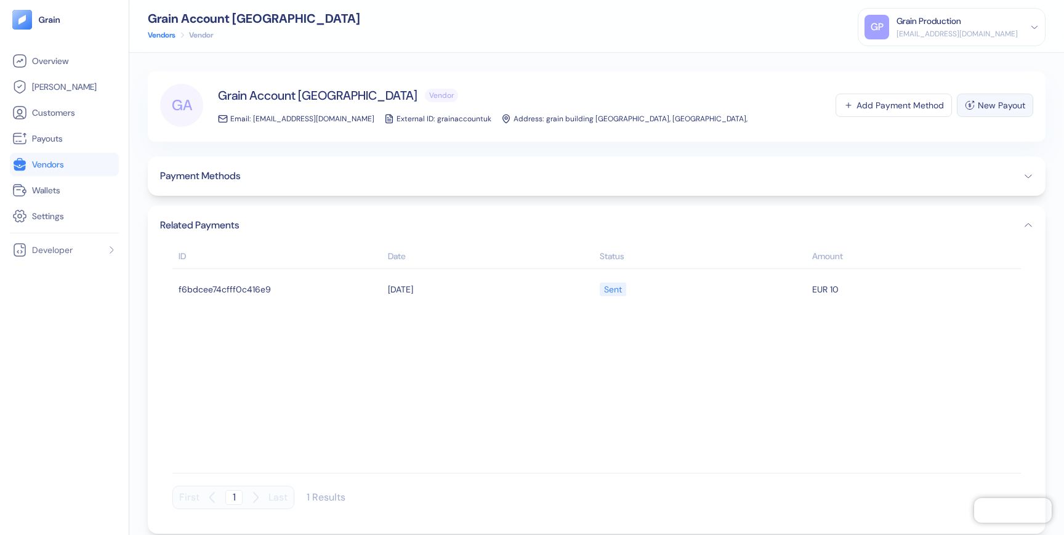
click at [986, 106] on div "New Payout" at bounding box center [1001, 105] width 47 height 9
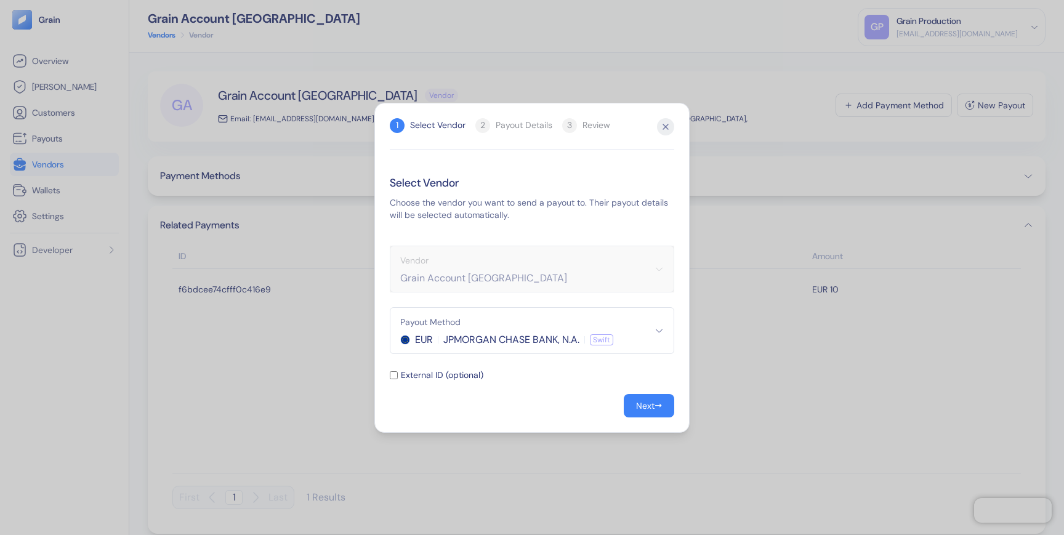
click at [642, 334] on div "EUR JPMORGAN CHASE BANK, [PERSON_NAME]" at bounding box center [532, 340] width 264 height 15
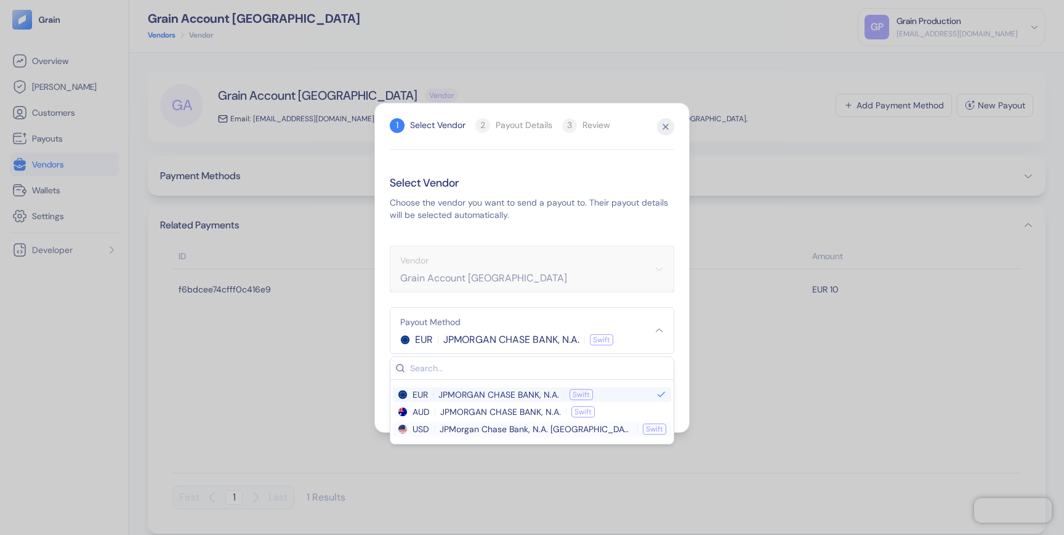
click at [522, 428] on span "JPMorgan Chase Bank, N.A. [GEOGRAPHIC_DATA]" at bounding box center [536, 429] width 193 height 12
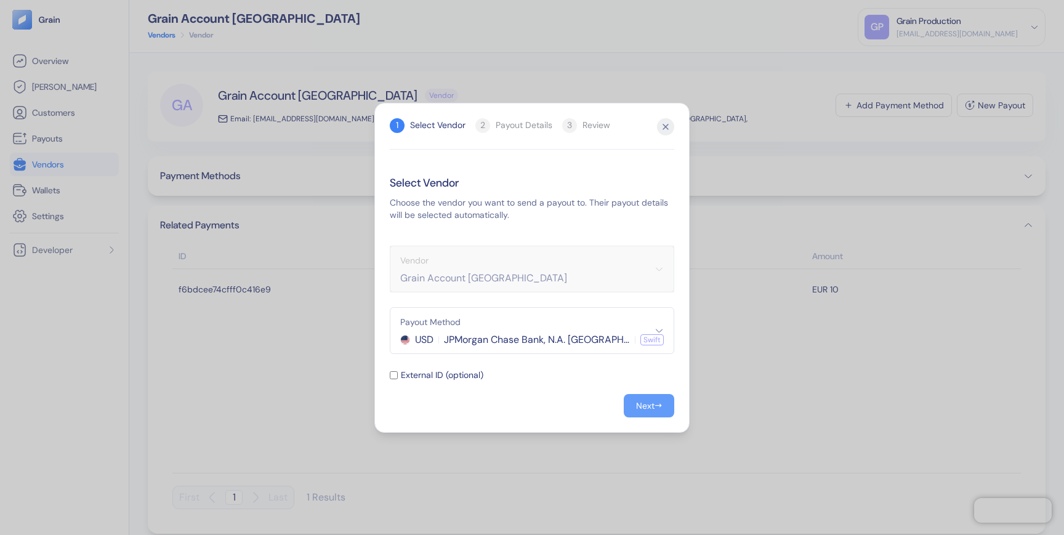
click at [647, 407] on div "Next" at bounding box center [645, 406] width 18 height 9
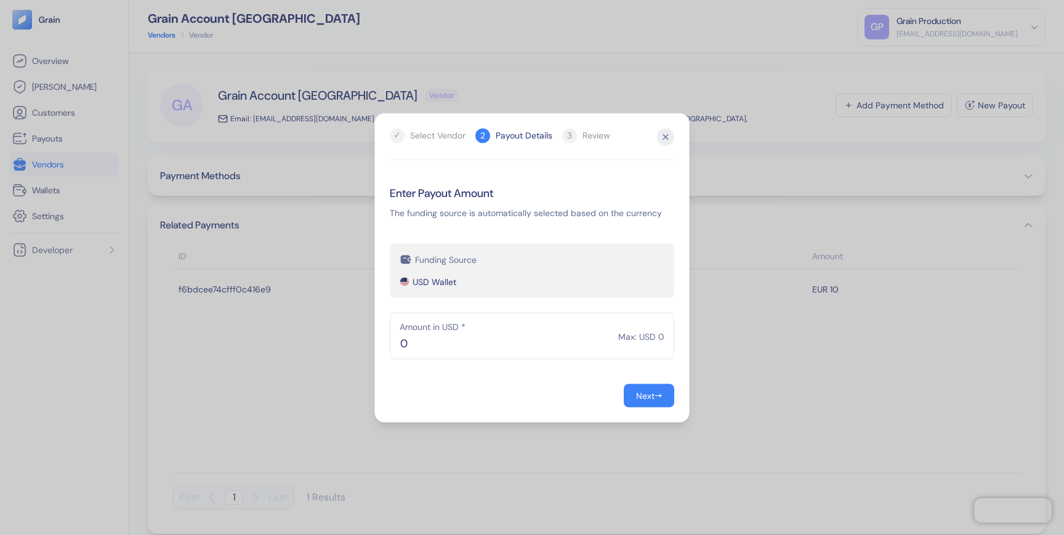
click at [487, 344] on input "0" at bounding box center [532, 335] width 285 height 47
type input "10"
click at [650, 396] on div "Next" at bounding box center [645, 395] width 18 height 9
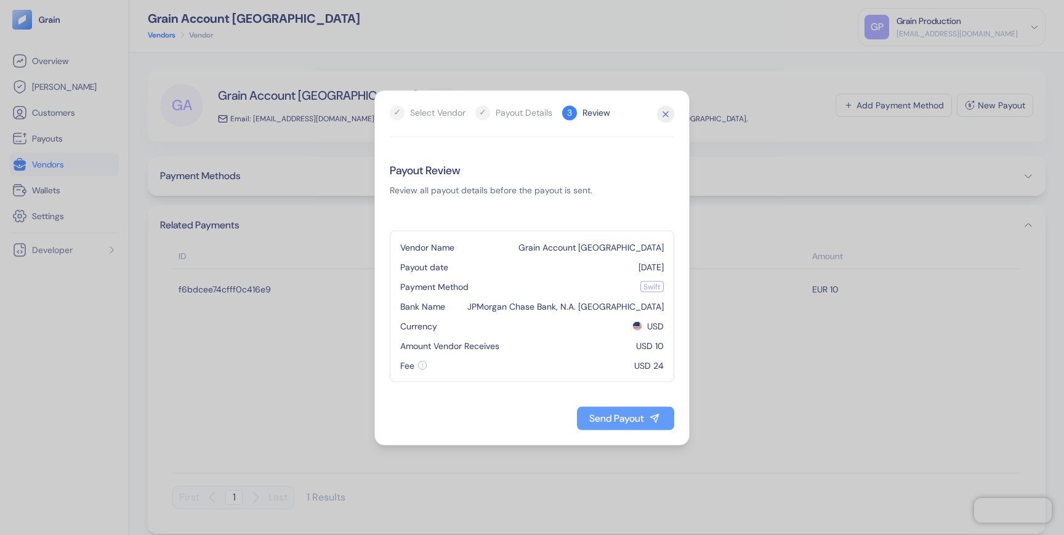
click at [634, 423] on div "Send Payout" at bounding box center [616, 418] width 55 height 10
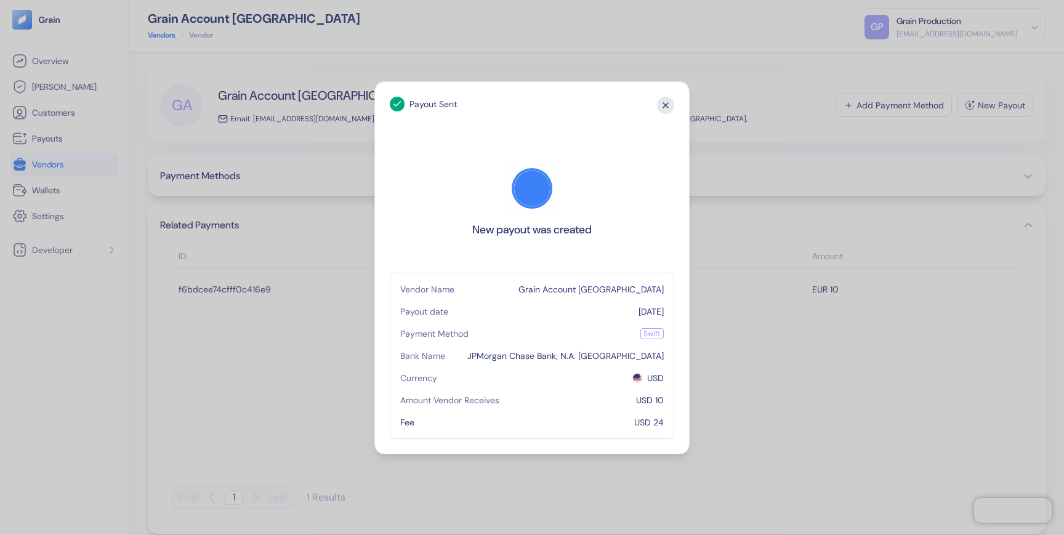
click at [668, 103] on icon "button" at bounding box center [665, 105] width 5 height 5
